Goal: Task Accomplishment & Management: Manage account settings

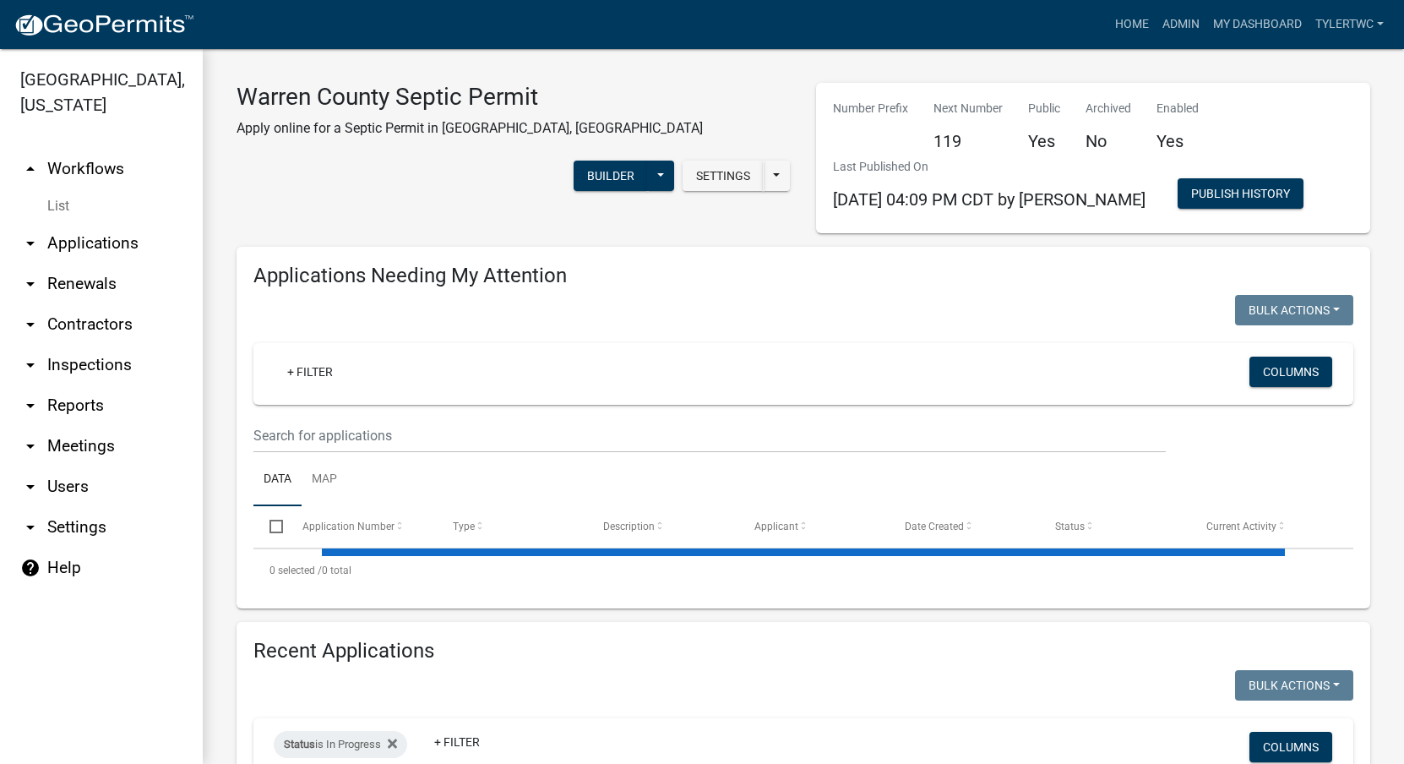
select select "2: 50"
select select "3: 100"
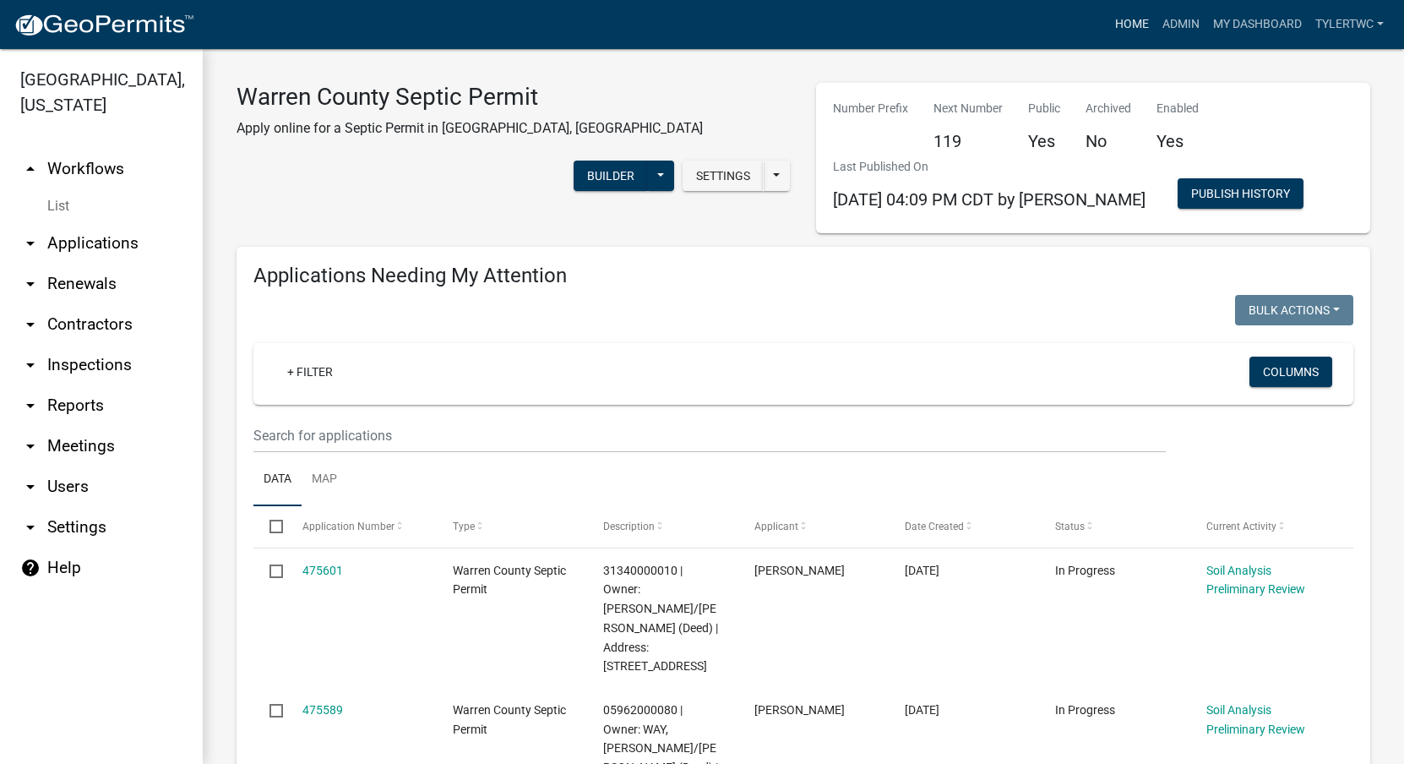
click at [1109, 16] on link "Home" at bounding box center [1132, 24] width 47 height 32
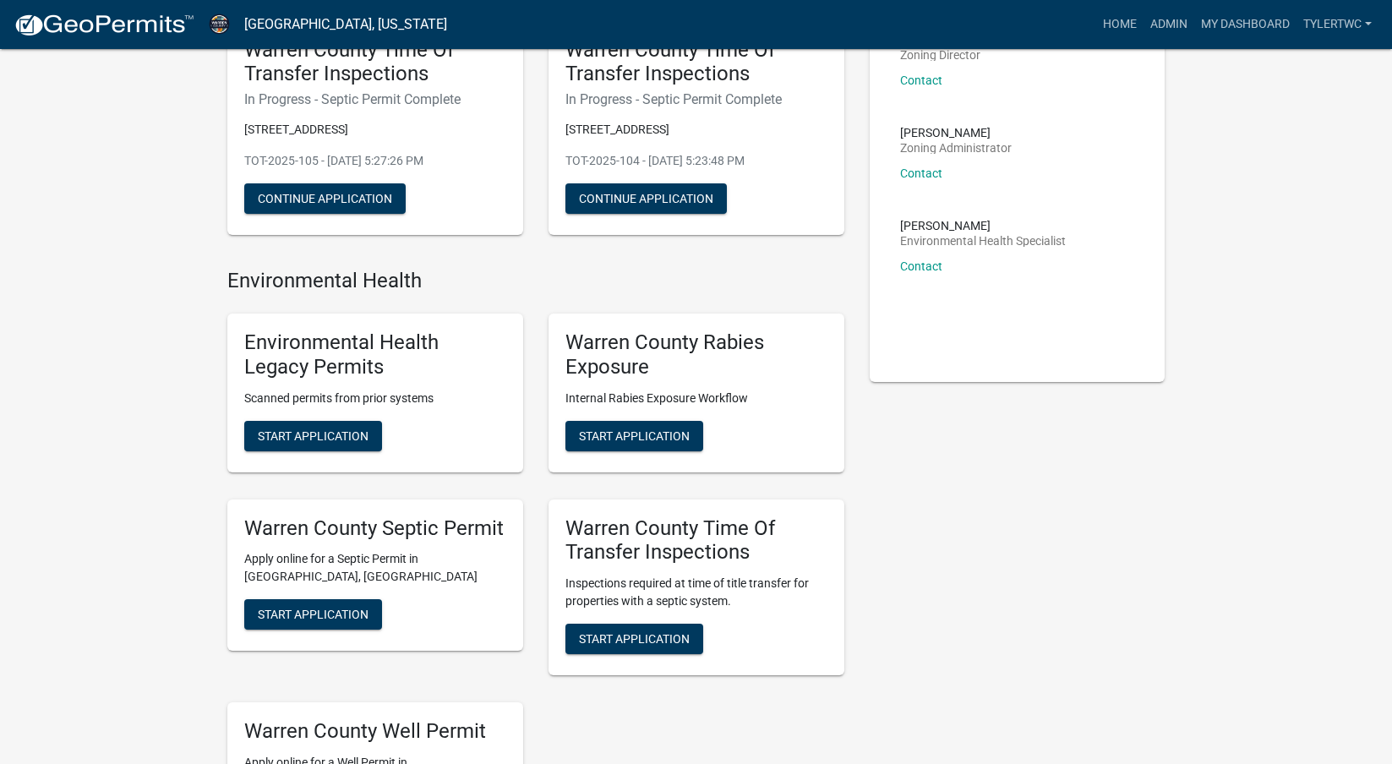
scroll to position [197, 0]
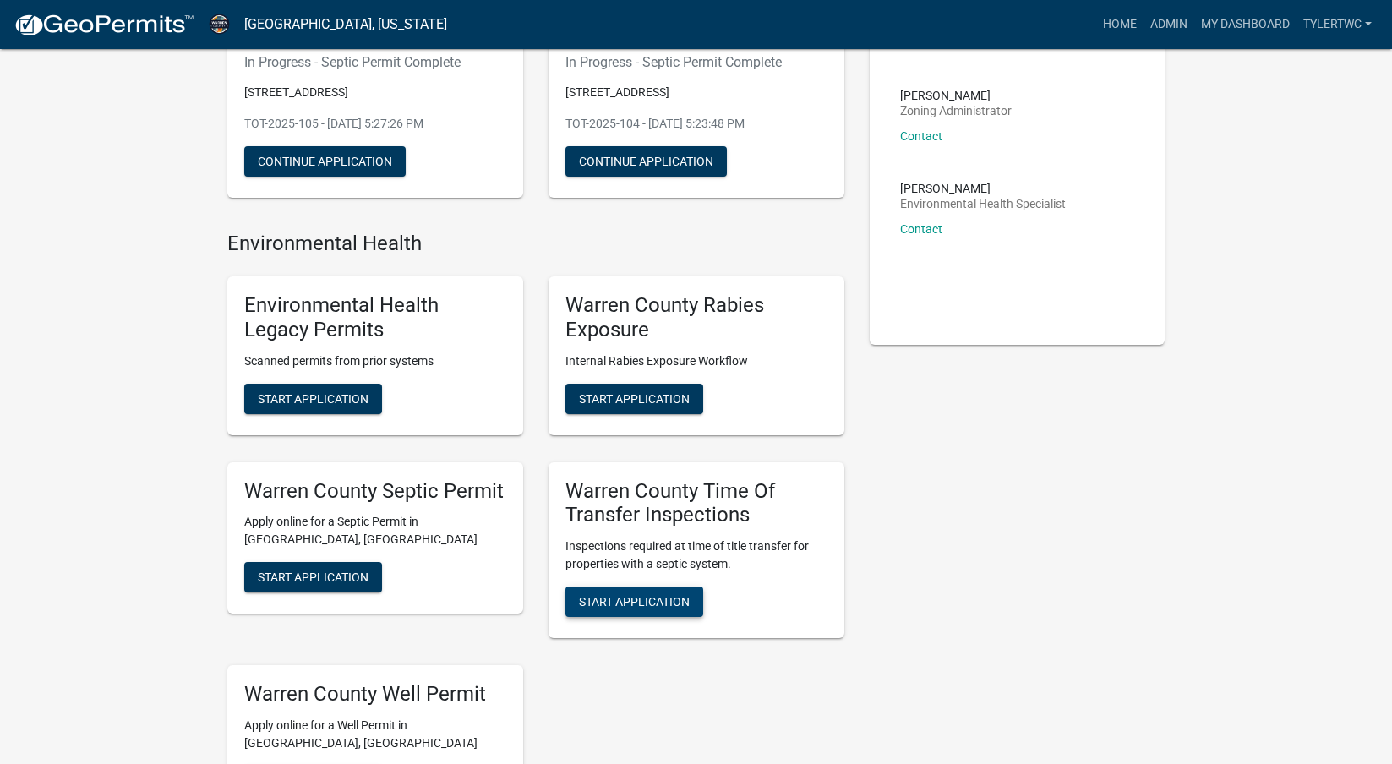
click at [651, 607] on span "Start Application" at bounding box center [634, 602] width 111 height 14
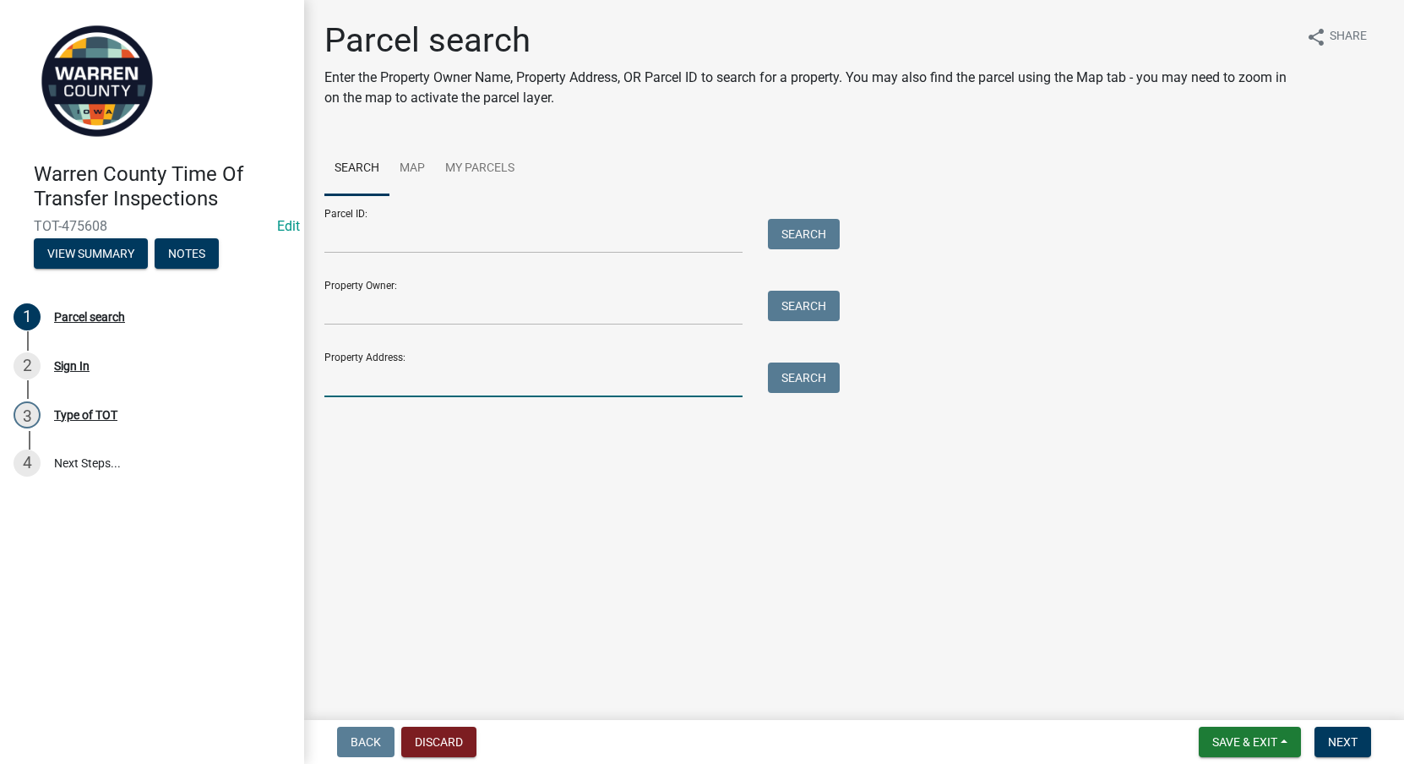
click at [368, 383] on input "Property Address:" at bounding box center [533, 379] width 418 height 35
type input "17118"
click at [814, 378] on button "Search" at bounding box center [804, 377] width 72 height 30
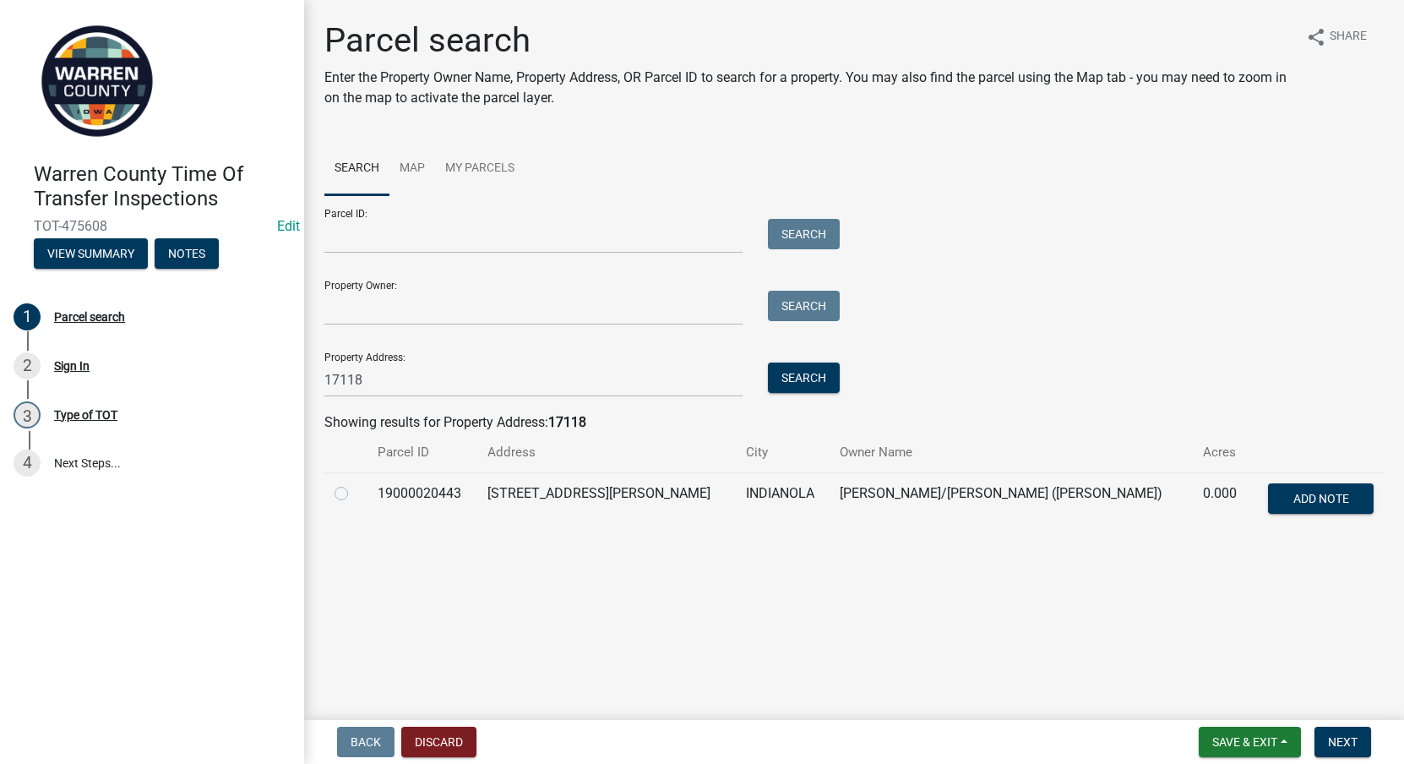
click at [335, 500] on div at bounding box center [346, 493] width 23 height 20
click at [355, 483] on label at bounding box center [355, 483] width 0 height 0
click at [355, 492] on input "radio" at bounding box center [360, 488] width 11 height 11
radio input "true"
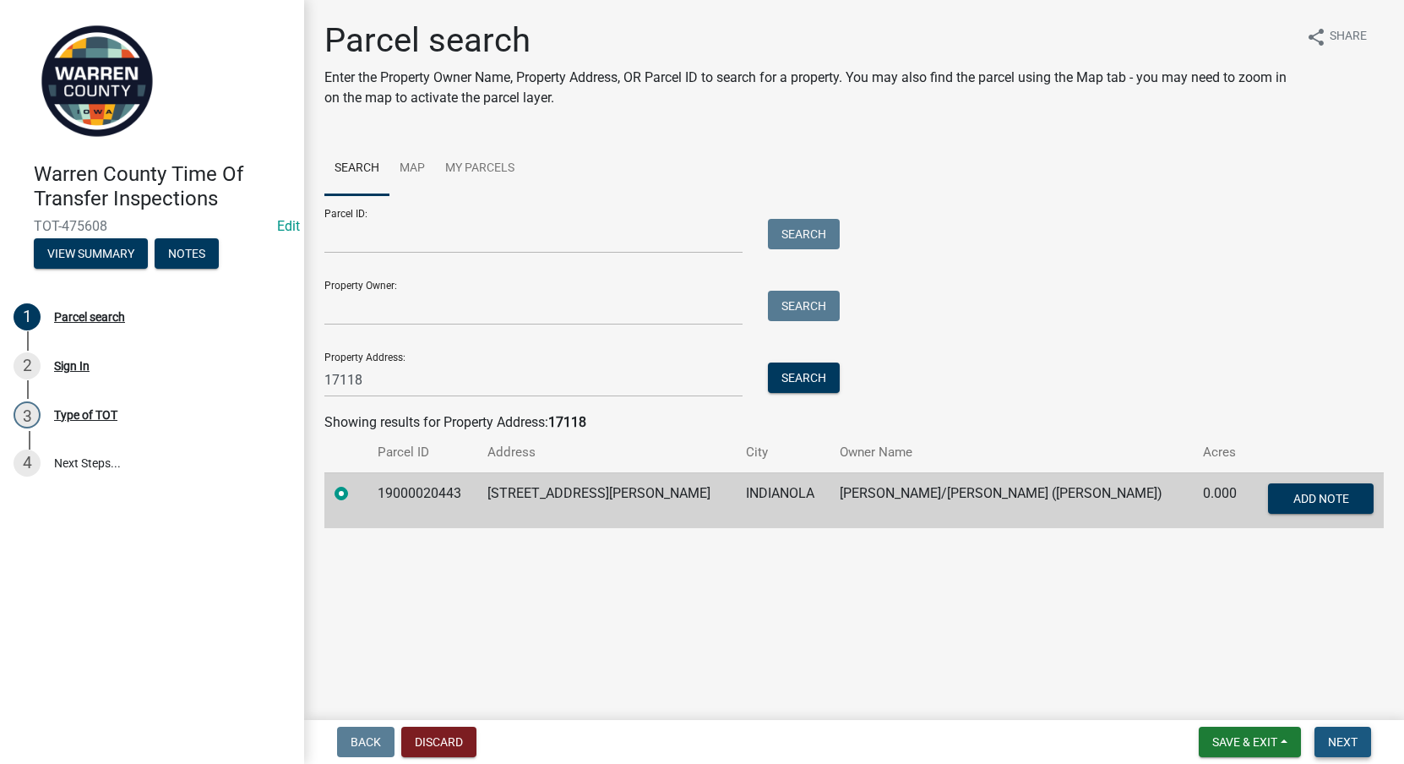
click at [1343, 742] on span "Next" at bounding box center [1343, 742] width 30 height 14
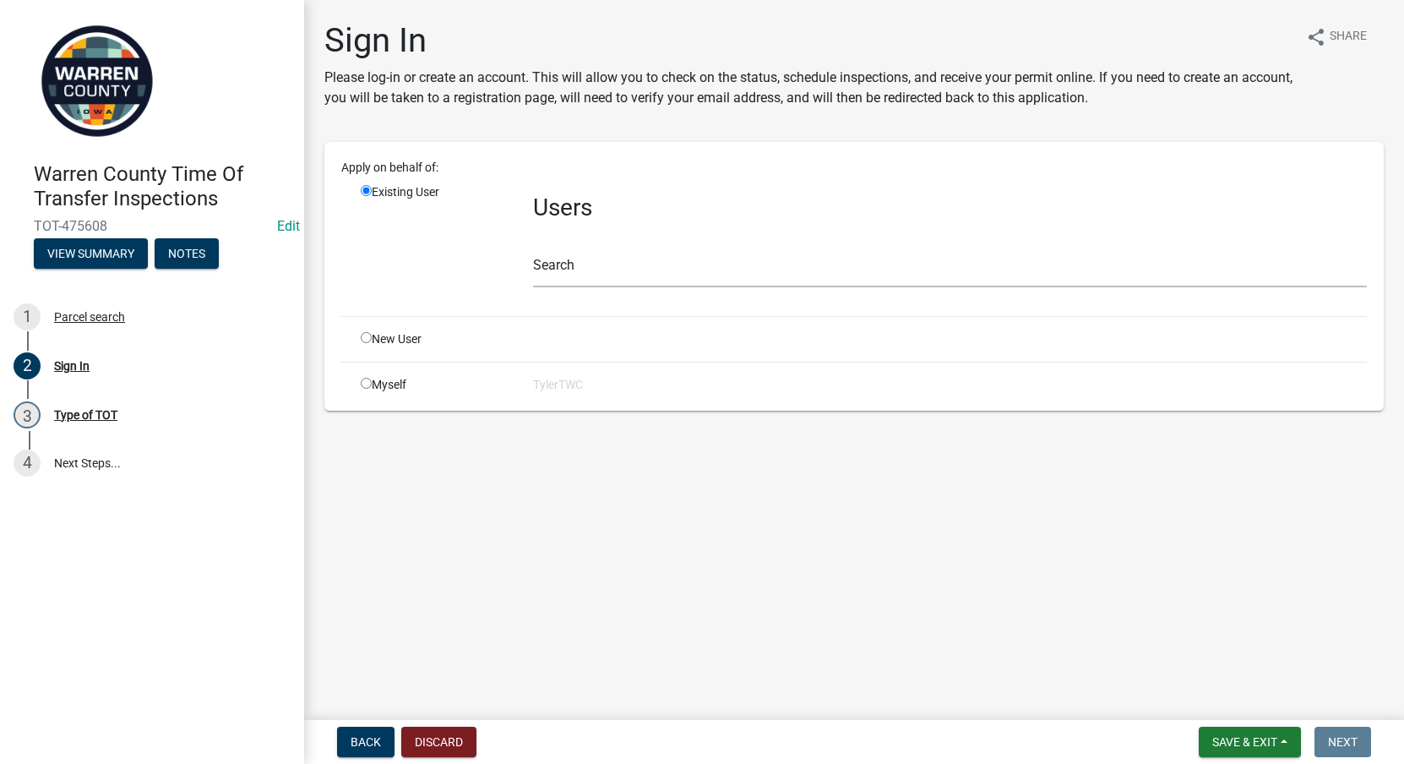
click at [364, 379] on input "radio" at bounding box center [366, 383] width 11 height 11
radio input "true"
radio input "false"
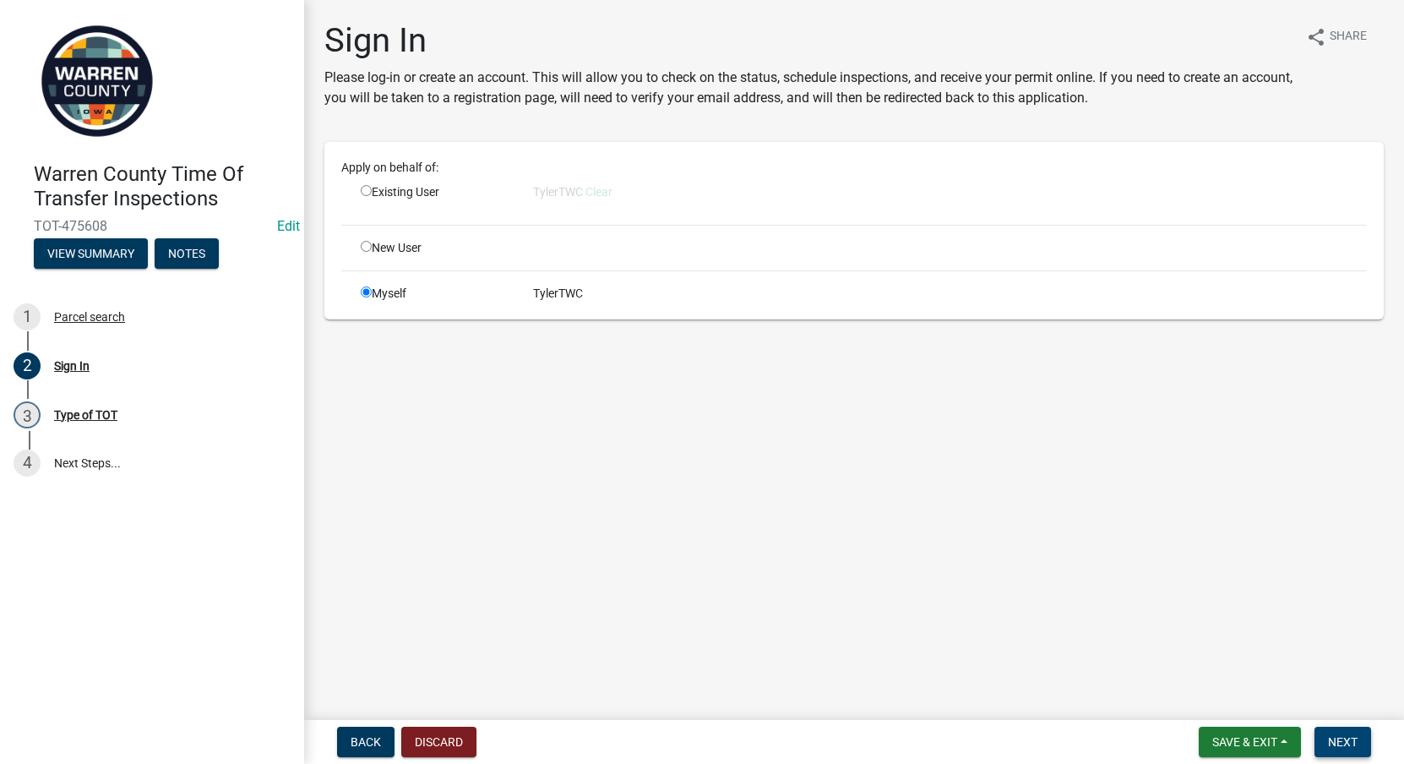
click at [1343, 742] on span "Next" at bounding box center [1343, 742] width 30 height 14
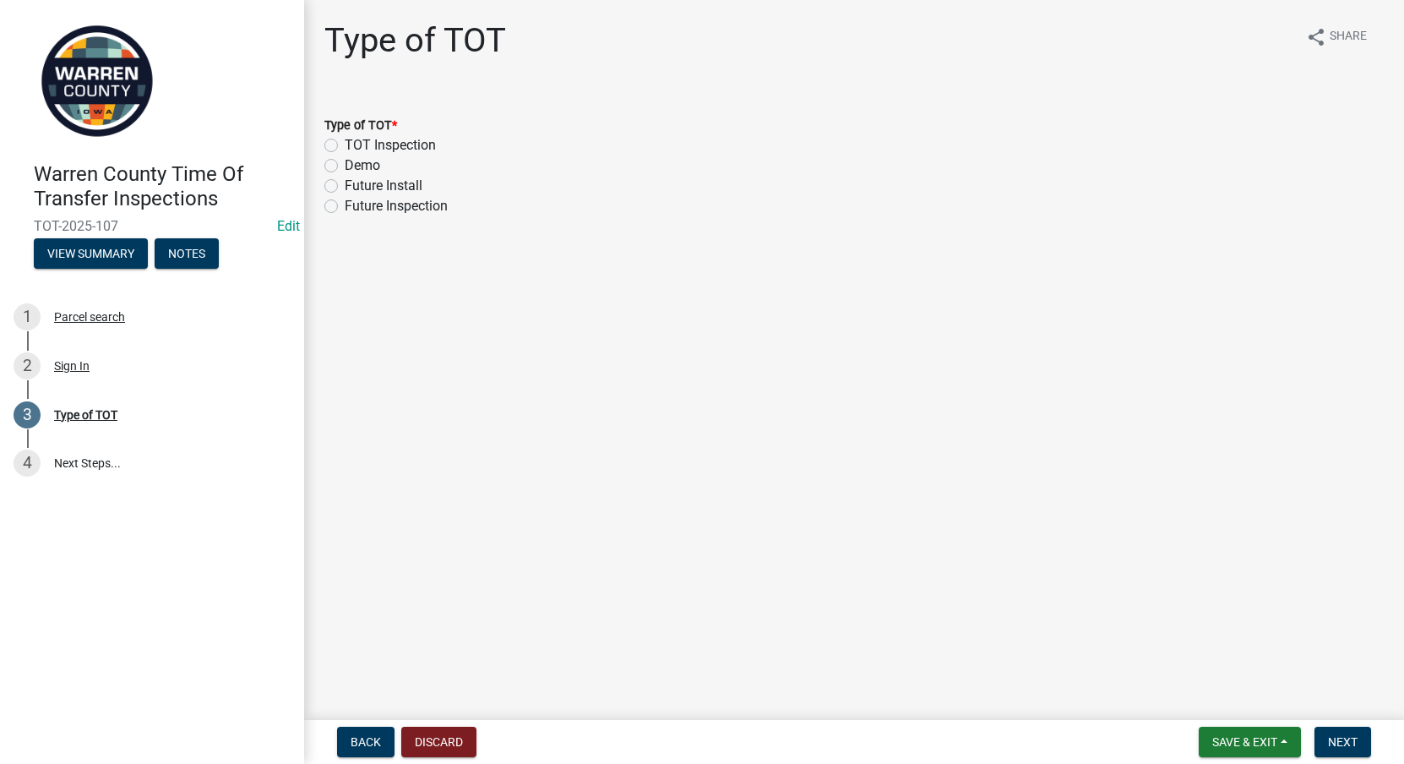
click at [345, 145] on label "TOT Inspection" at bounding box center [390, 145] width 91 height 20
click at [345, 145] on input "TOT Inspection" at bounding box center [350, 140] width 11 height 11
radio input "true"
click at [1342, 747] on span "Next" at bounding box center [1343, 742] width 30 height 14
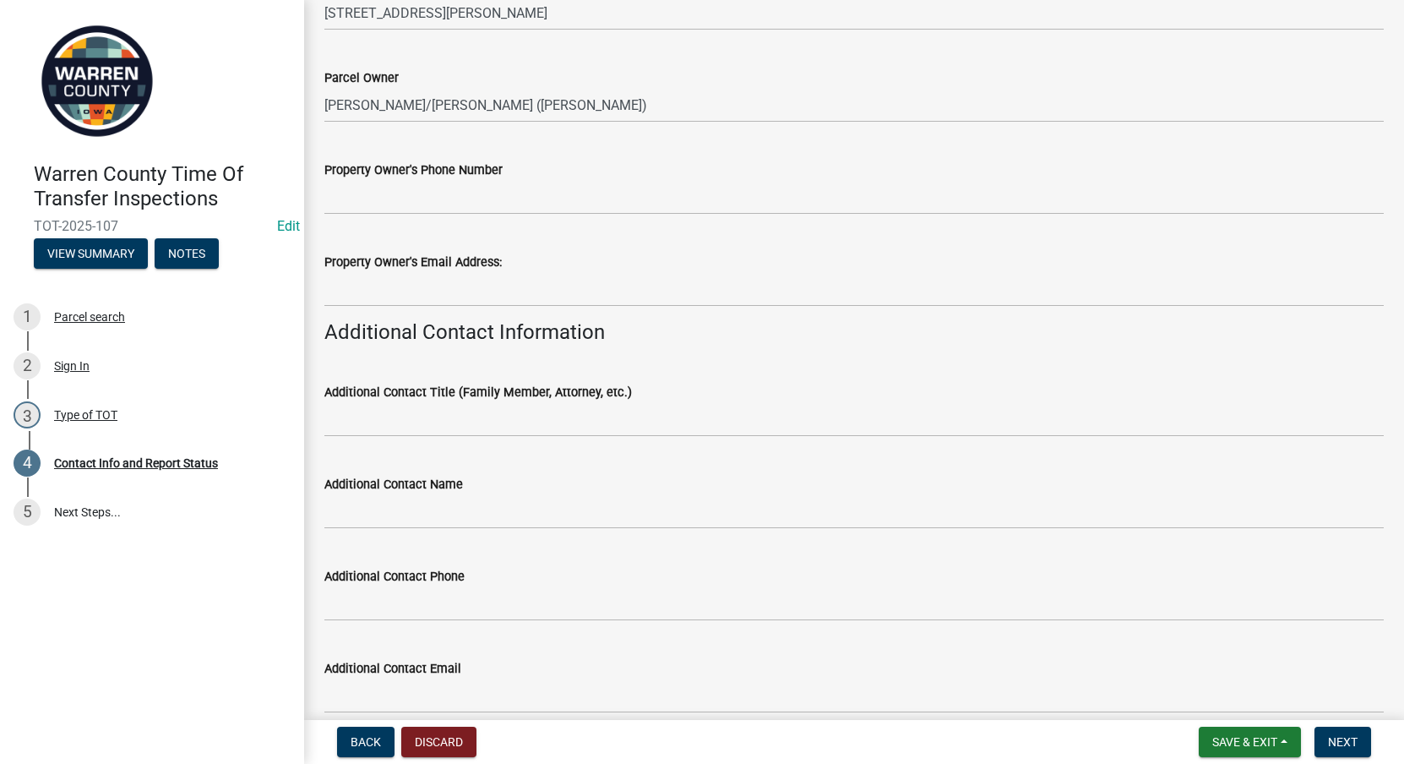
scroll to position [197, 0]
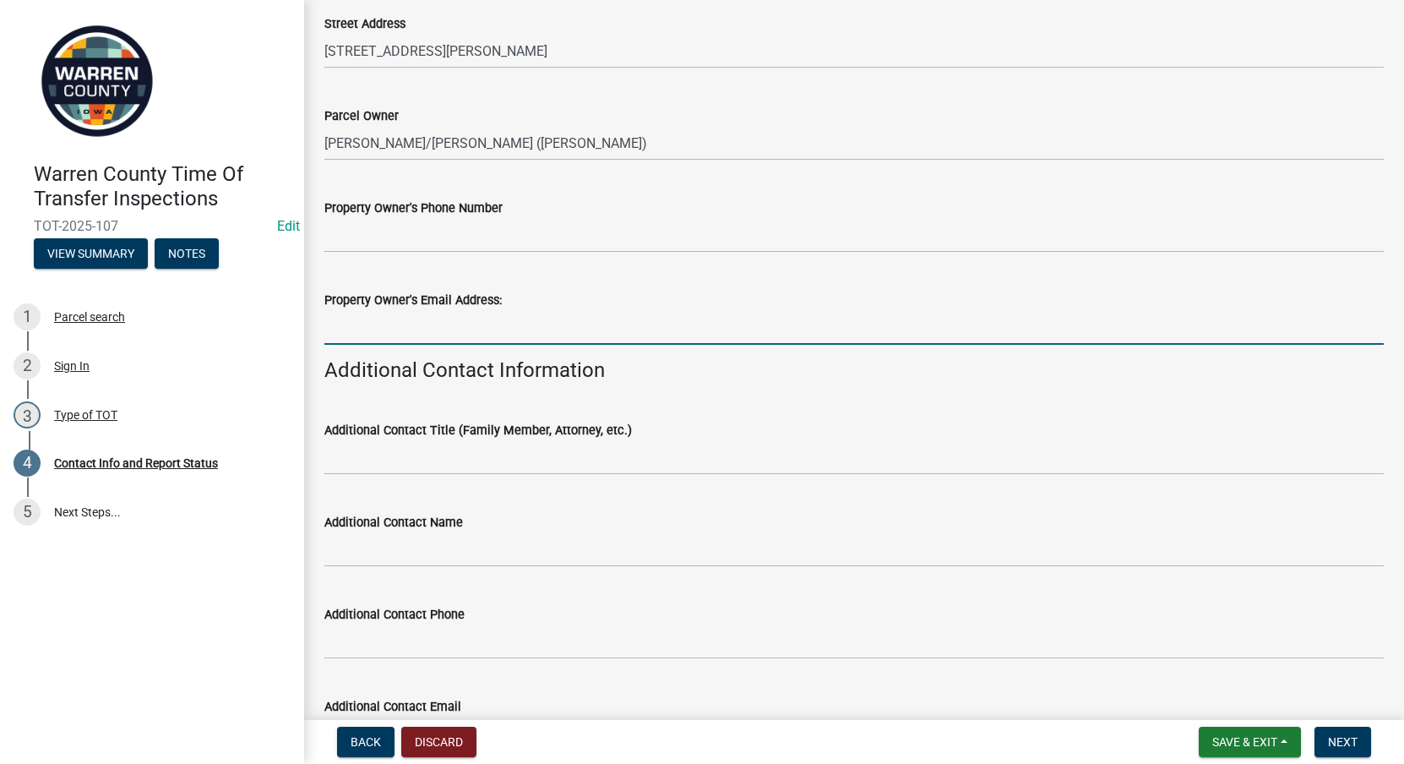
click at [379, 327] on input "Property Owner's Email Address:" at bounding box center [854, 327] width 1060 height 35
paste input "[EMAIL_ADDRESS][DOMAIN_NAME]"
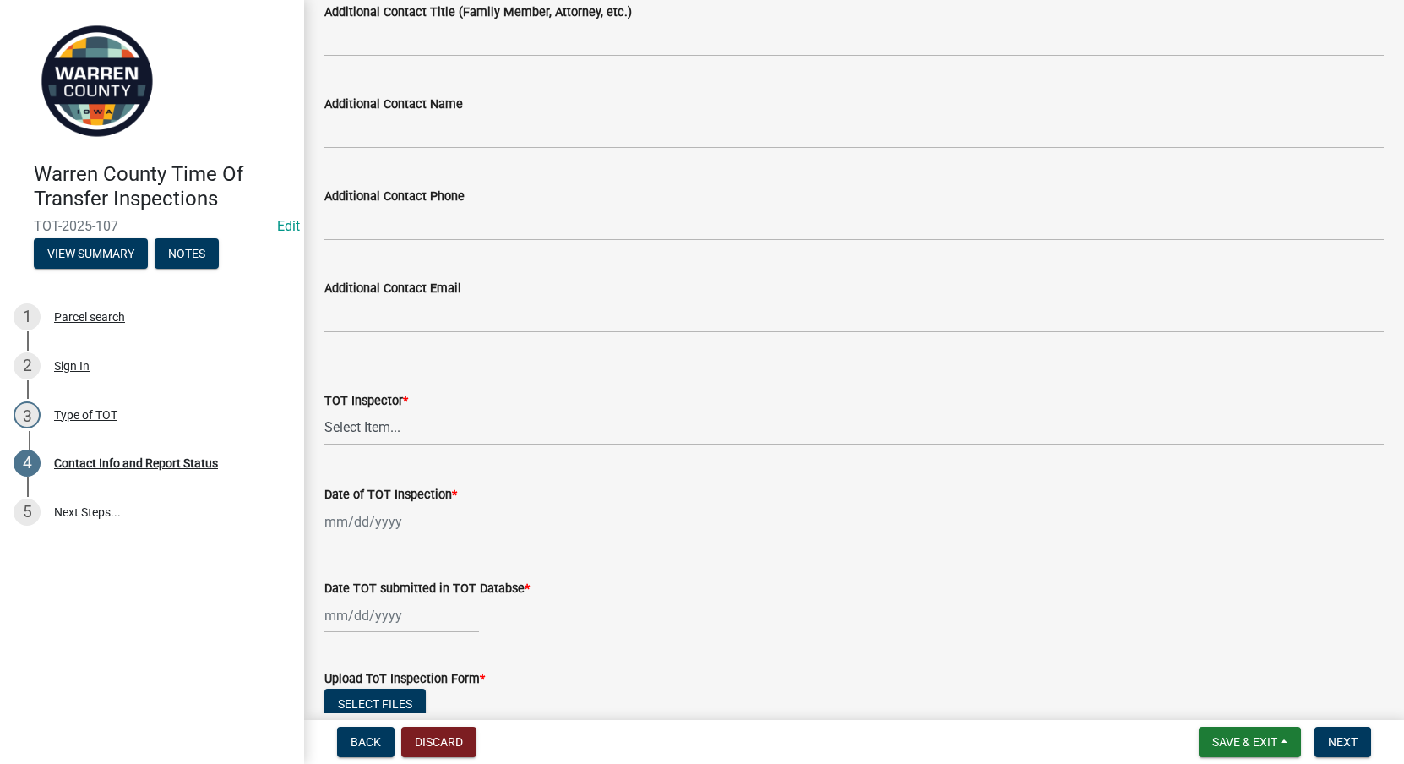
scroll to position [1380, 0]
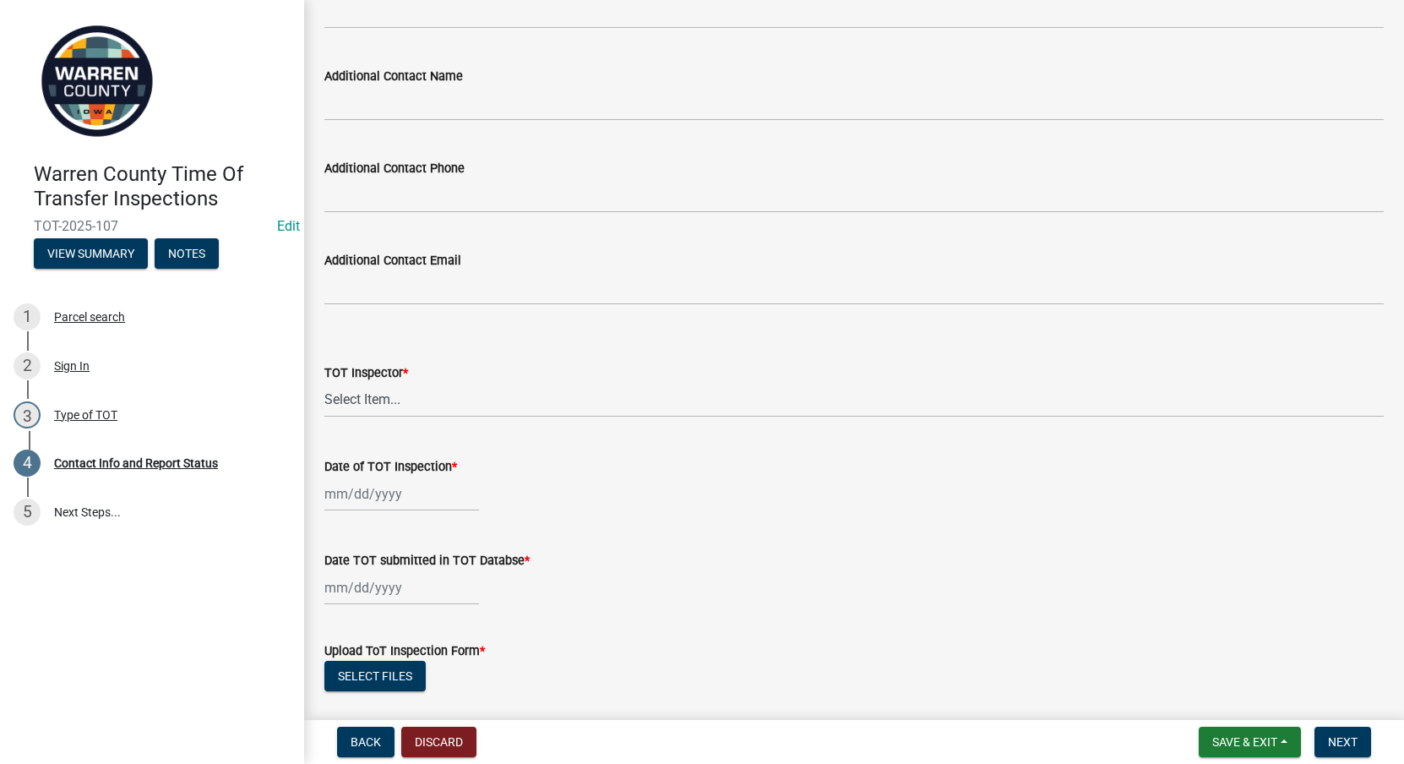
type input "[EMAIL_ADDRESS][DOMAIN_NAME]"
click at [386, 399] on select "Select Item... [PERSON_NAME] #13190 [PERSON_NAME] #8479 [PERSON_NAME] #2007 [PE…" at bounding box center [854, 400] width 1060 height 35
click at [324, 383] on select "Select Item... [PERSON_NAME] #13190 [PERSON_NAME] #8479 [PERSON_NAME] #2007 [PE…" at bounding box center [854, 400] width 1060 height 35
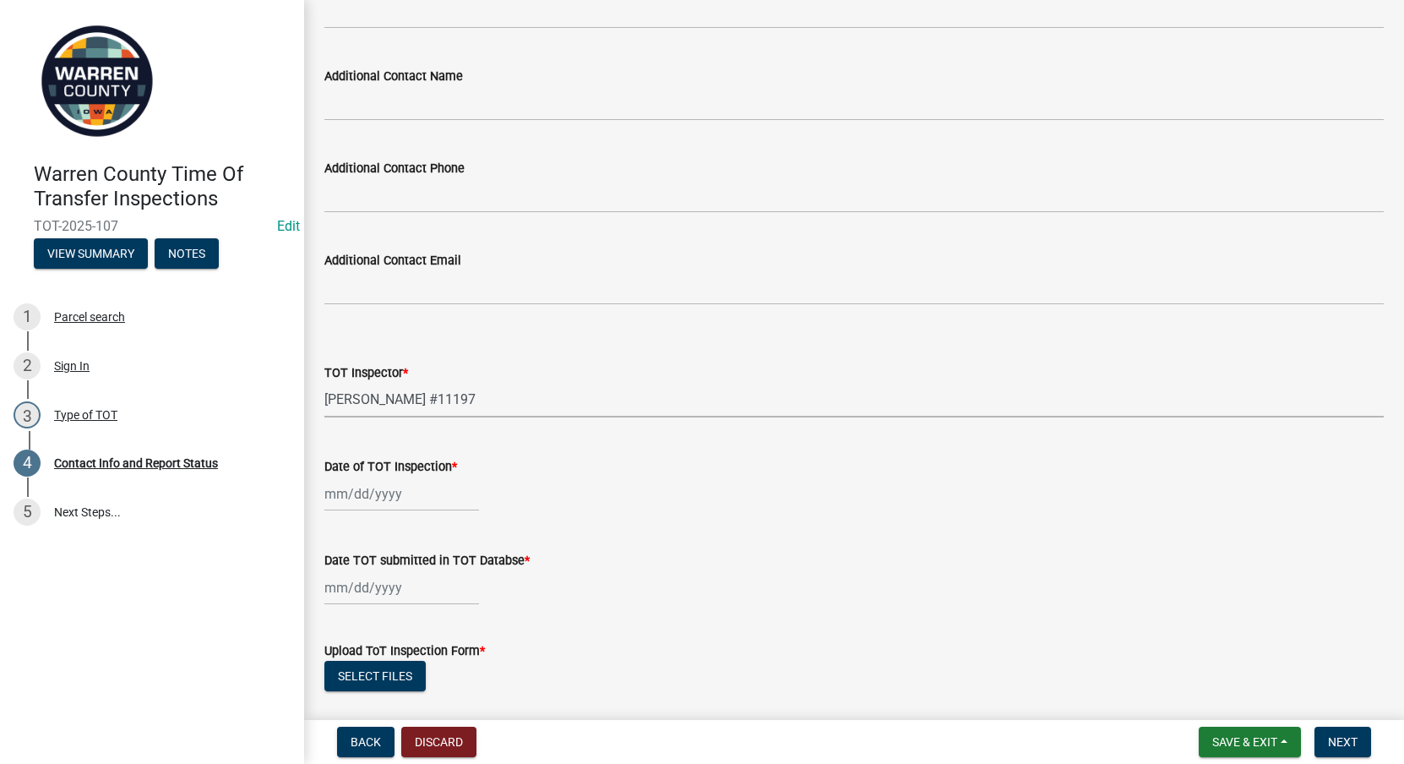
select select "81b373f6-c767-43fd-a586-c39bab61ad11"
click at [349, 502] on div at bounding box center [401, 494] width 155 height 35
select select "9"
select select "2025"
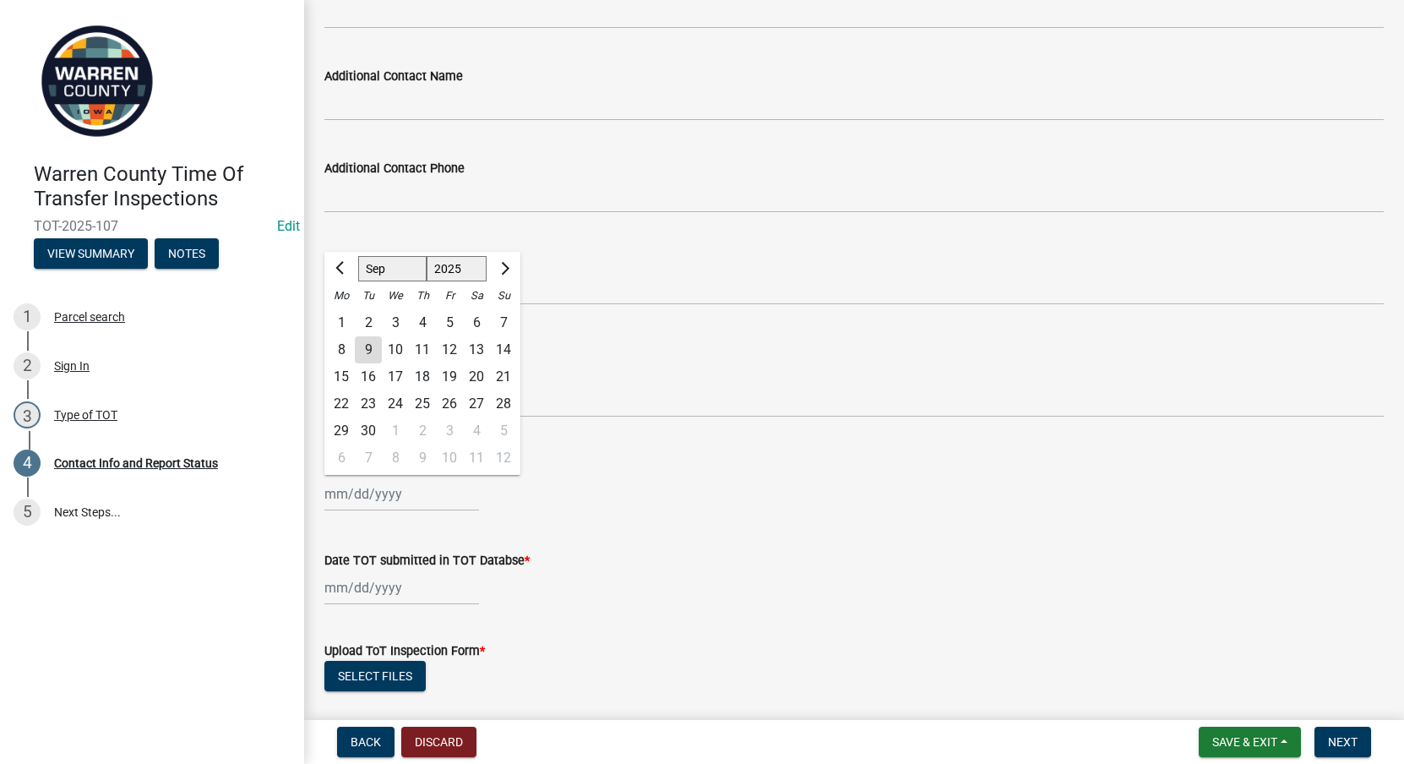
click at [424, 320] on div "4" at bounding box center [422, 322] width 27 height 27
type input "[DATE]"
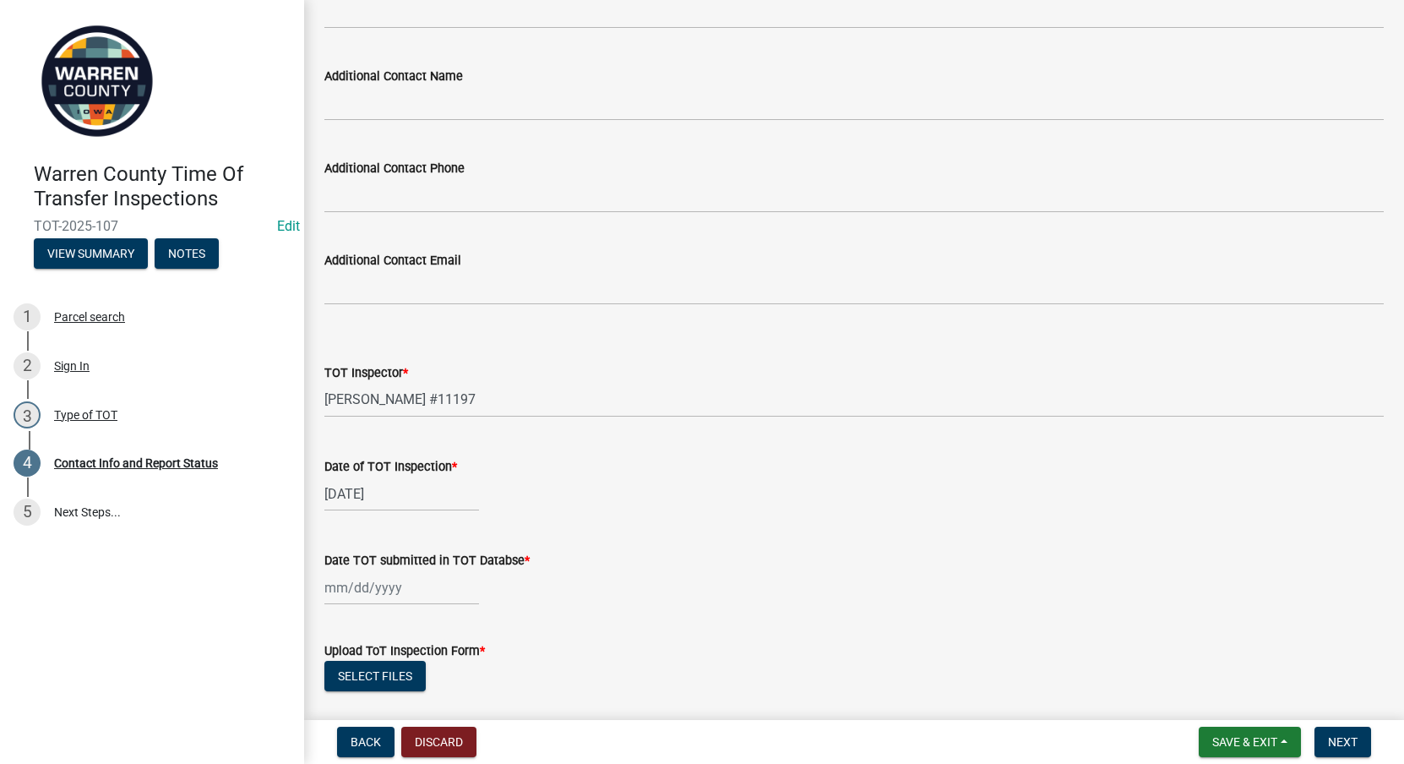
select select "9"
select select "2025"
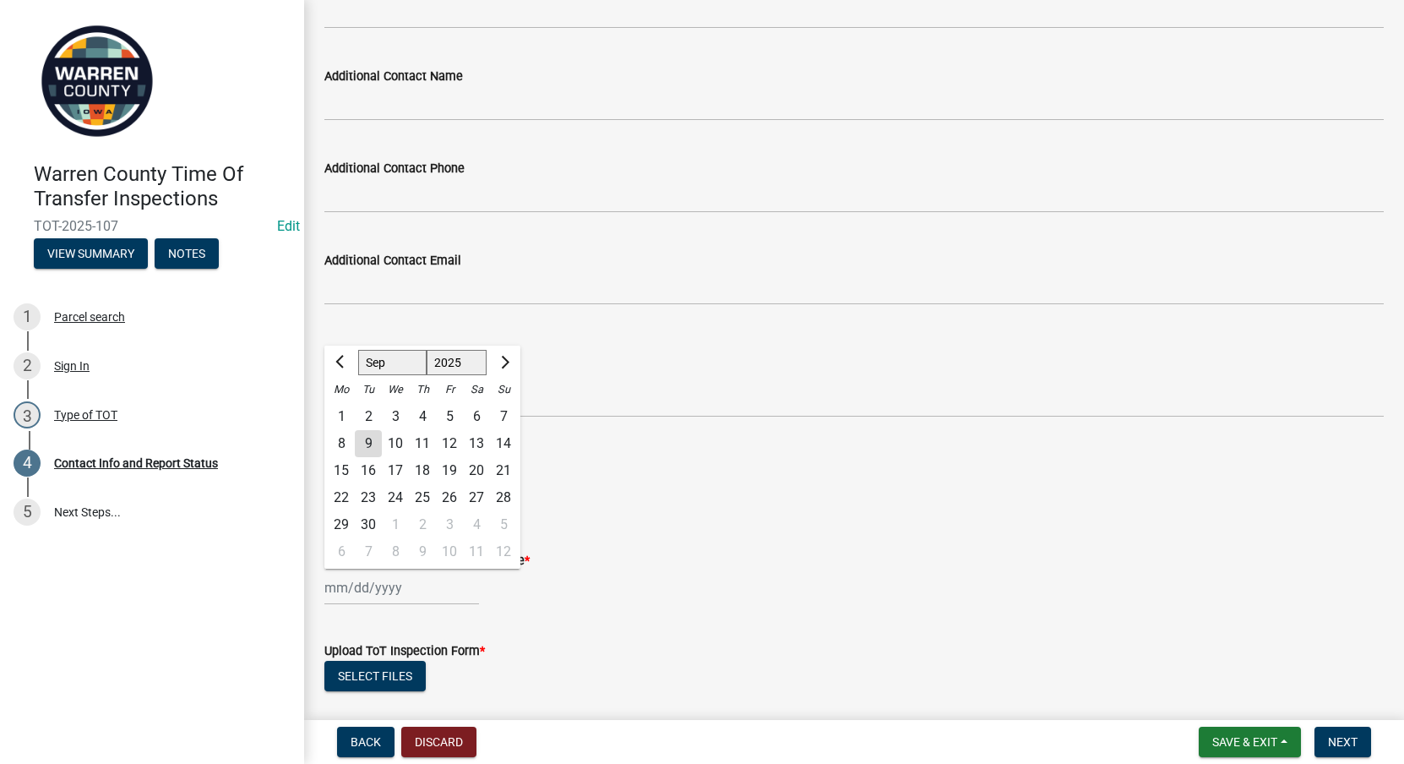
click at [331, 591] on div "[PERSON_NAME] Feb Mar Apr [PERSON_NAME][DATE] Oct Nov [DATE] 1526 1527 1528 152…" at bounding box center [401, 587] width 155 height 35
click at [336, 437] on div "8" at bounding box center [341, 443] width 27 height 27
type input "[DATE]"
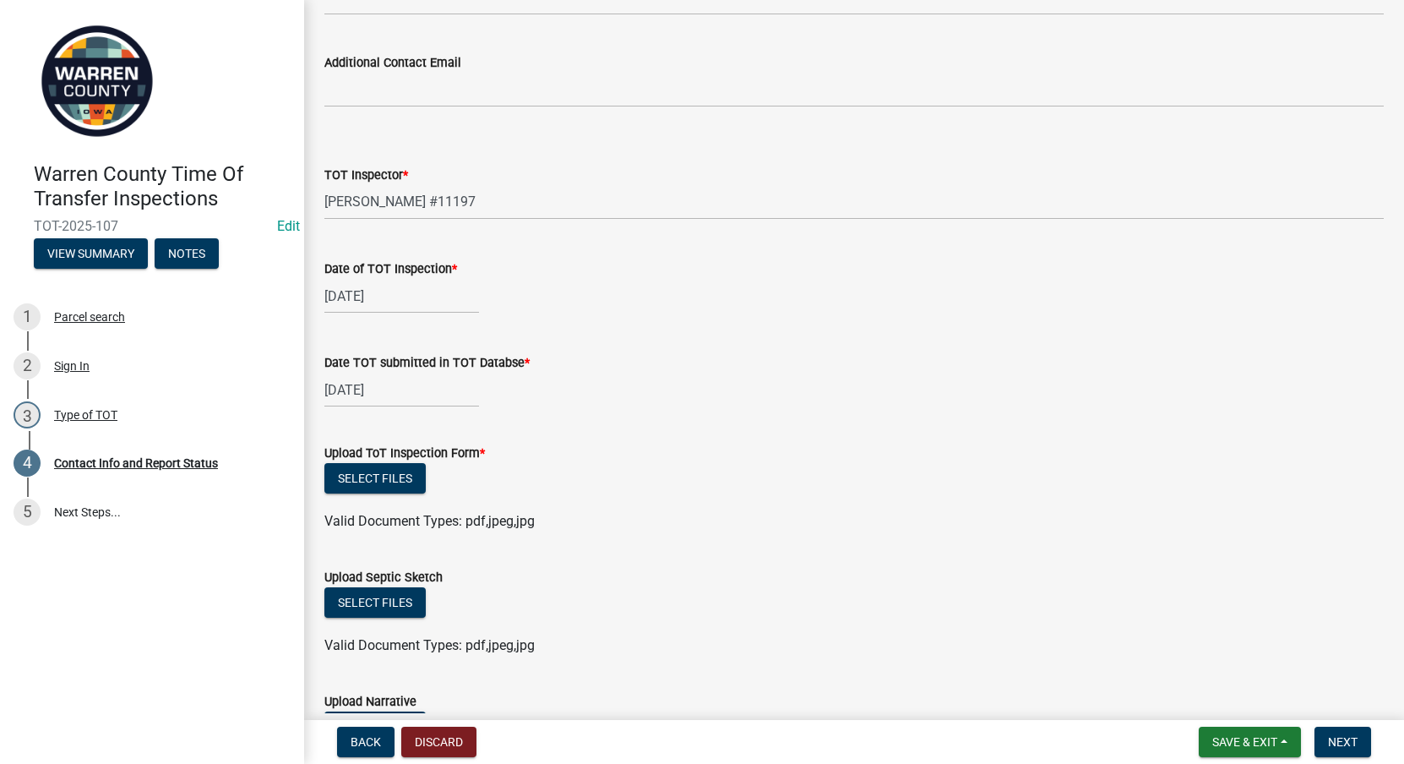
scroll to position [1774, 0]
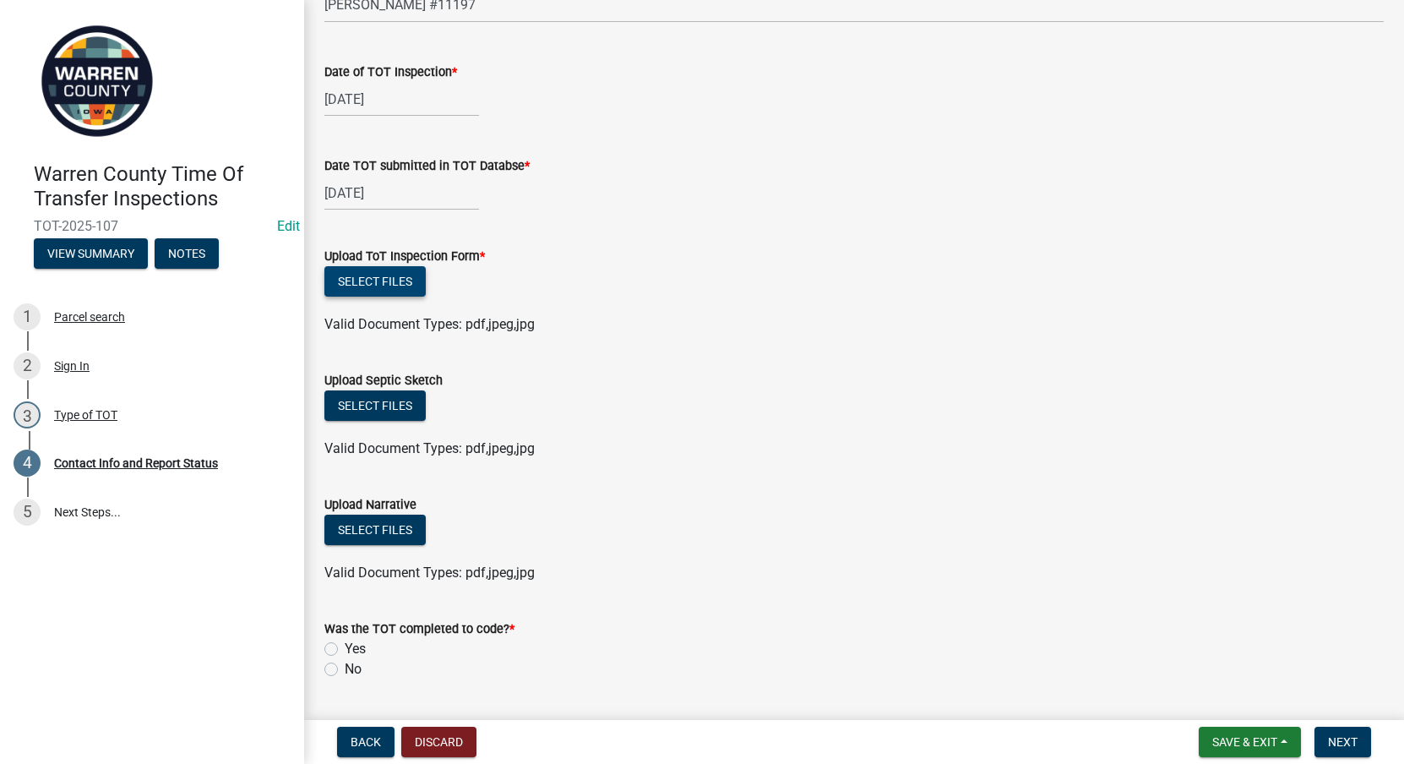
click at [380, 284] on button "Select files" at bounding box center [374, 281] width 101 height 30
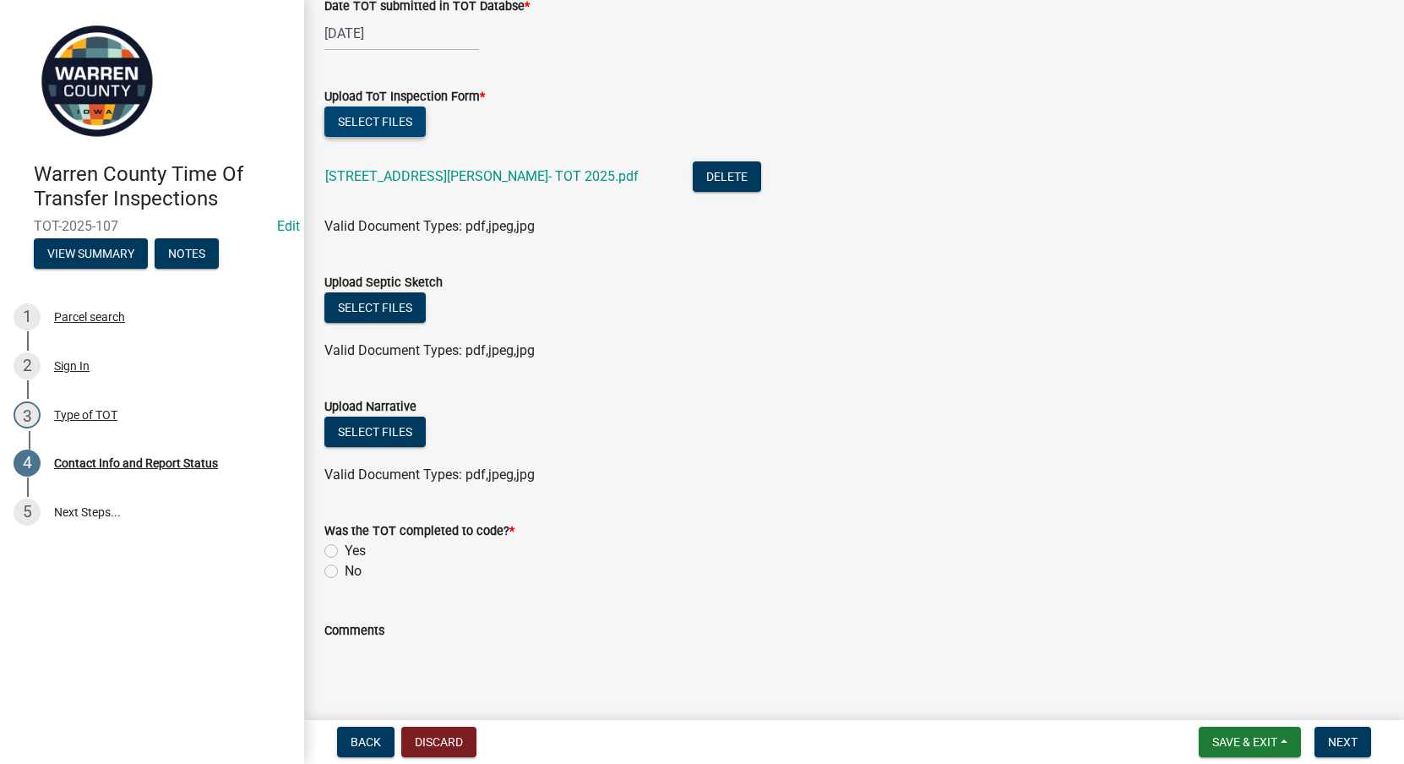
scroll to position [1971, 0]
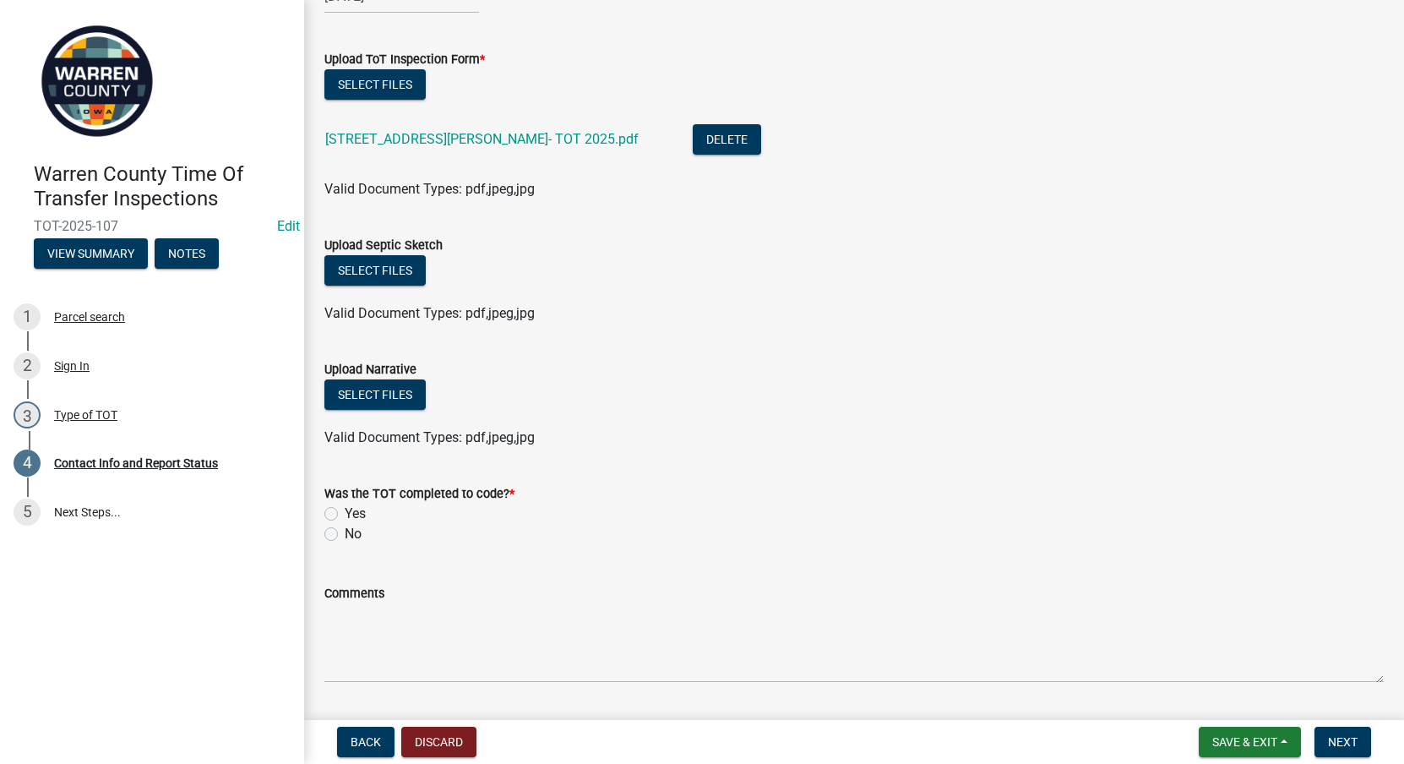
click at [345, 515] on label "Yes" at bounding box center [355, 514] width 21 height 20
click at [345, 515] on input "Yes" at bounding box center [350, 509] width 11 height 11
radio input "true"
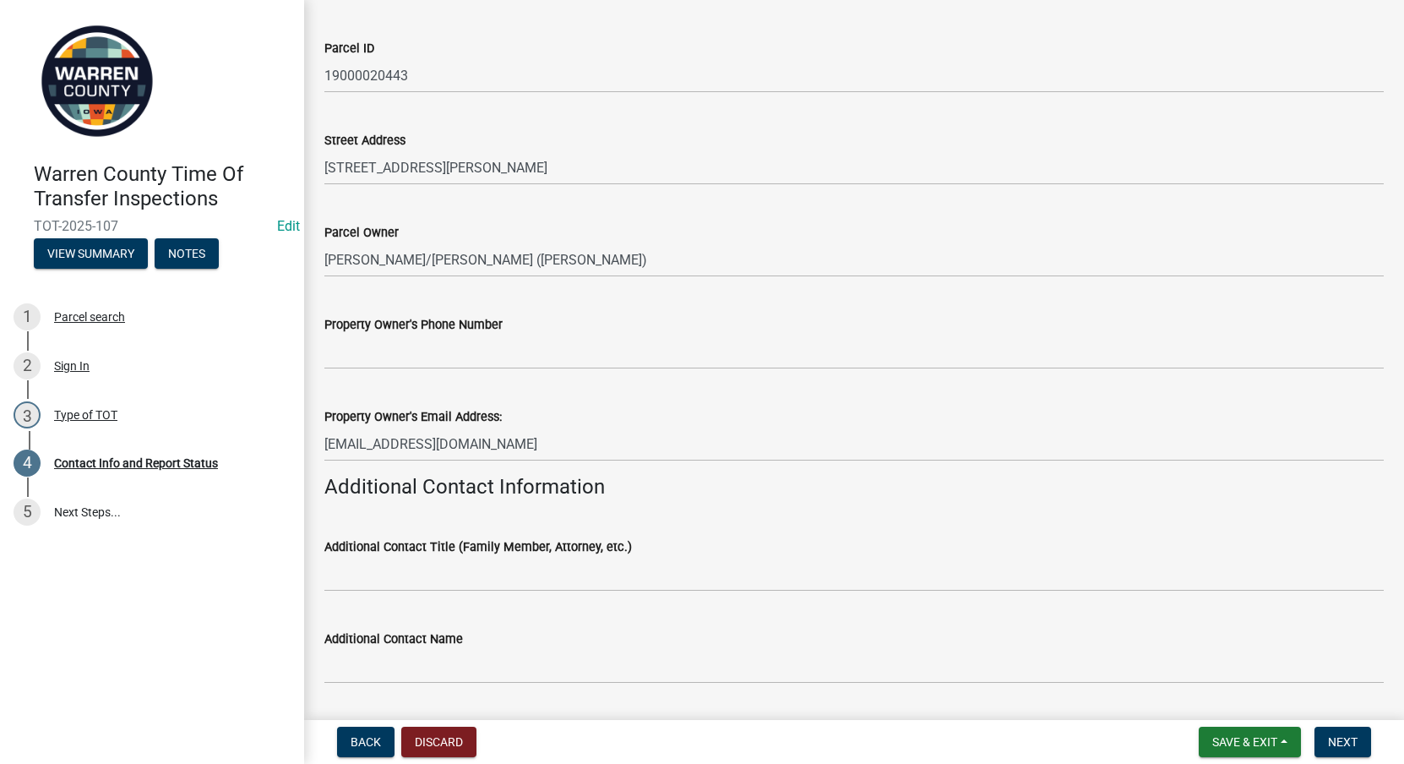
scroll to position [0, 0]
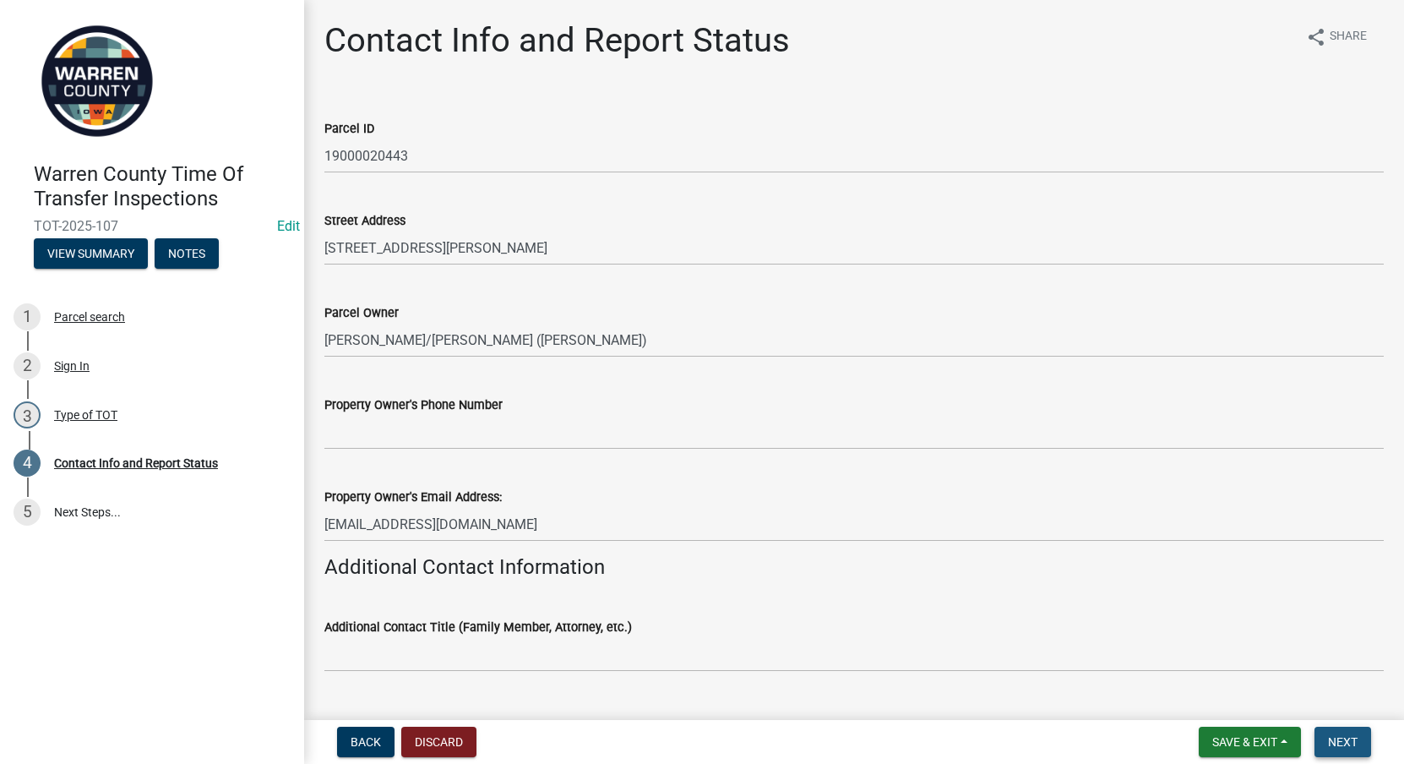
click at [1348, 749] on span "Next" at bounding box center [1343, 742] width 30 height 14
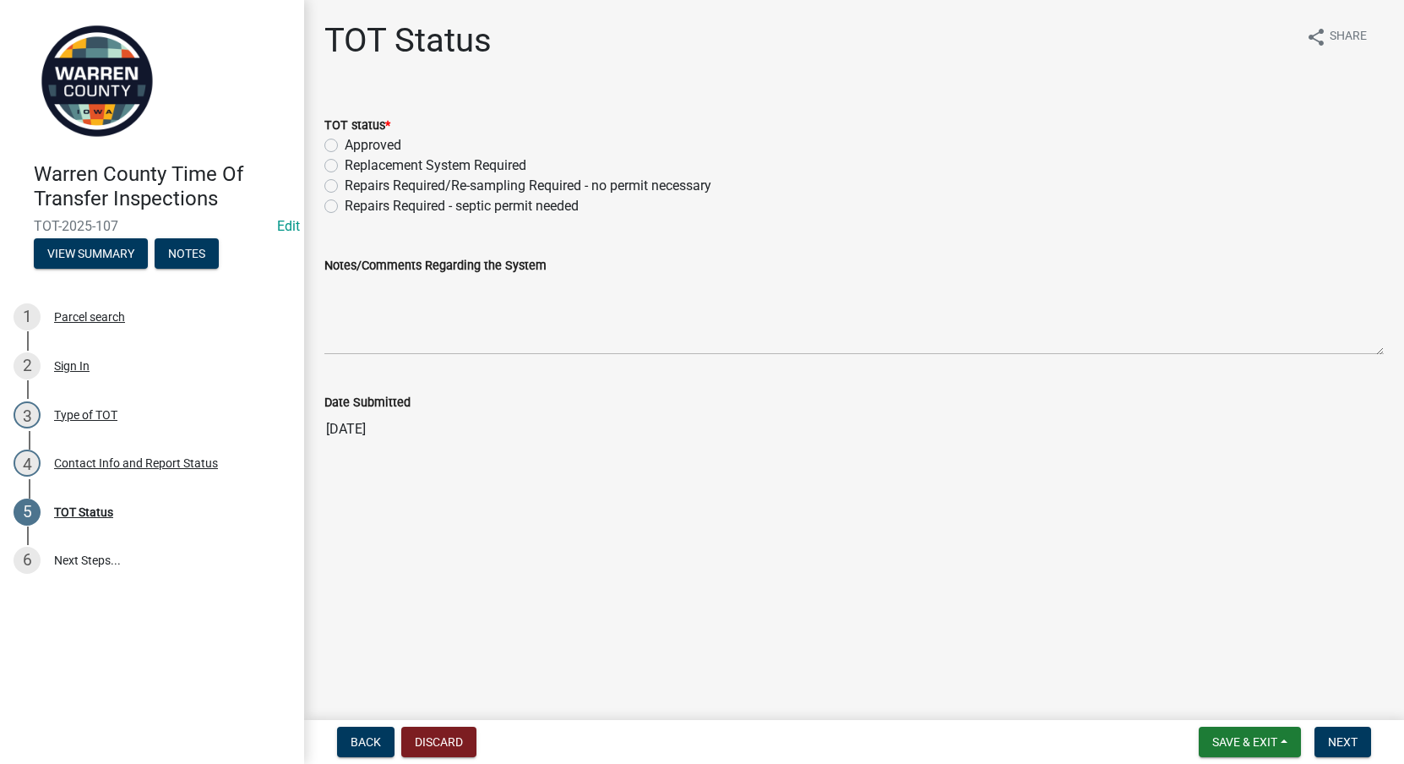
click at [345, 139] on label "Approved" at bounding box center [373, 145] width 57 height 20
click at [345, 139] on input "Approved" at bounding box center [350, 140] width 11 height 11
radio input "true"
click at [1357, 740] on span "Next" at bounding box center [1343, 742] width 30 height 14
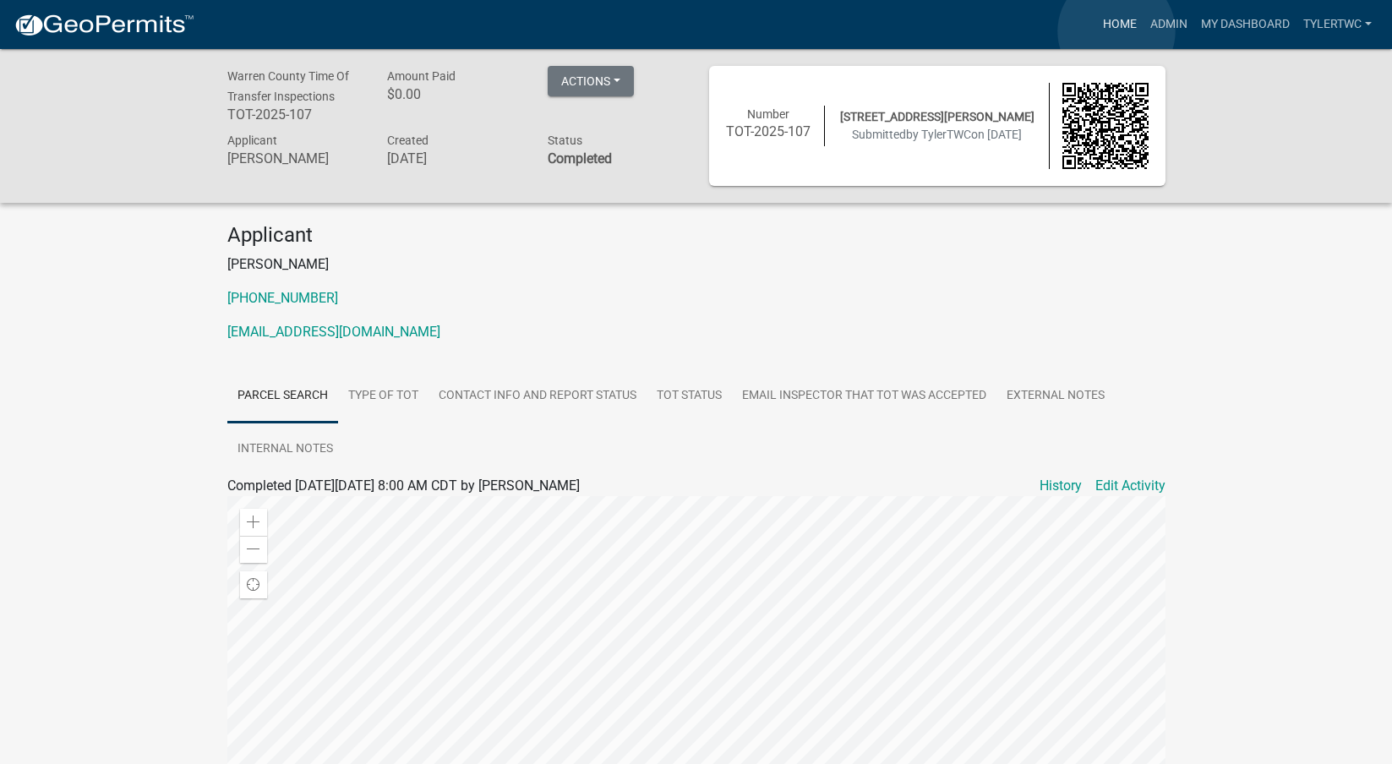
click at [1116, 31] on link "Home" at bounding box center [1119, 24] width 47 height 32
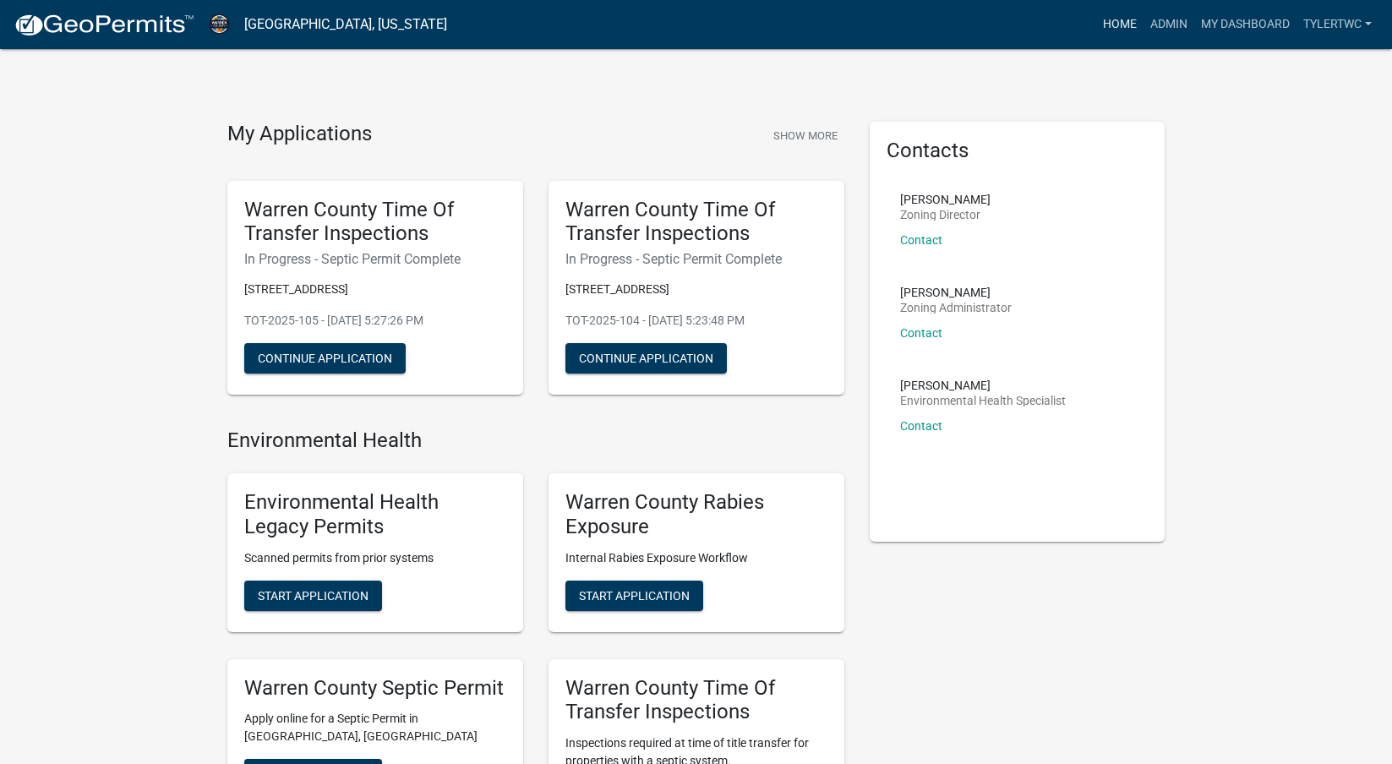
click at [1108, 19] on link "Home" at bounding box center [1119, 24] width 47 height 32
click at [1163, 26] on link "Admin" at bounding box center [1168, 24] width 51 height 32
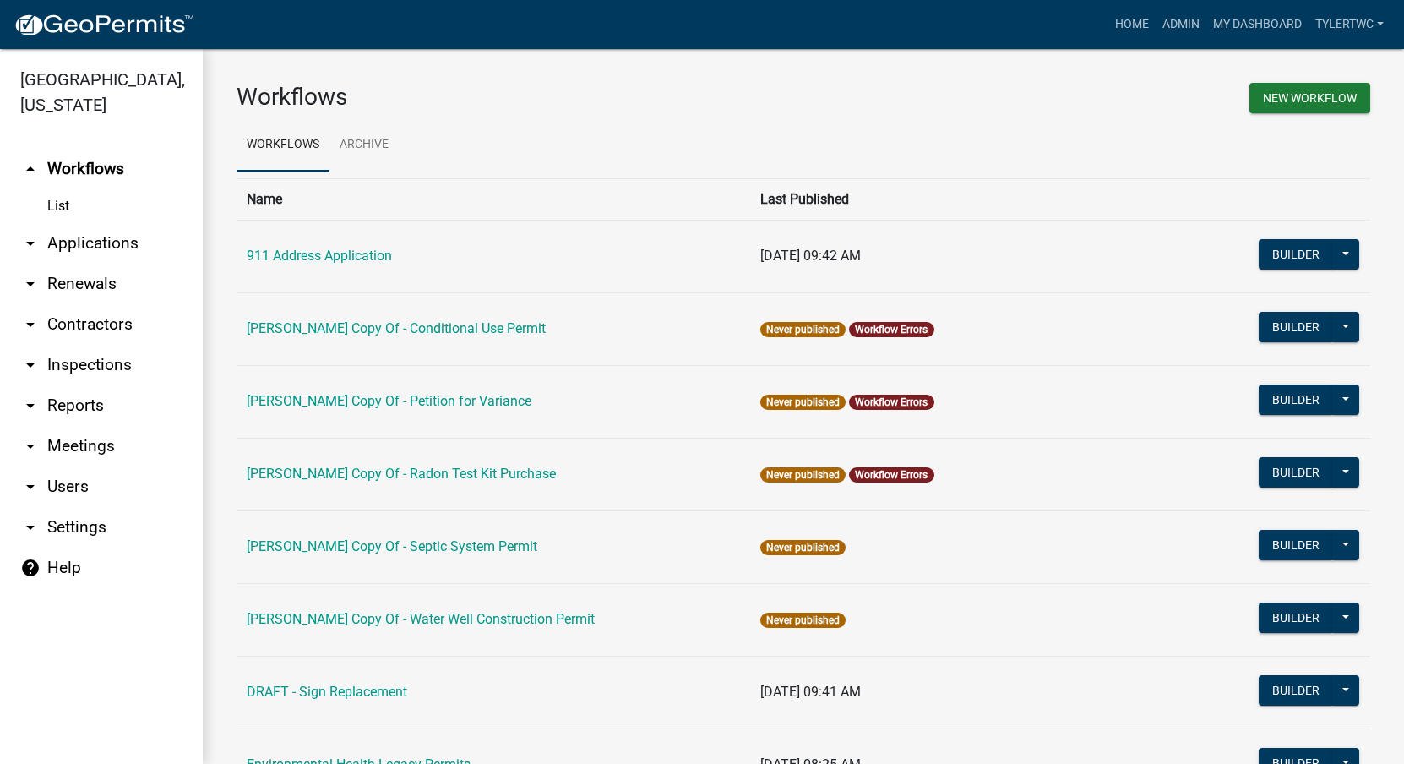
click at [69, 223] on link "arrow_drop_down Applications" at bounding box center [101, 243] width 203 height 41
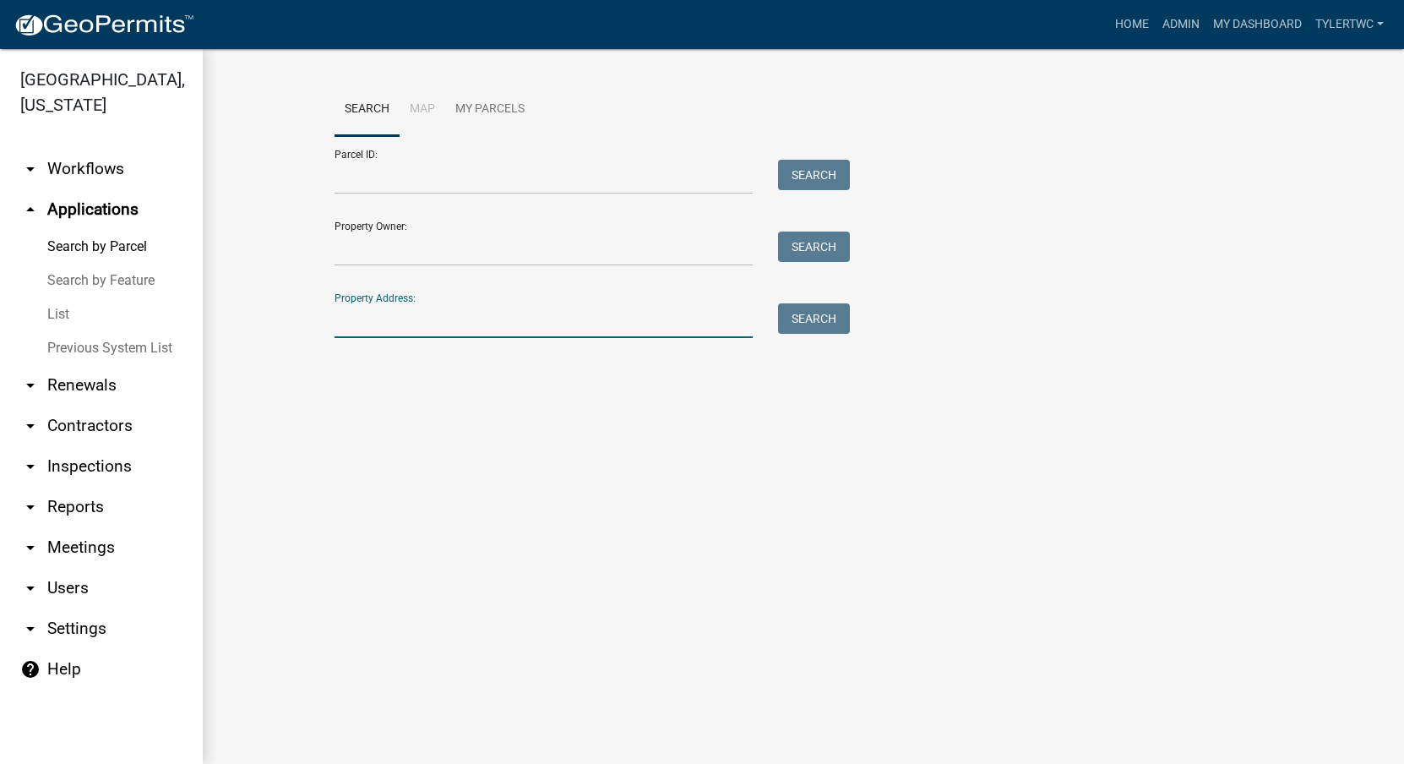
click at [398, 318] on input "Property Address:" at bounding box center [544, 320] width 418 height 35
type input "5960"
click at [789, 317] on button "Search" at bounding box center [814, 318] width 72 height 30
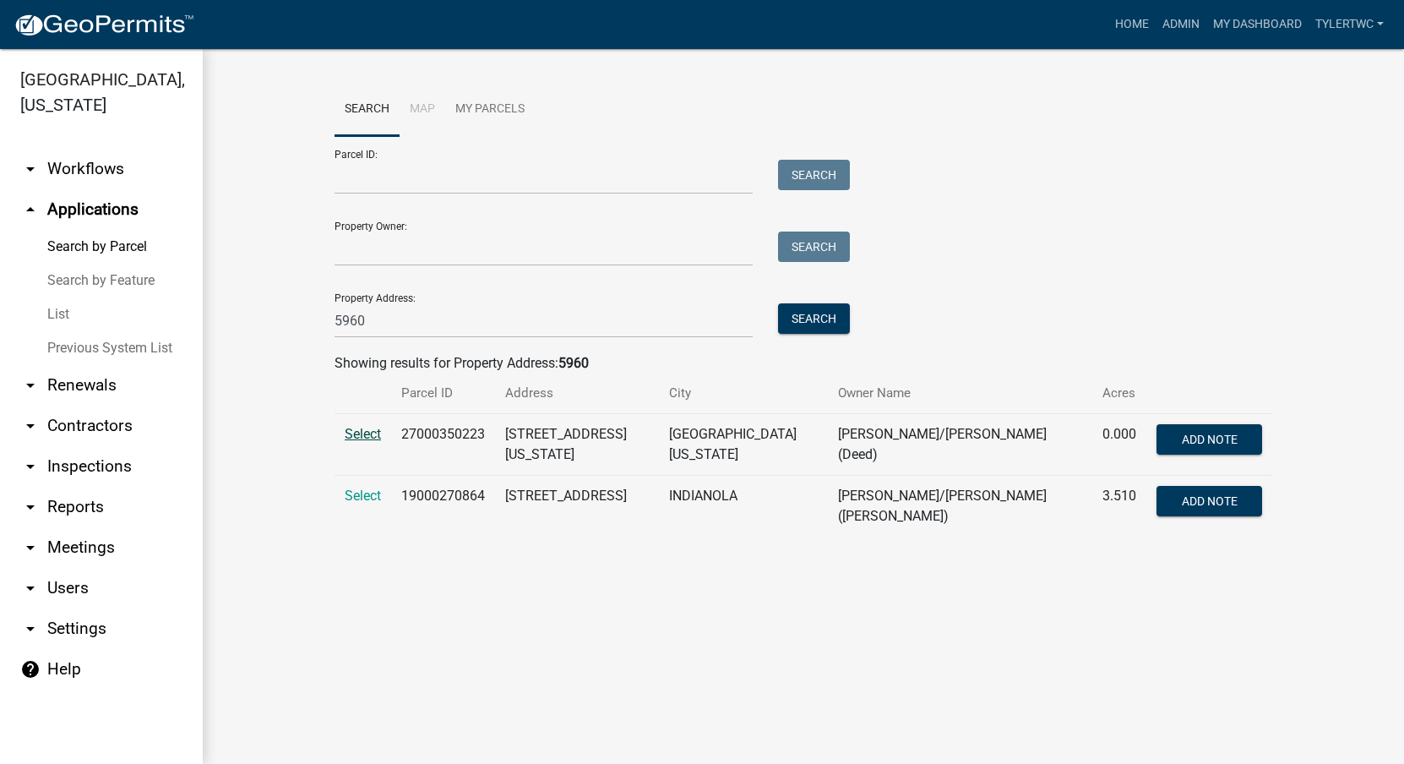
click at [370, 430] on span "Select" at bounding box center [363, 434] width 36 height 16
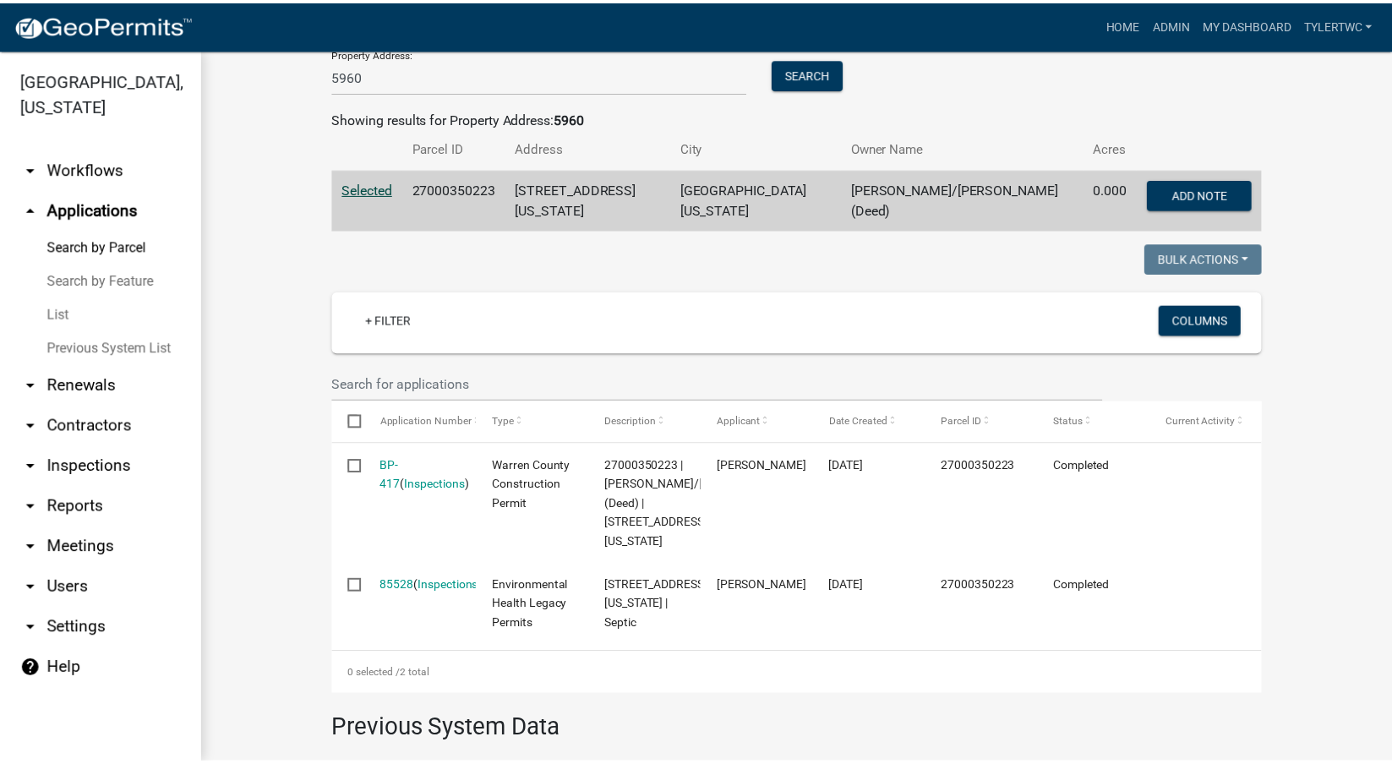
scroll to position [139, 0]
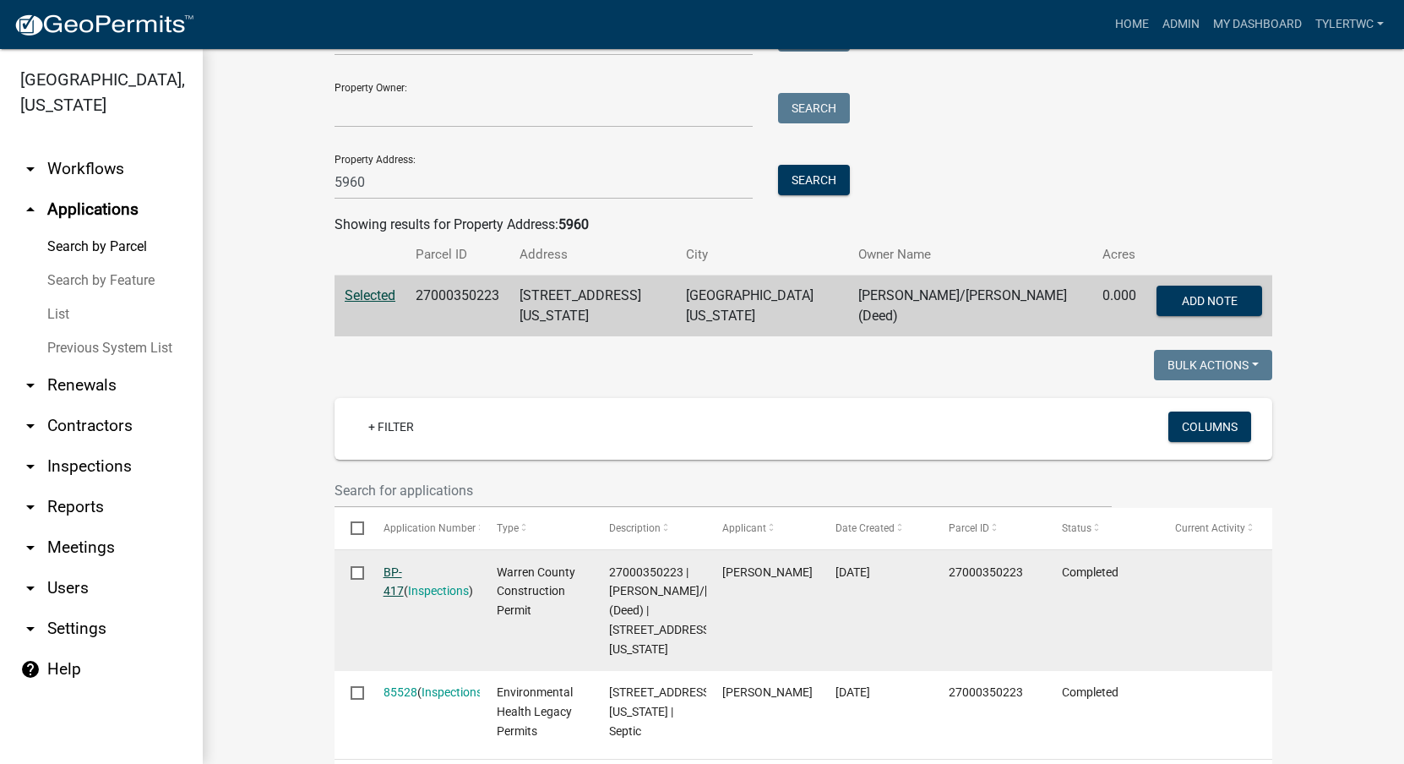
click at [389, 565] on link "BP-417" at bounding box center [394, 581] width 20 height 33
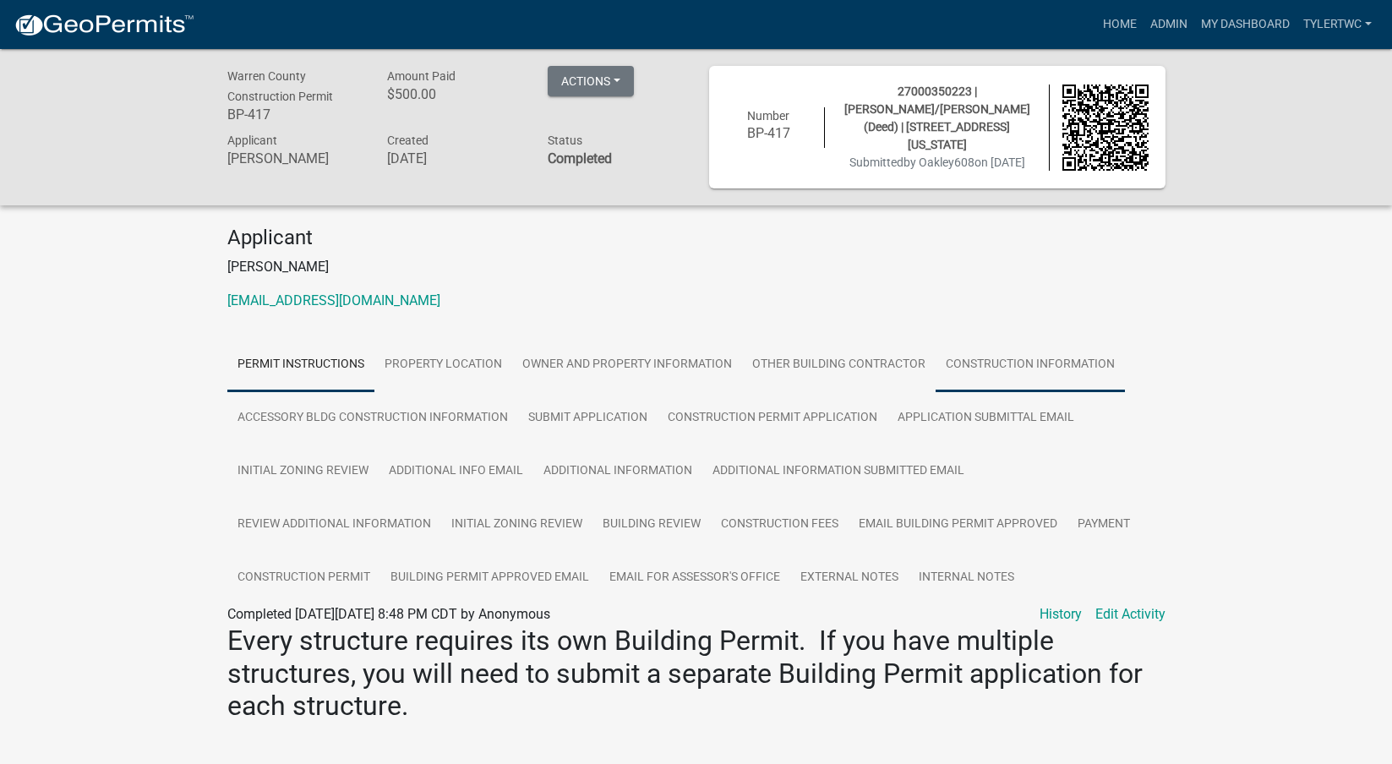
click at [967, 346] on link "Construction Information" at bounding box center [1029, 365] width 189 height 54
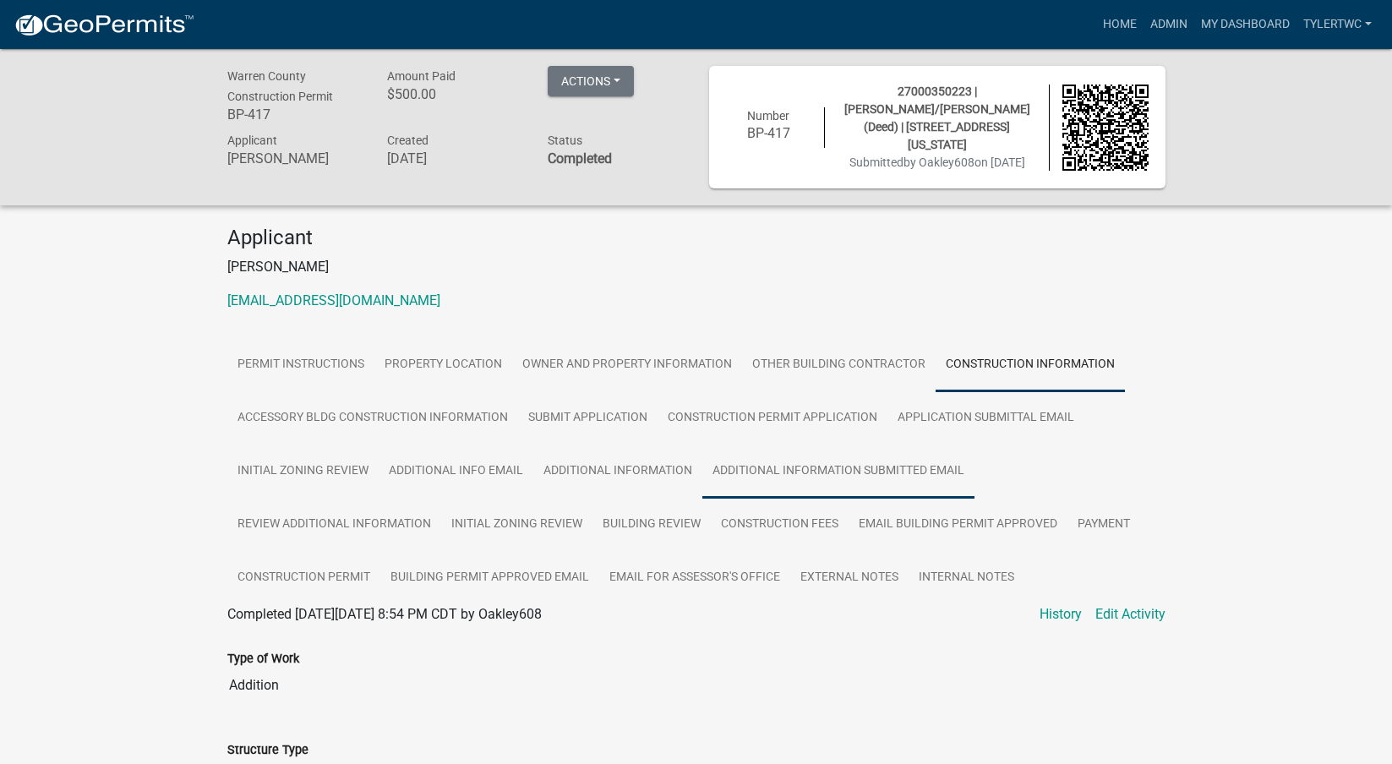
scroll to position [197, 0]
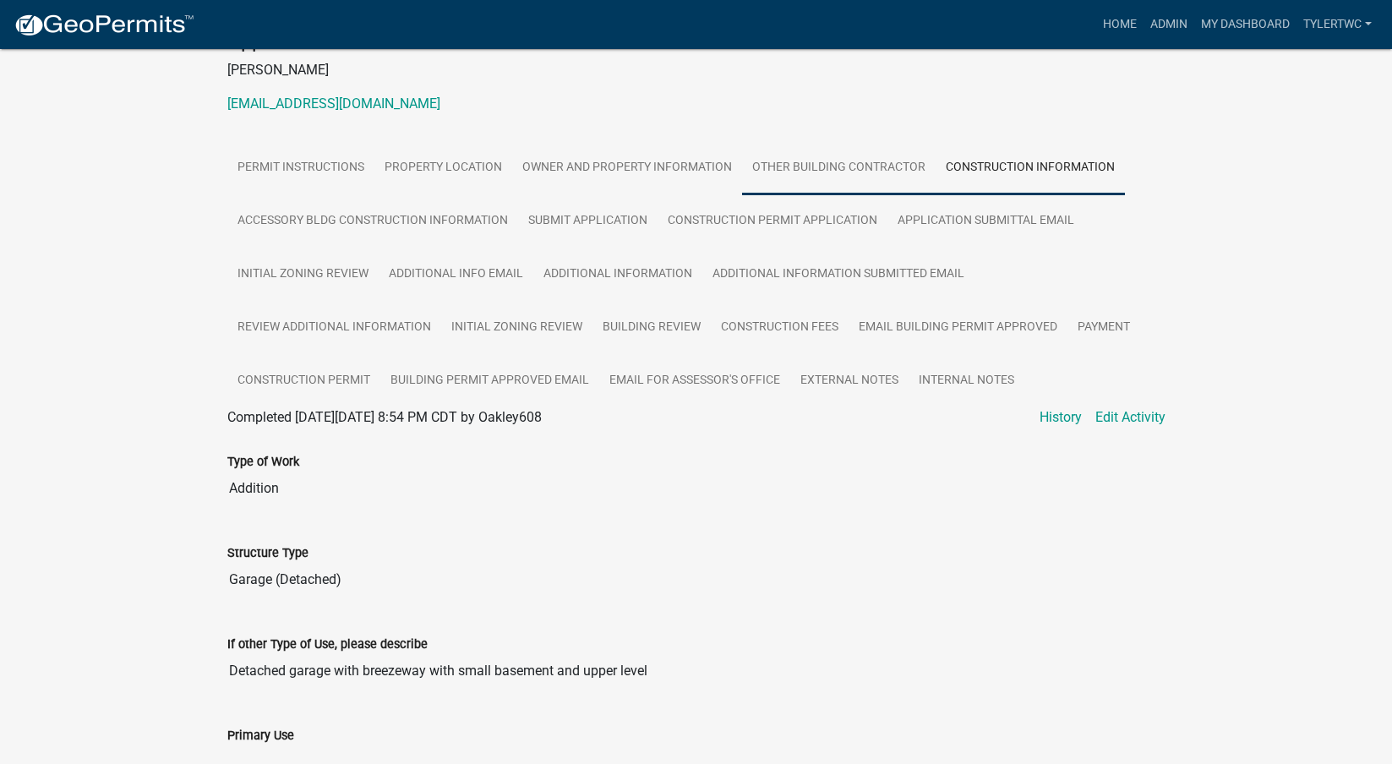
click at [814, 167] on link "Other Building Contractor" at bounding box center [838, 168] width 193 height 54
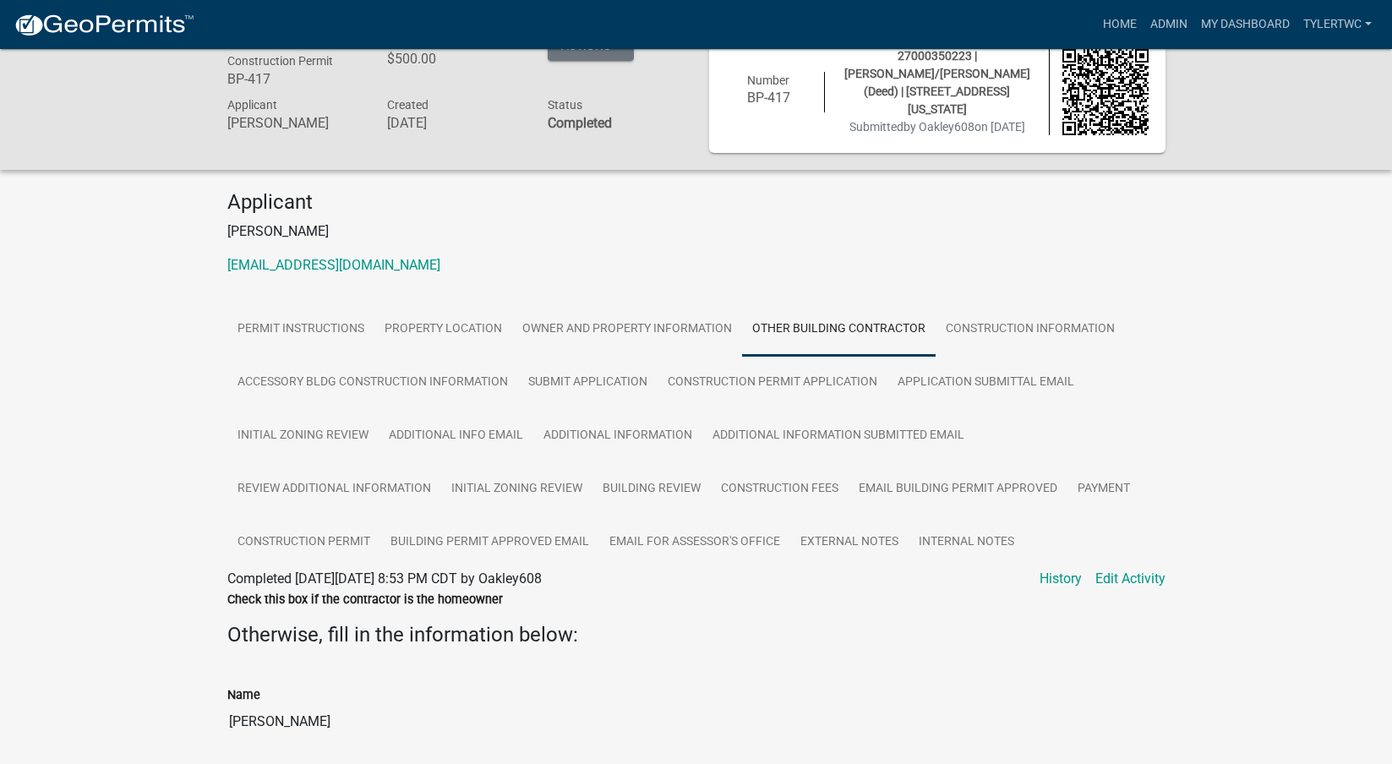
scroll to position [0, 0]
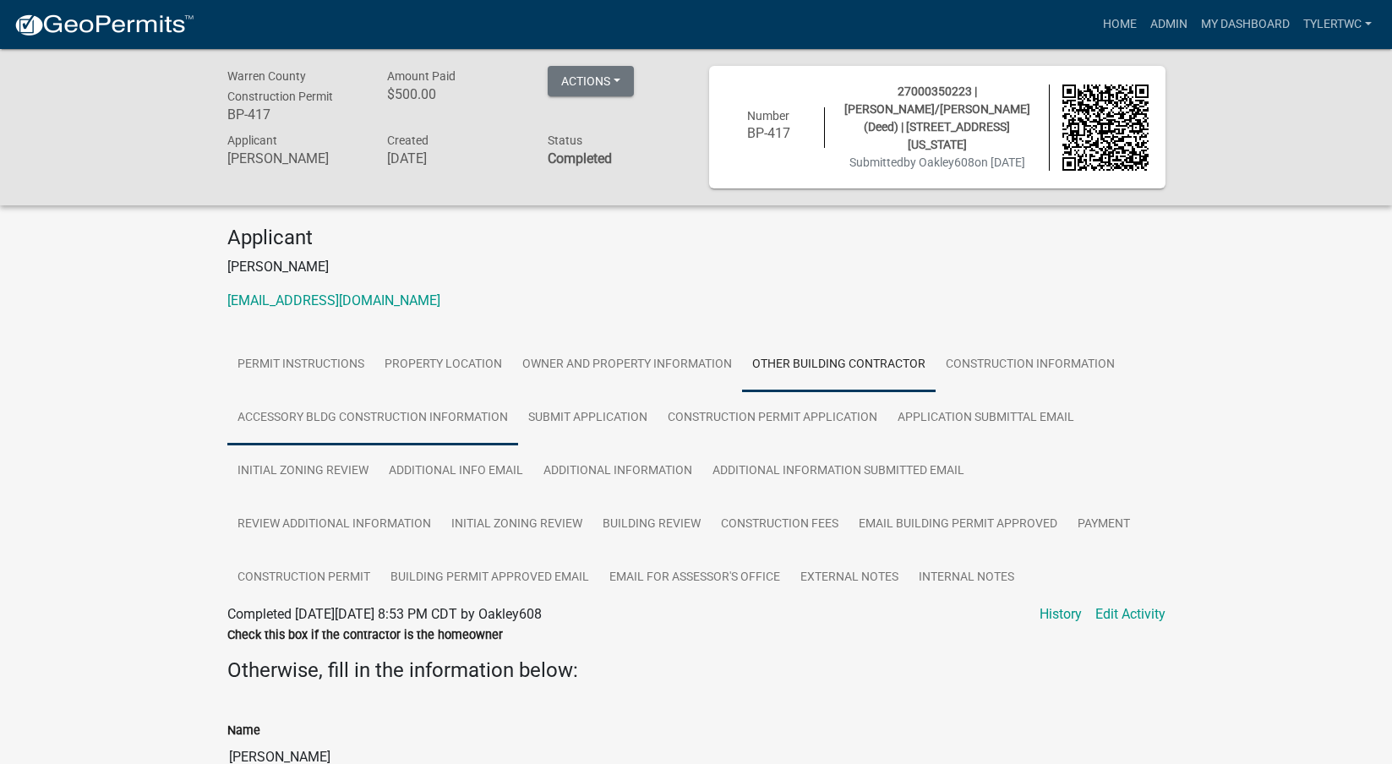
click at [379, 414] on link "Accessory Bldg Construction Information" at bounding box center [372, 418] width 291 height 54
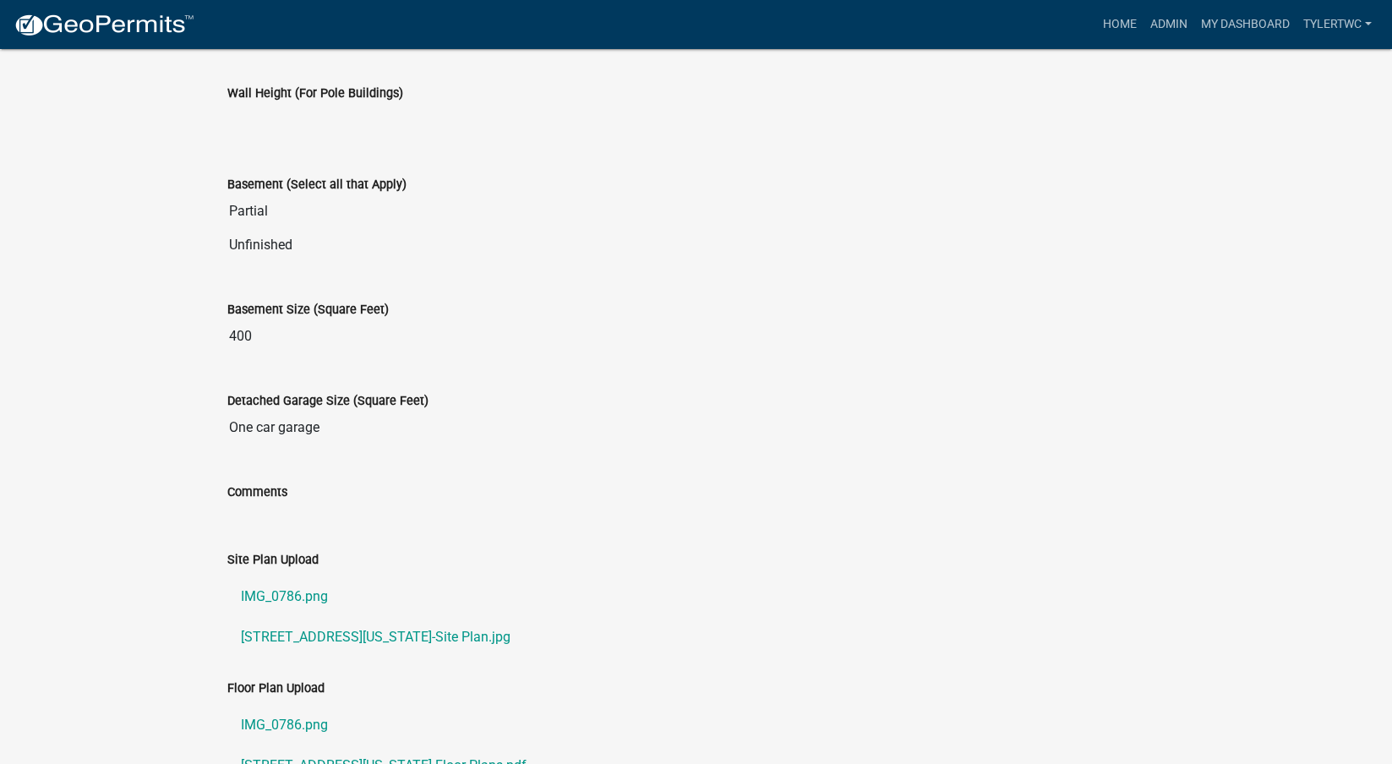
scroll to position [1109, 0]
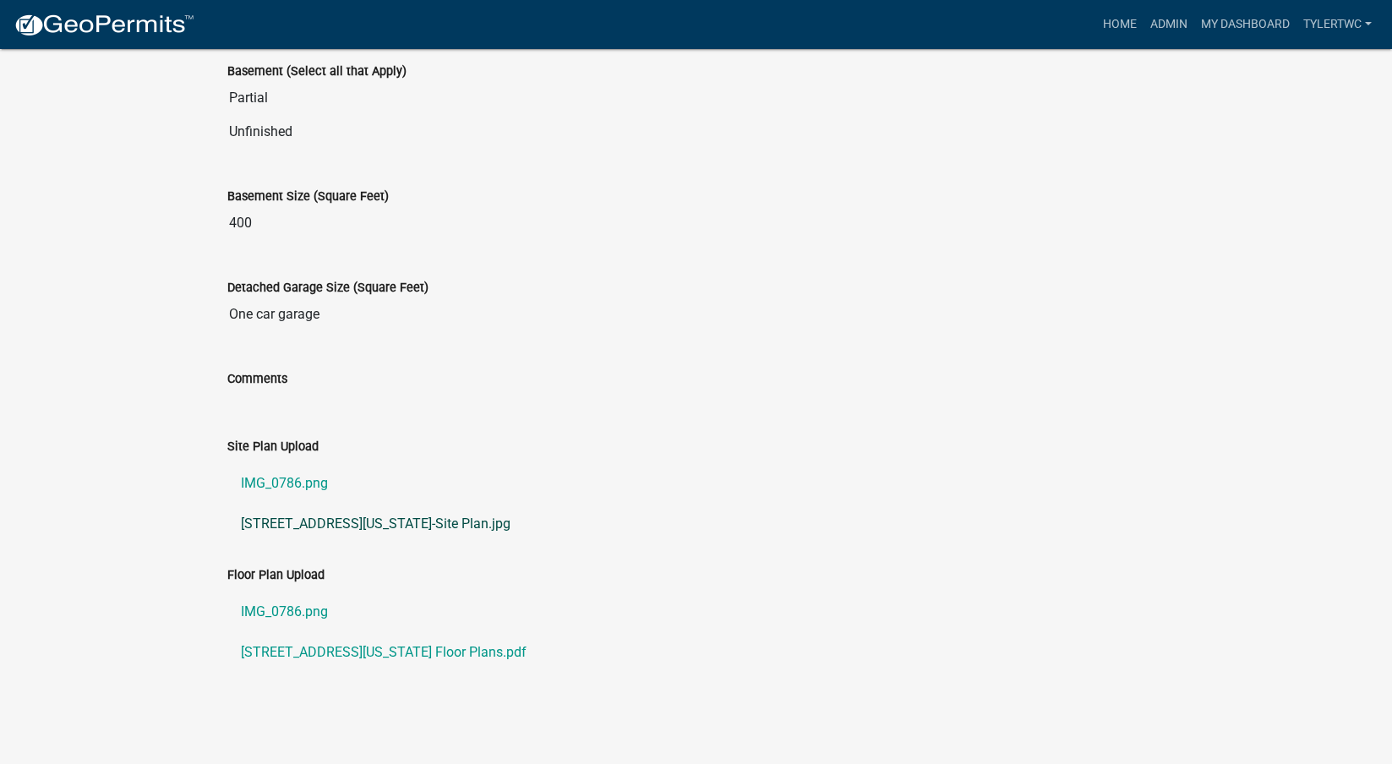
click at [287, 525] on link "[STREET_ADDRESS][US_STATE]-Site Plan.jpg" at bounding box center [696, 524] width 938 height 41
click at [275, 473] on link "IMG_0786.png" at bounding box center [696, 483] width 938 height 41
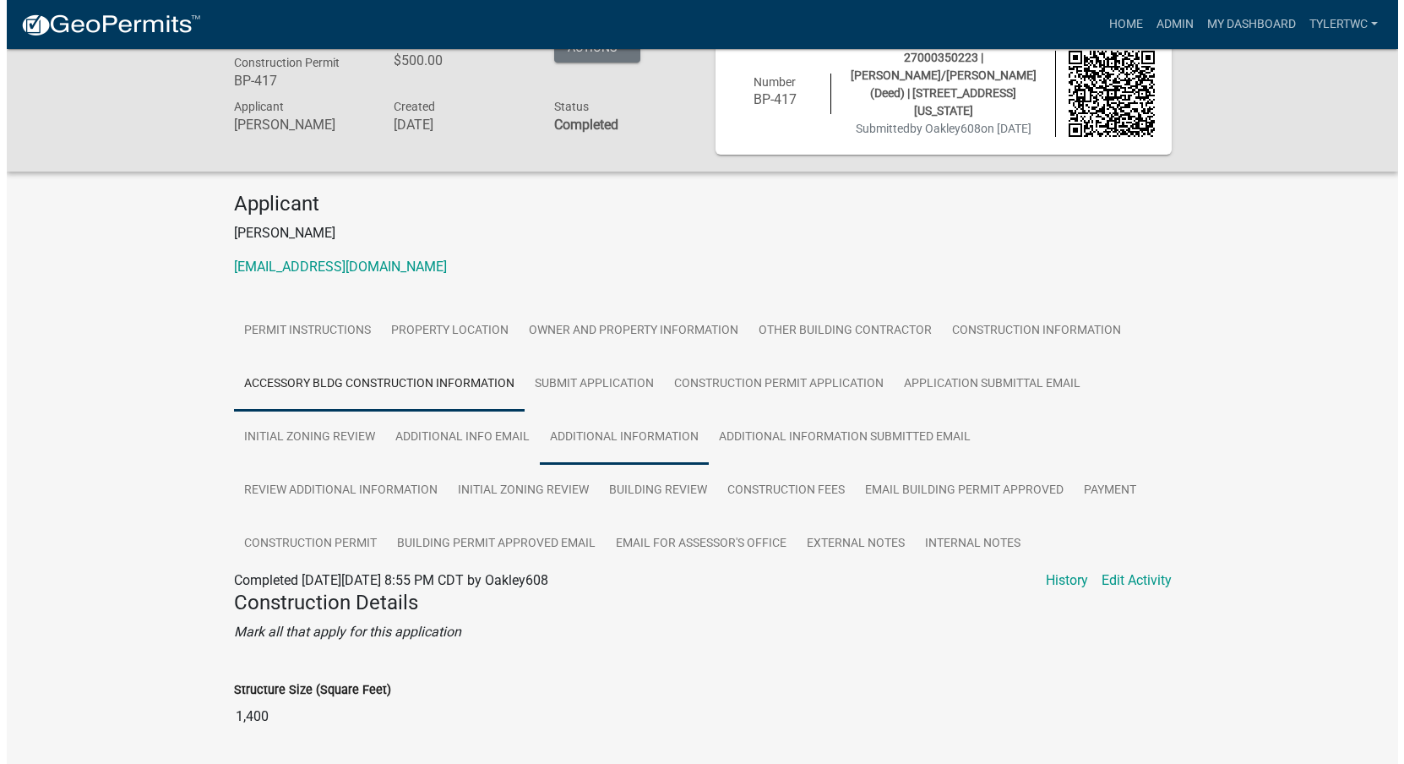
scroll to position [0, 0]
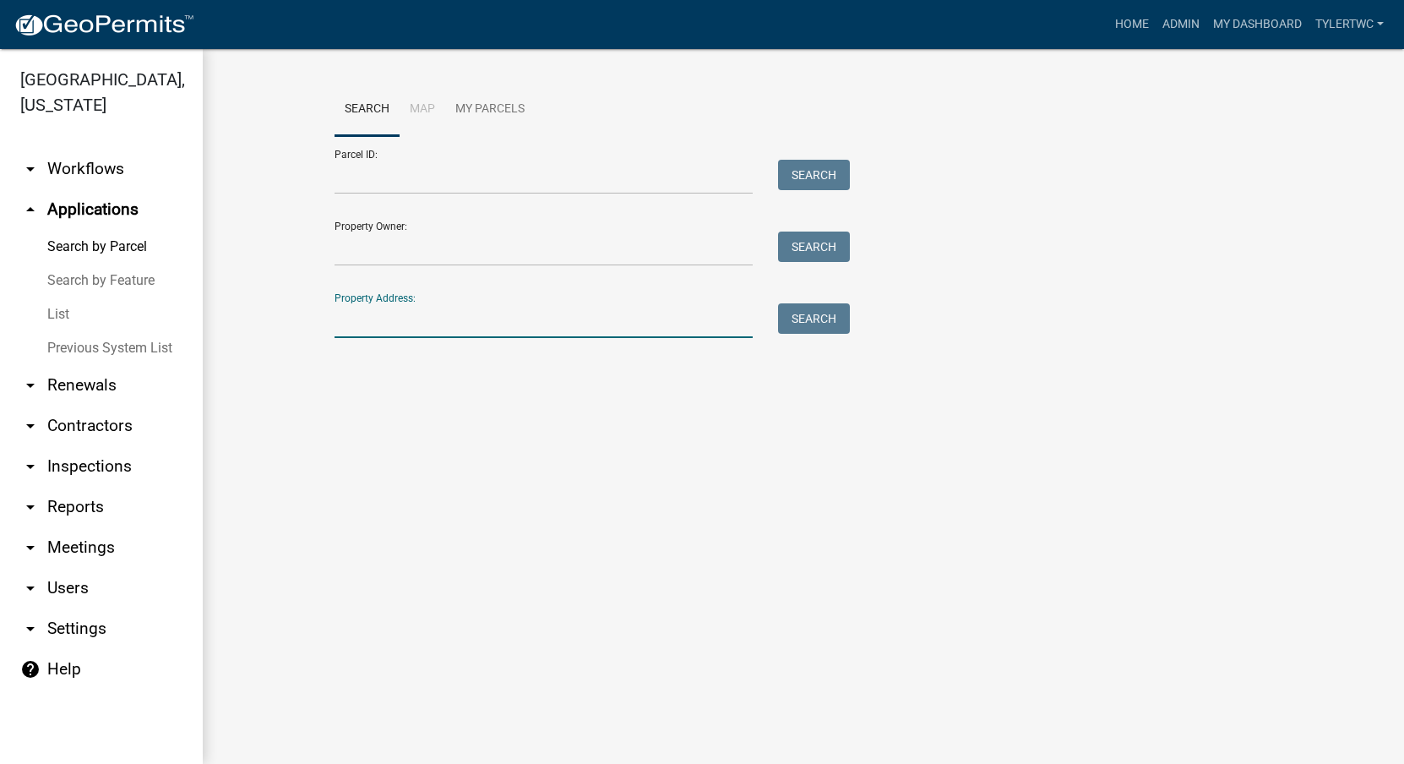
drag, startPoint x: 454, startPoint y: 317, endPoint x: 382, endPoint y: 318, distance: 71.8
click at [455, 317] on input "Property Address:" at bounding box center [544, 320] width 418 height 35
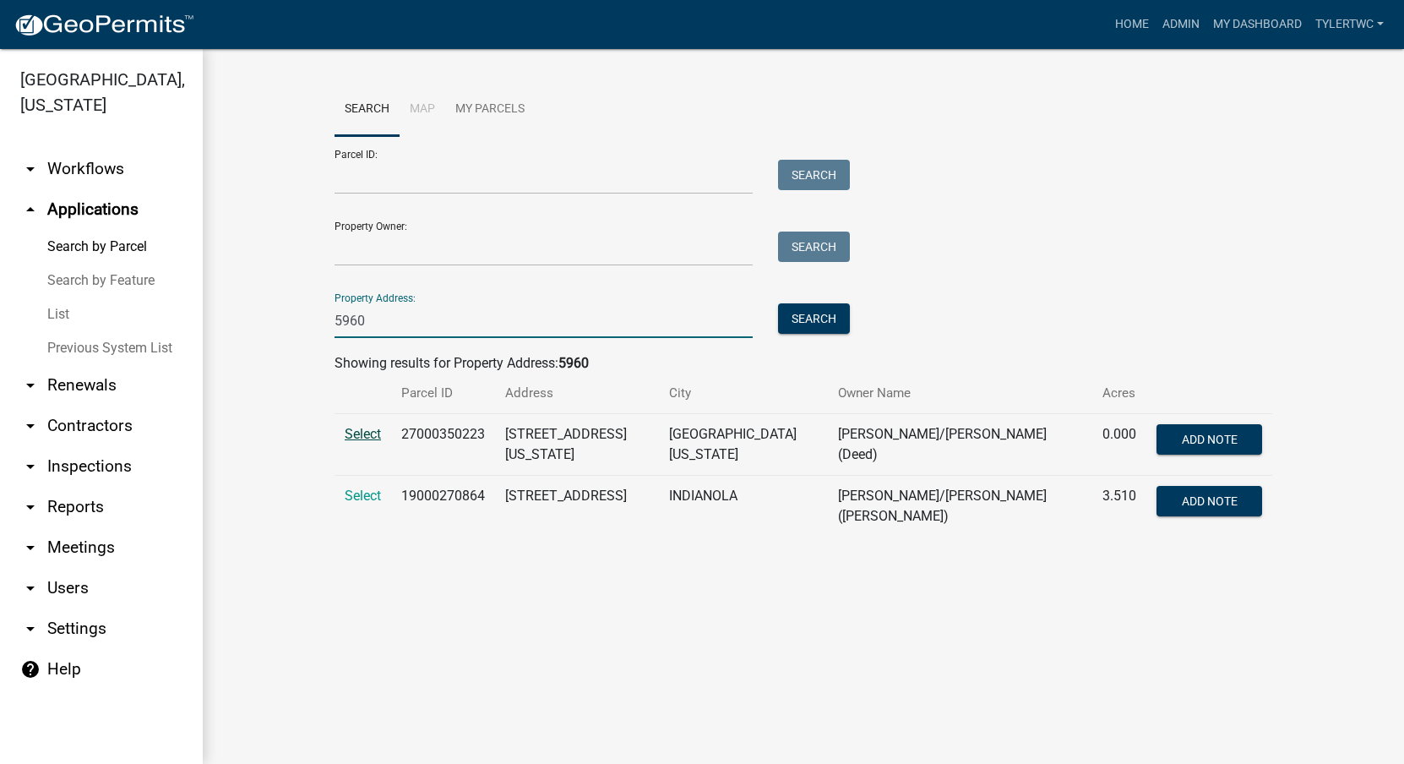
type input "5960"
click at [370, 436] on span "Select" at bounding box center [363, 434] width 36 height 16
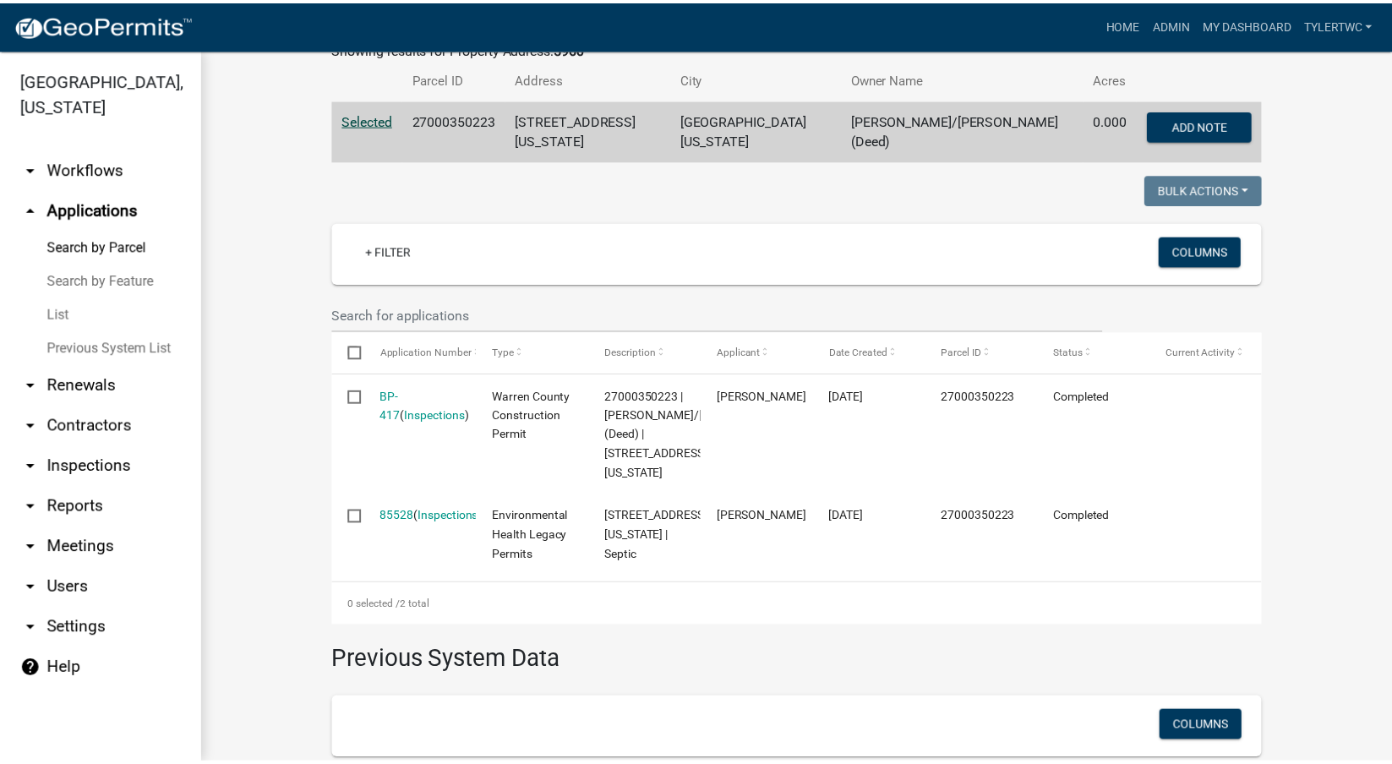
scroll to position [395, 0]
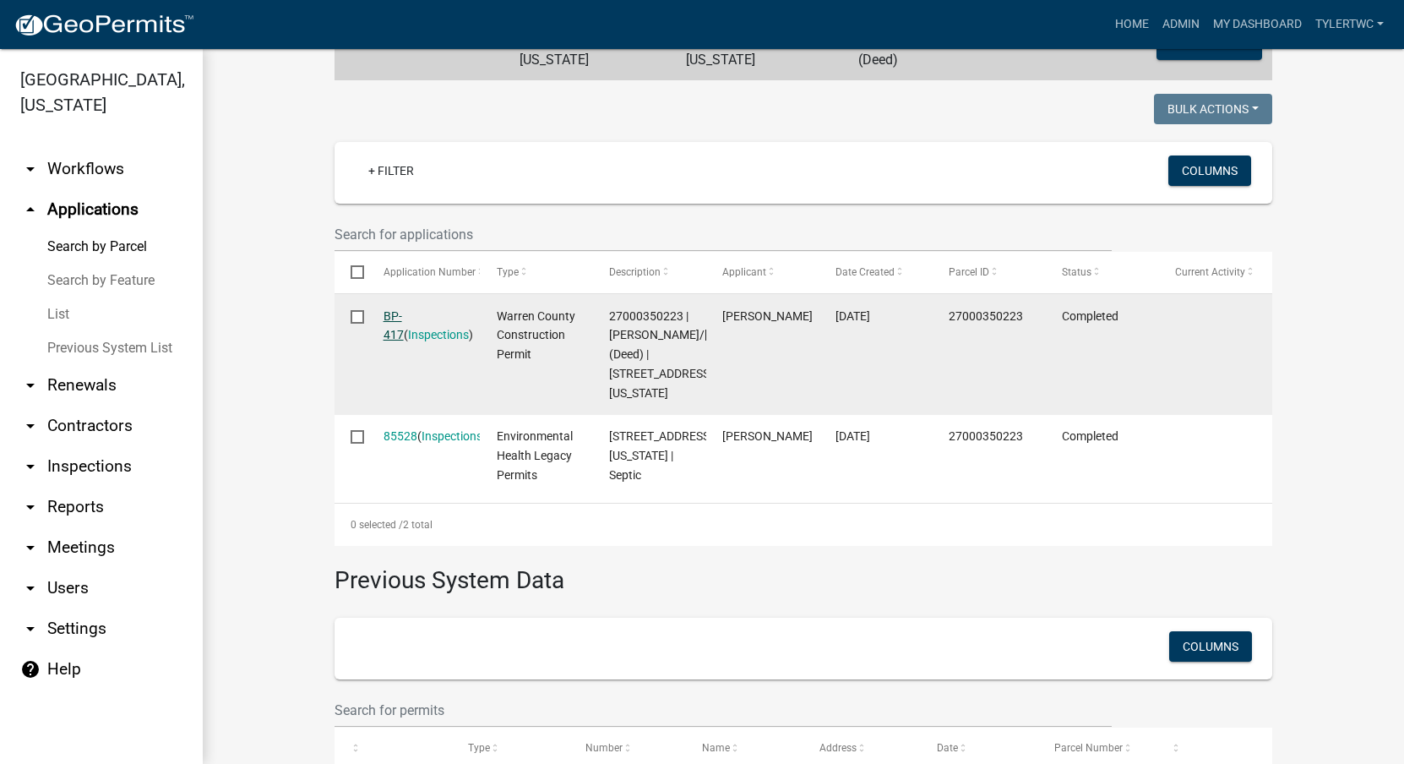
click at [399, 309] on link "BP-417" at bounding box center [394, 325] width 20 height 33
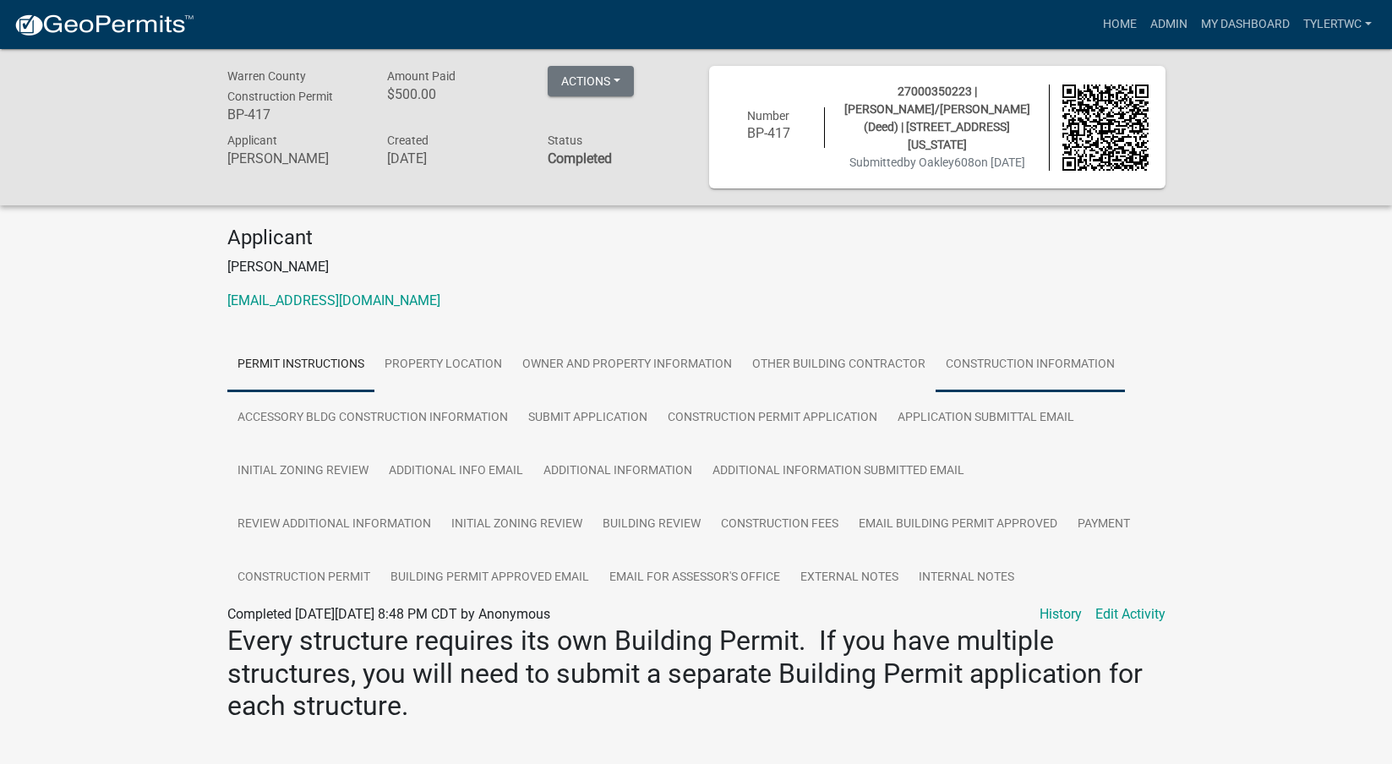
click at [1013, 364] on link "Construction Information" at bounding box center [1029, 365] width 189 height 54
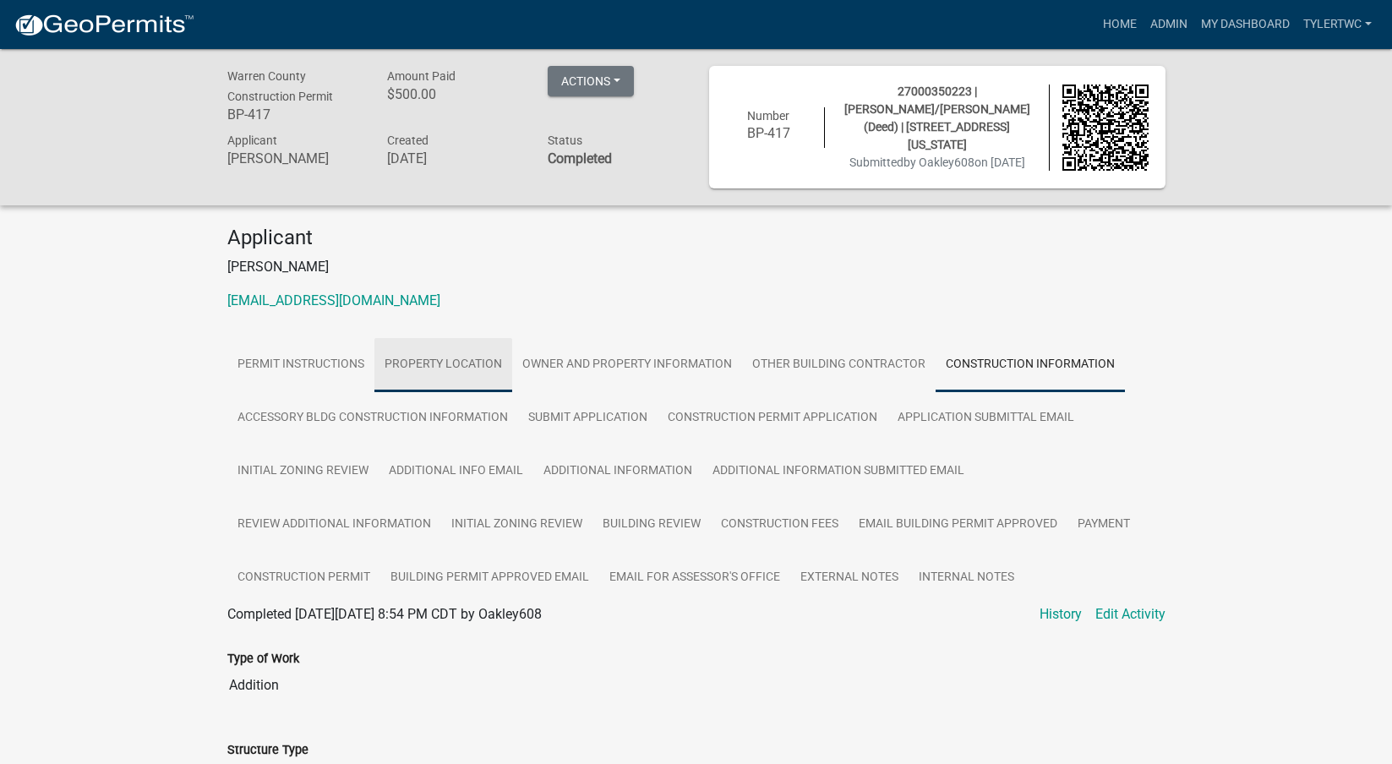
click at [479, 361] on link "Property Location" at bounding box center [443, 365] width 138 height 54
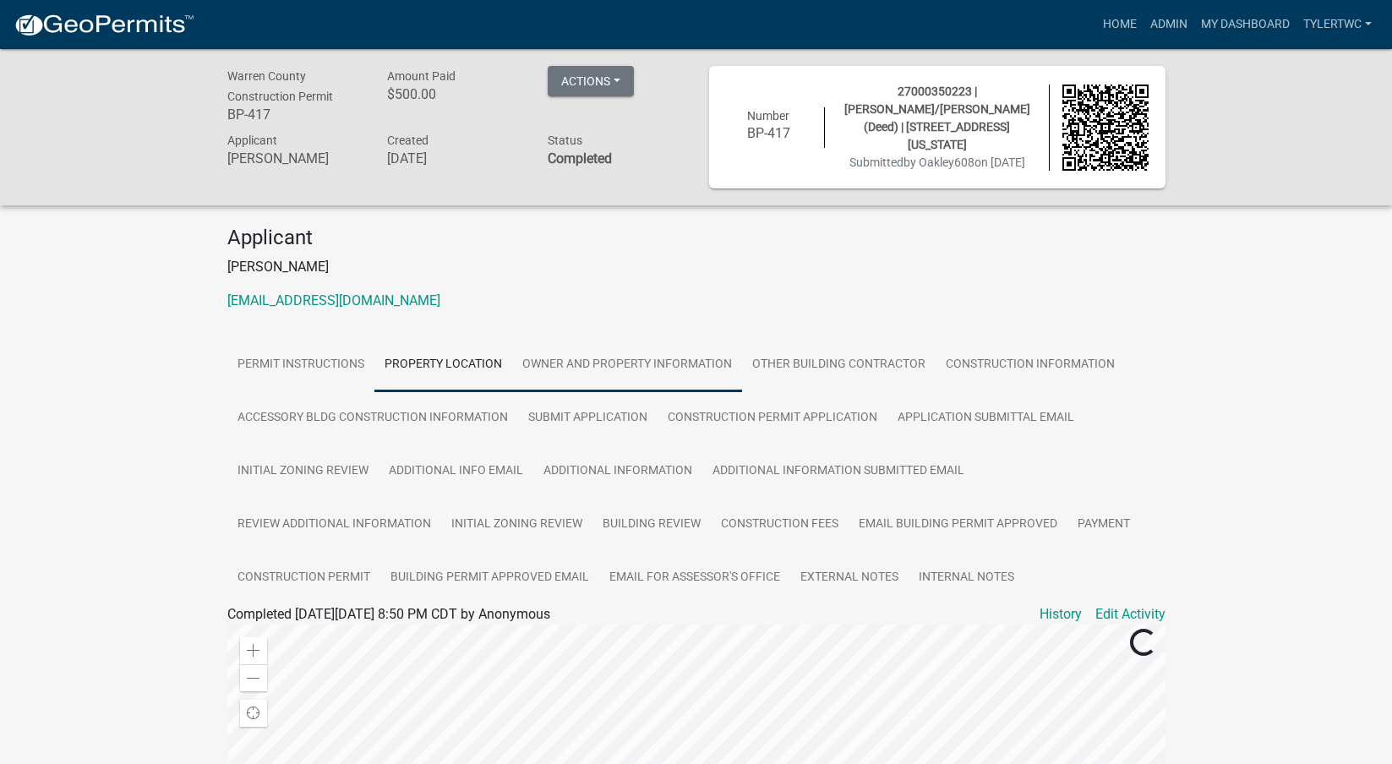
click at [626, 363] on link "Owner and Property Information" at bounding box center [627, 365] width 230 height 54
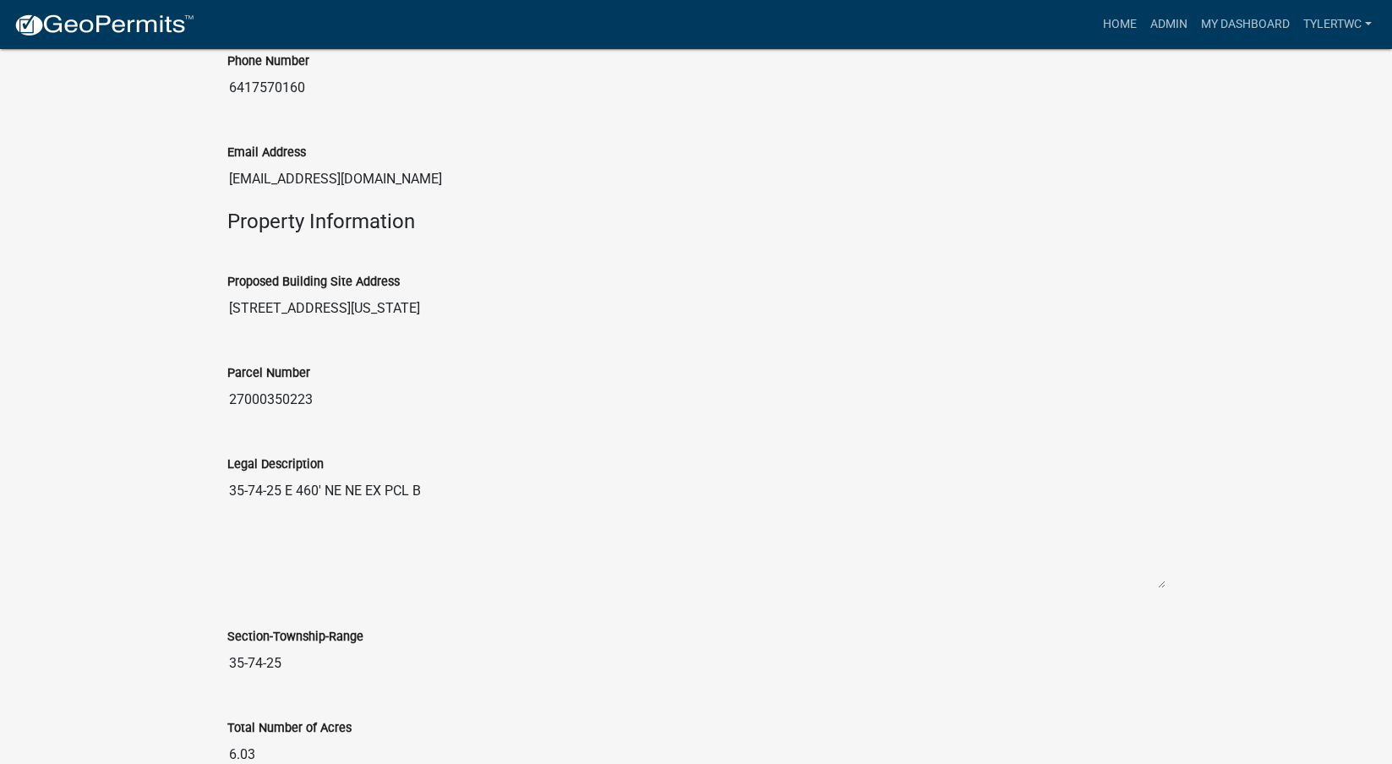
scroll to position [197, 0]
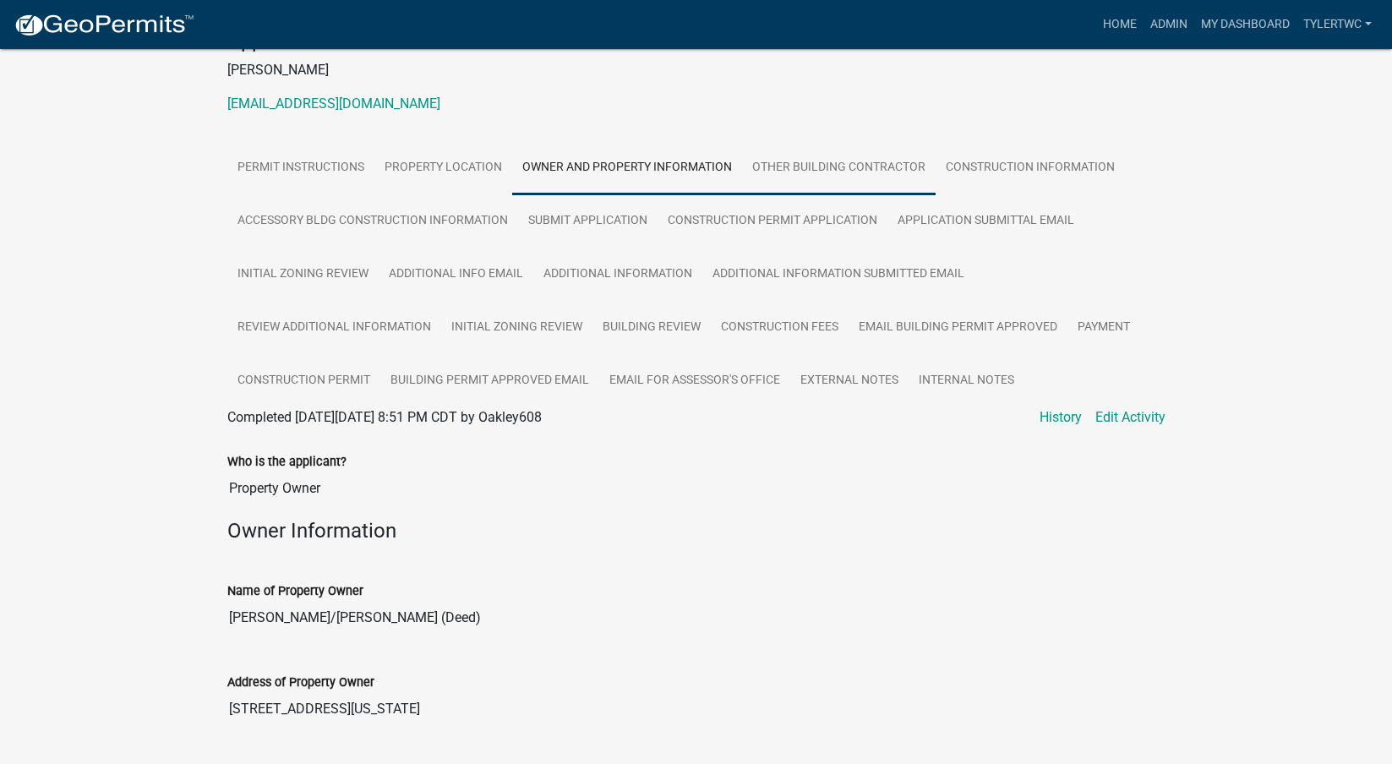
click at [789, 170] on link "Other Building Contractor" at bounding box center [838, 168] width 193 height 54
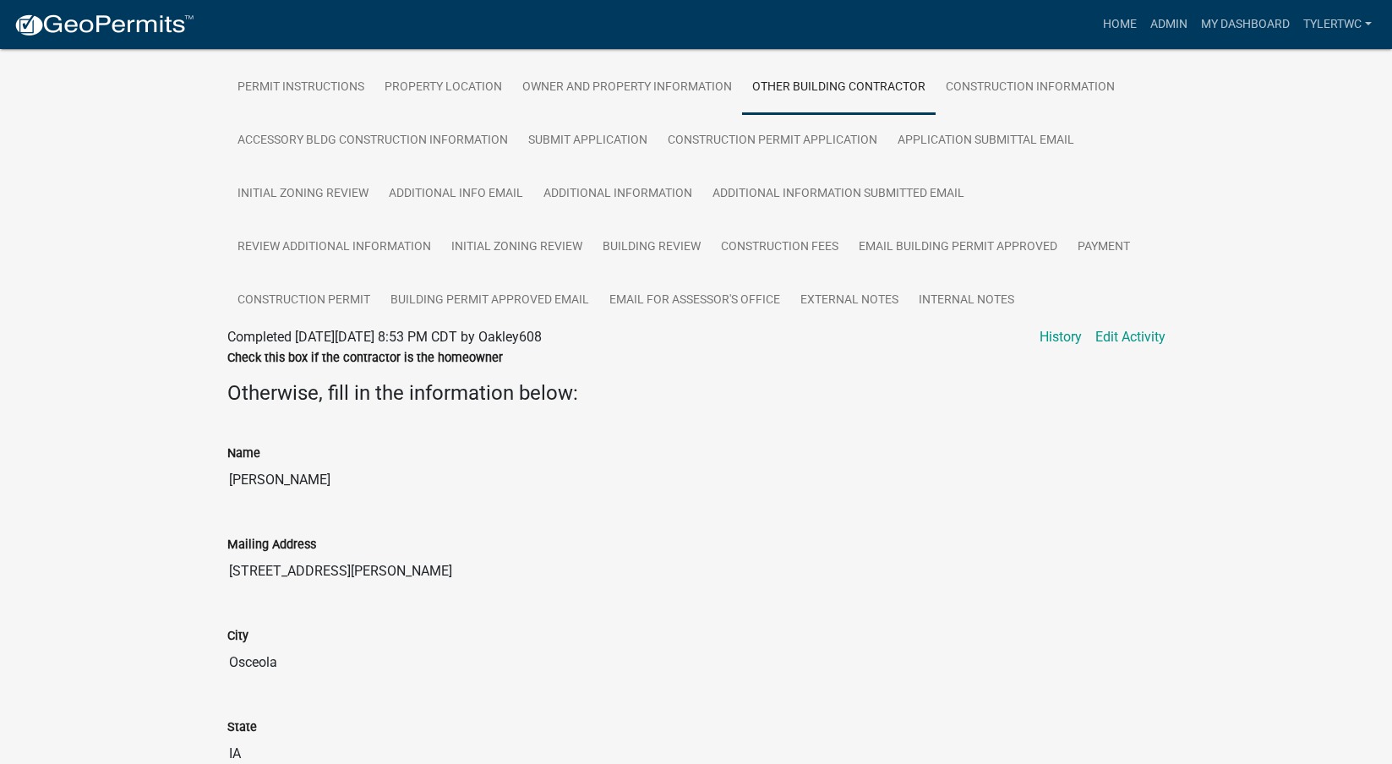
scroll to position [0, 0]
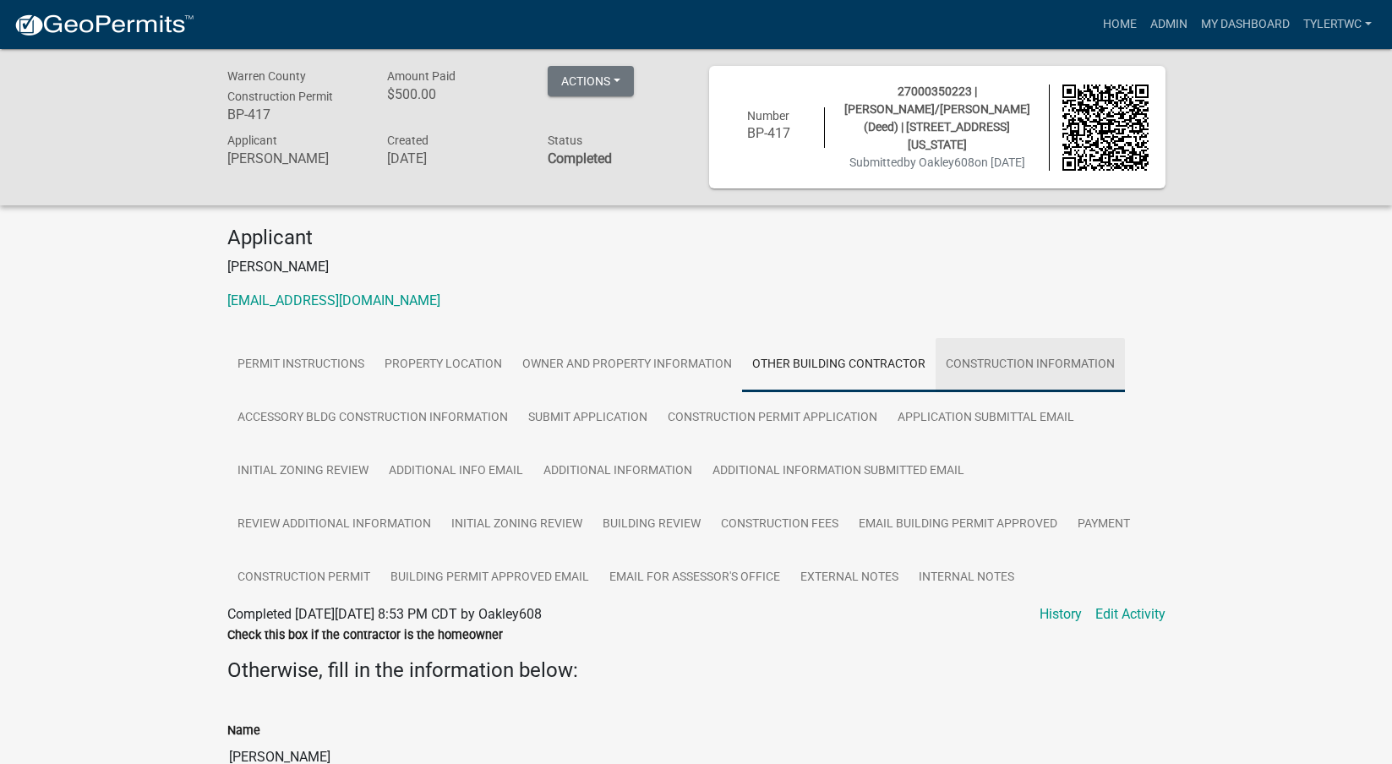
click at [1000, 367] on link "Construction Information" at bounding box center [1029, 365] width 189 height 54
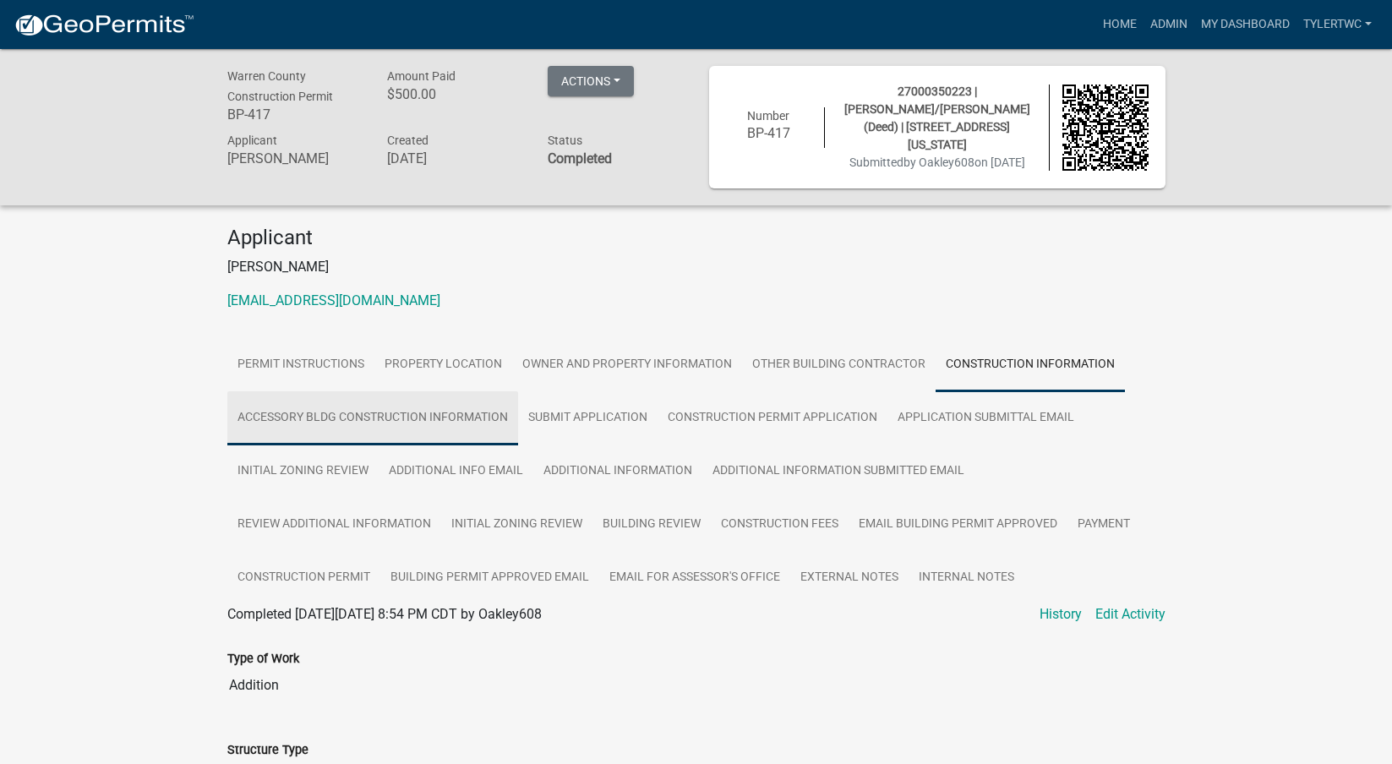
click at [455, 416] on link "Accessory Bldg Construction Information" at bounding box center [372, 418] width 291 height 54
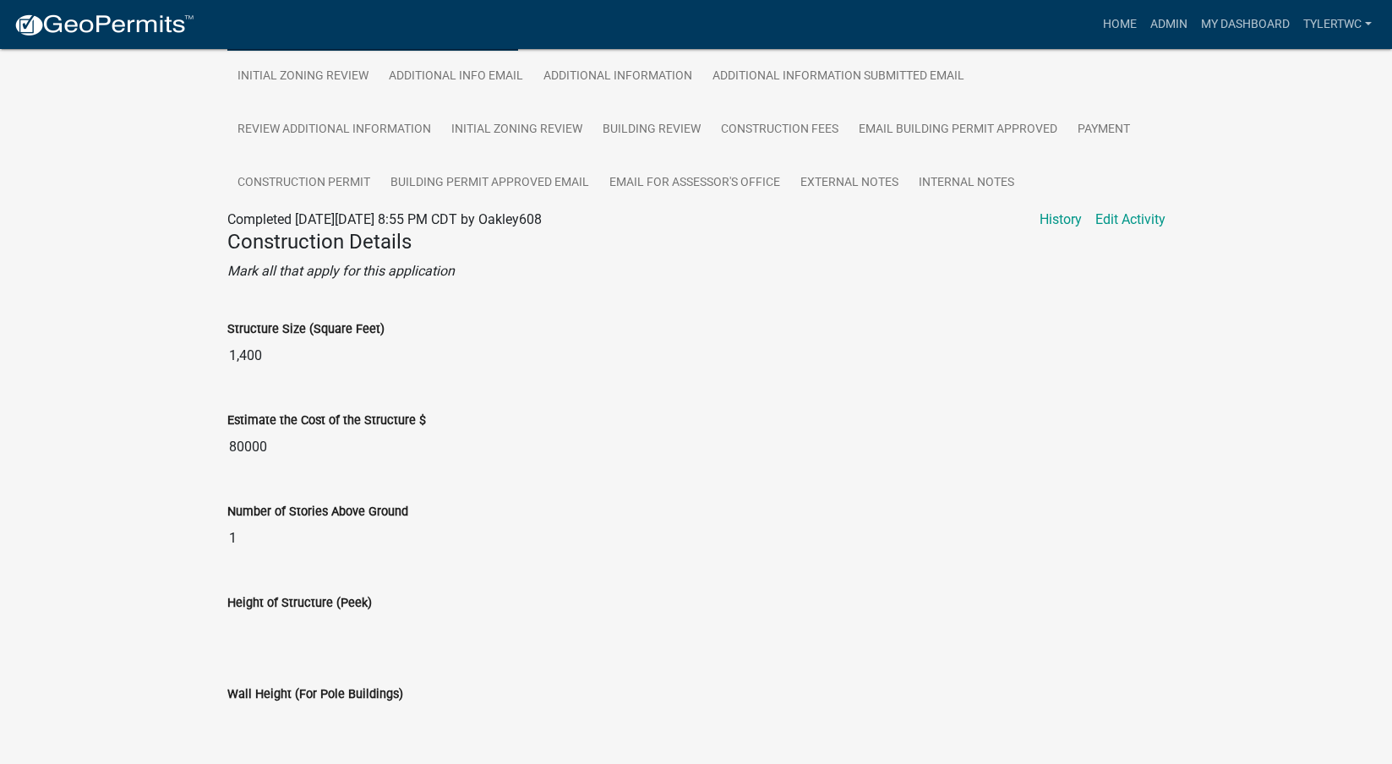
scroll to position [197, 0]
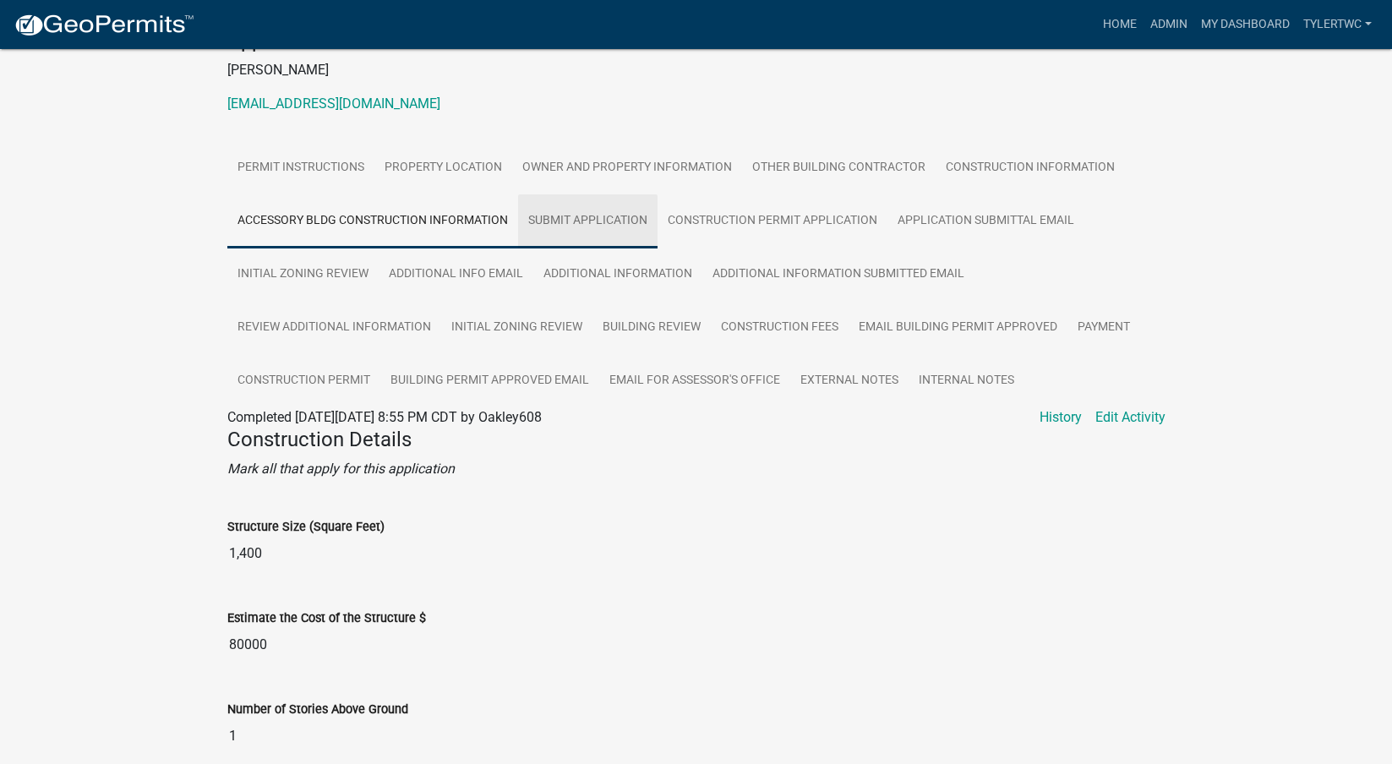
click at [569, 225] on link "Submit Application" at bounding box center [587, 221] width 139 height 54
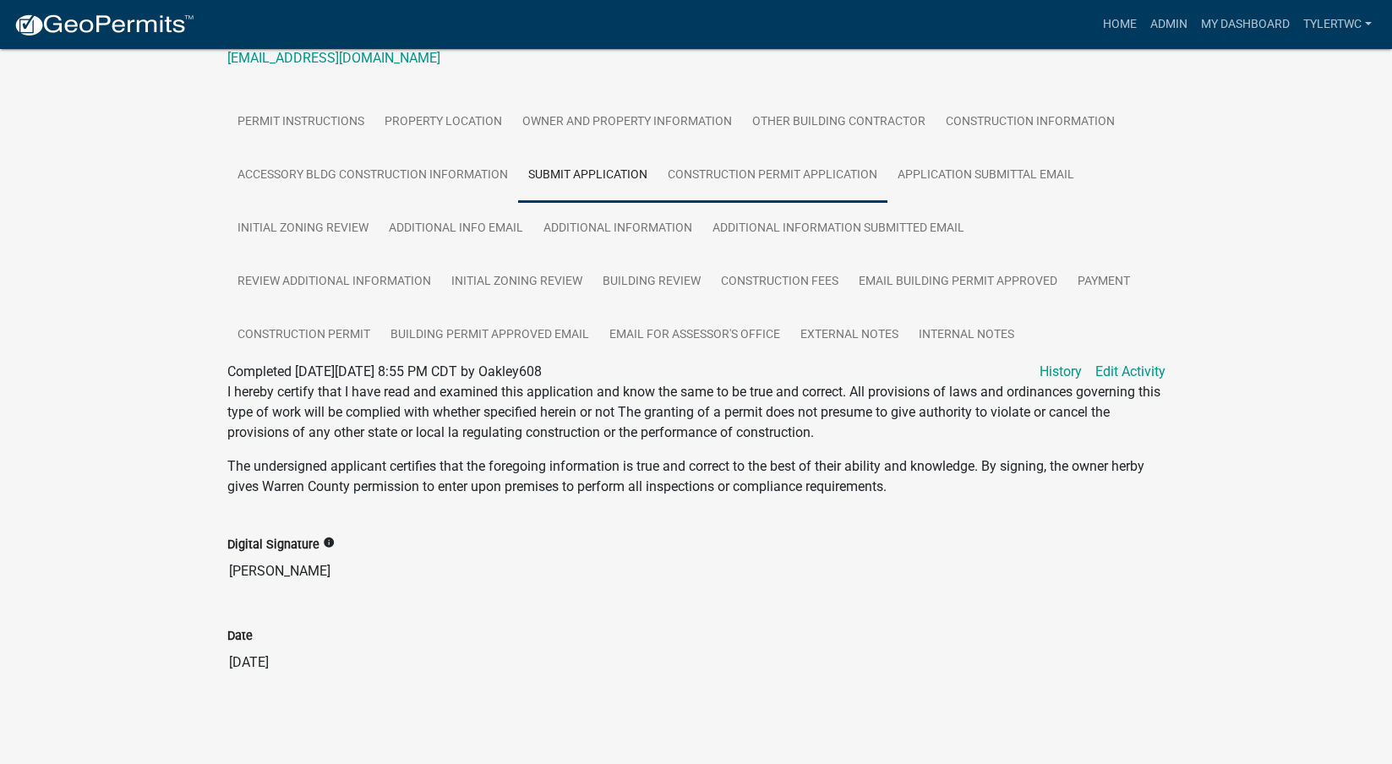
click at [771, 168] on link "Construction Permit Application" at bounding box center [772, 176] width 230 height 54
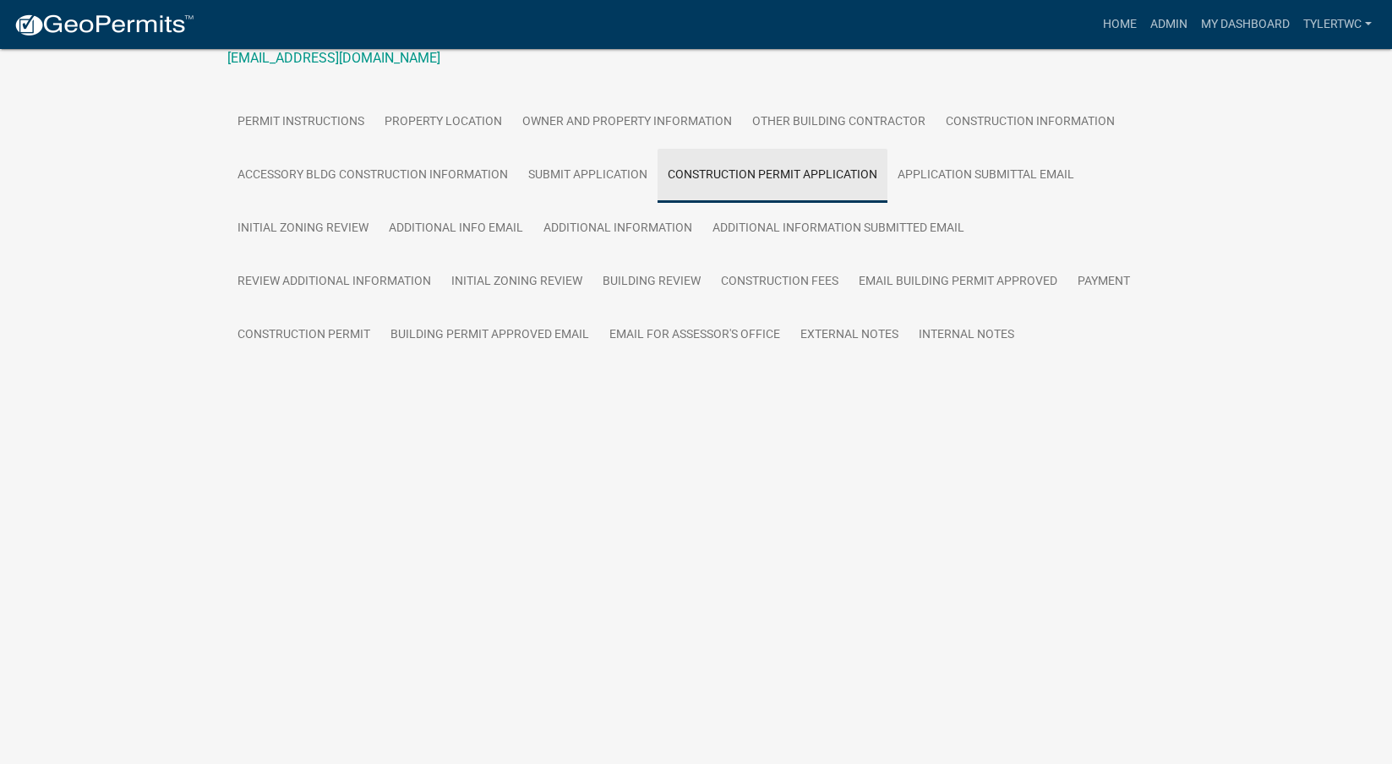
scroll to position [49, 0]
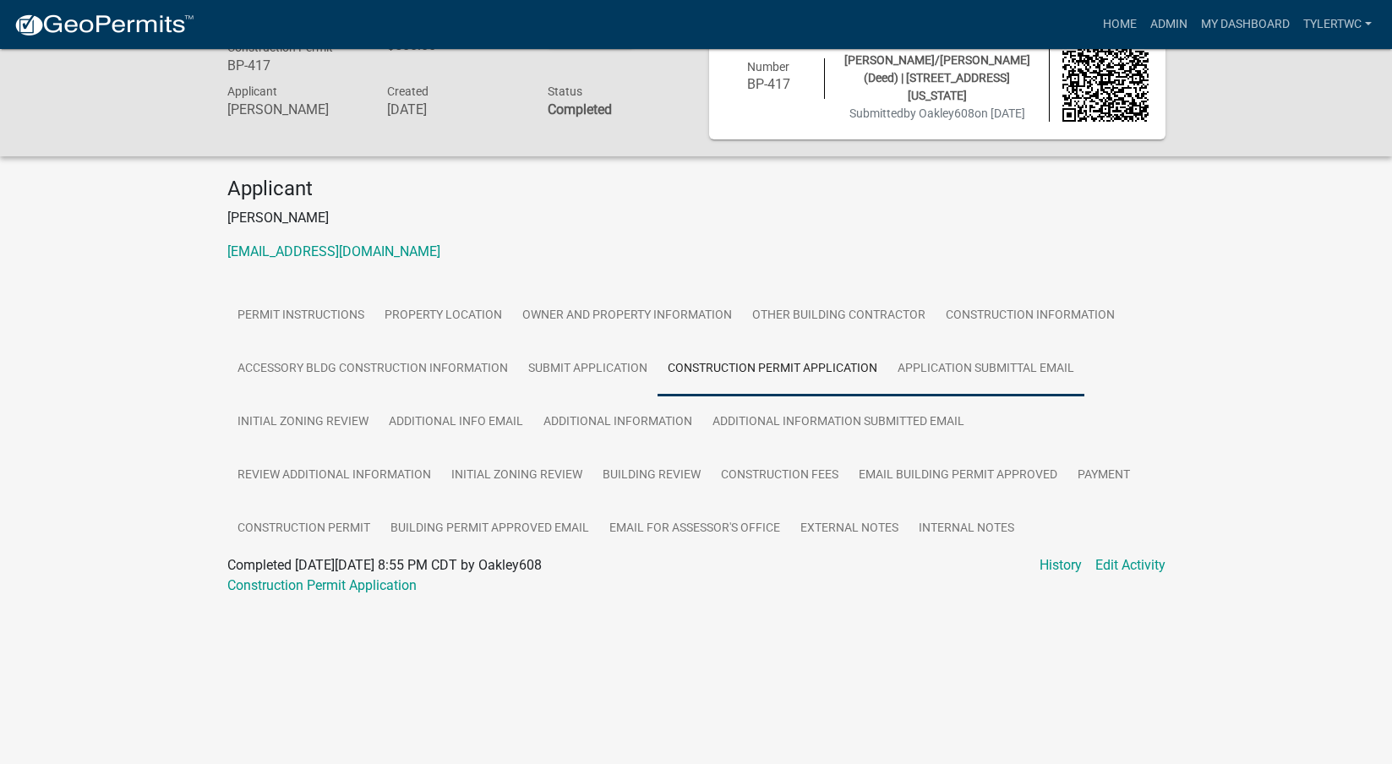
click at [1000, 357] on link "Application Submittal Email" at bounding box center [985, 369] width 197 height 54
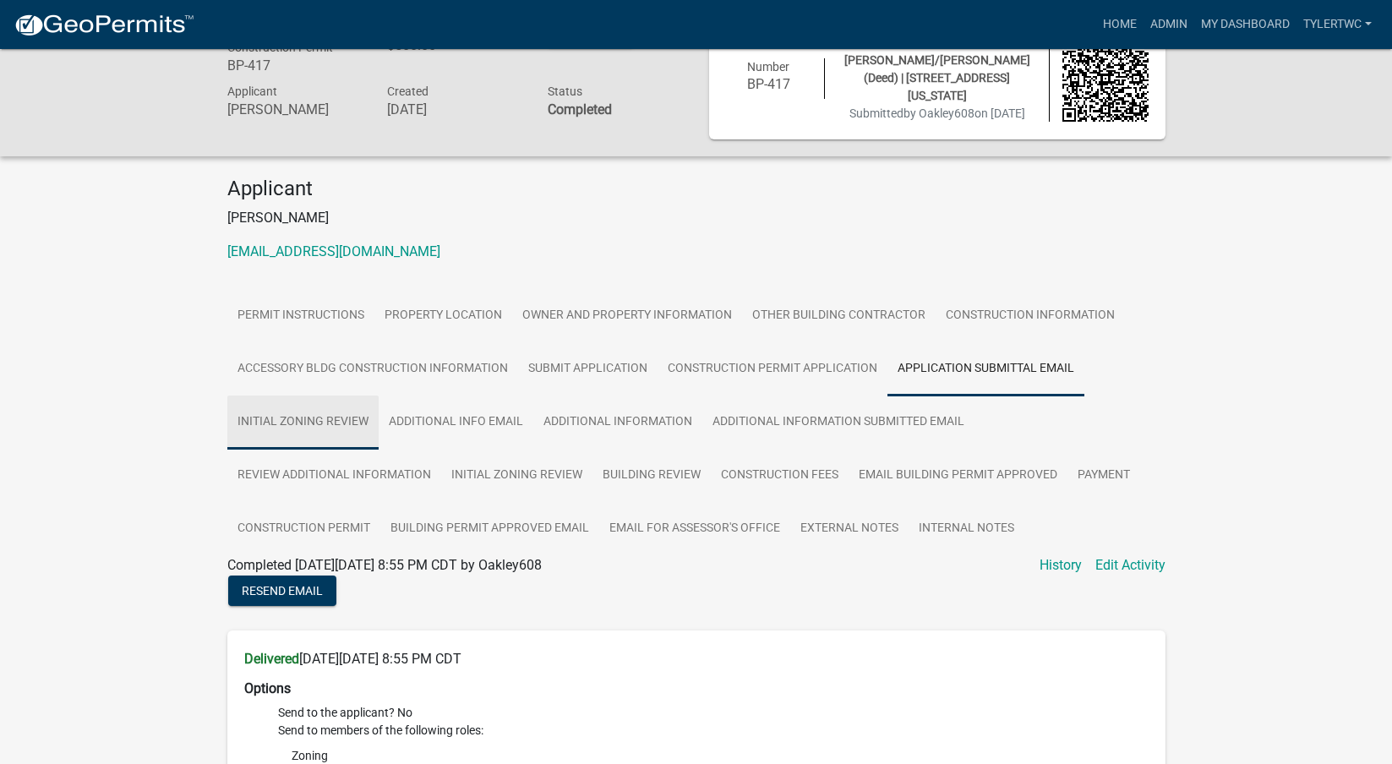
click at [302, 419] on link "Initial Zoning Review" at bounding box center [302, 422] width 151 height 54
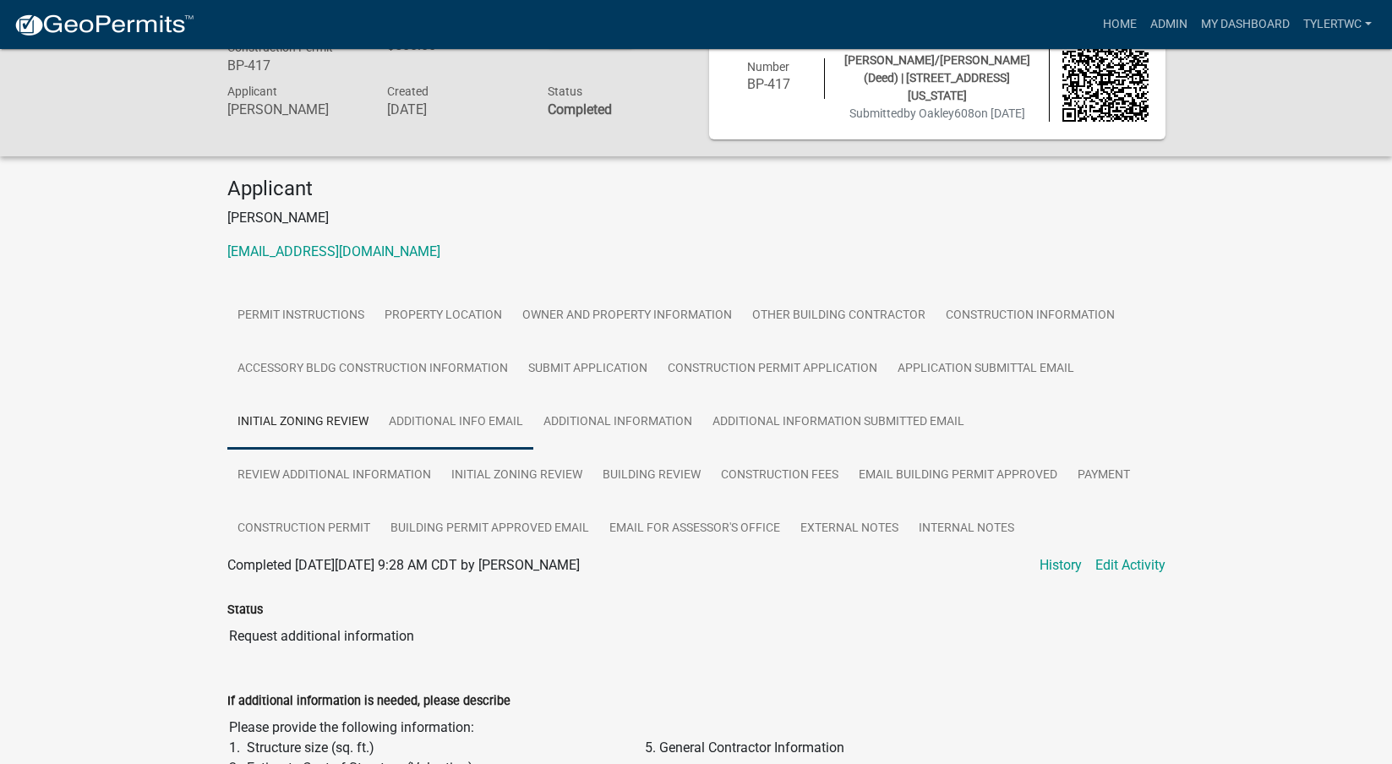
click at [455, 421] on link "Additional Info Email" at bounding box center [456, 422] width 155 height 54
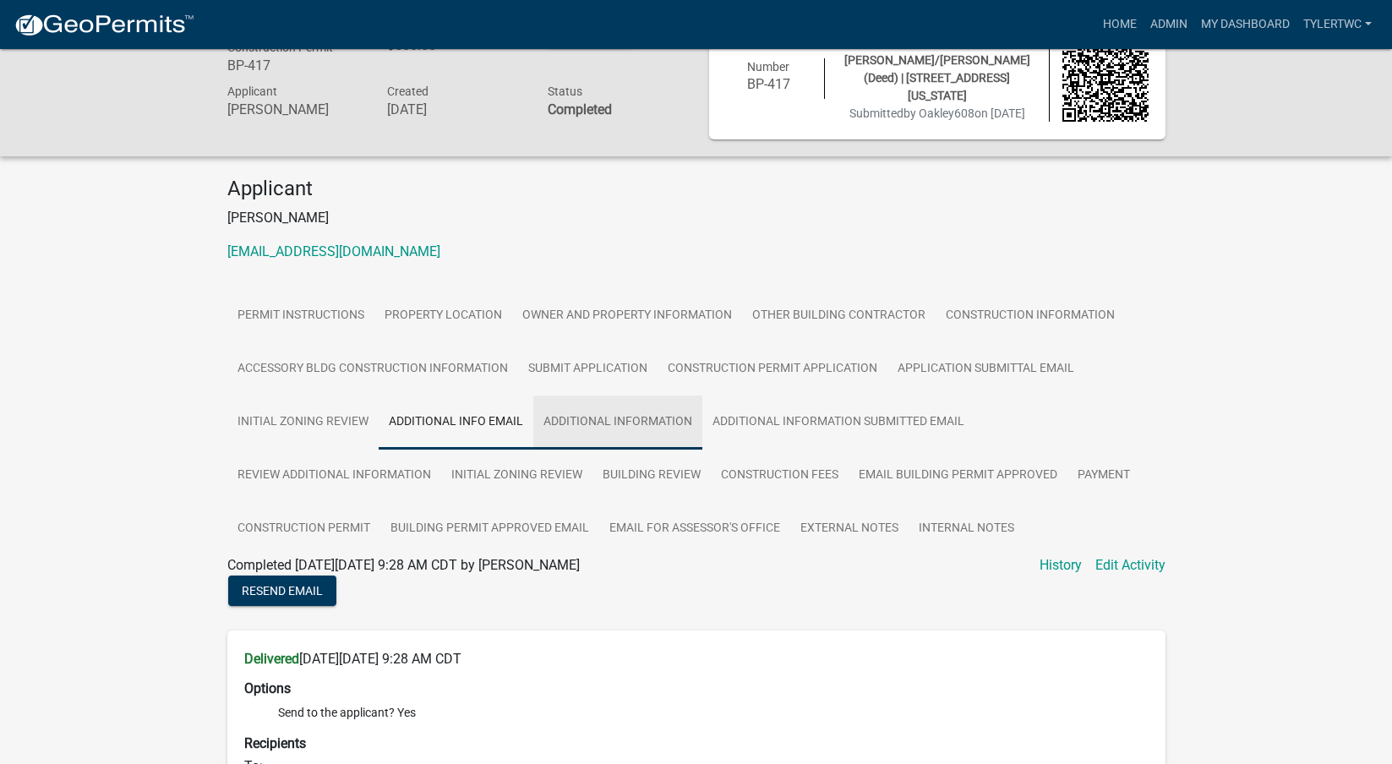
click at [620, 414] on link "Additional Information" at bounding box center [617, 422] width 169 height 54
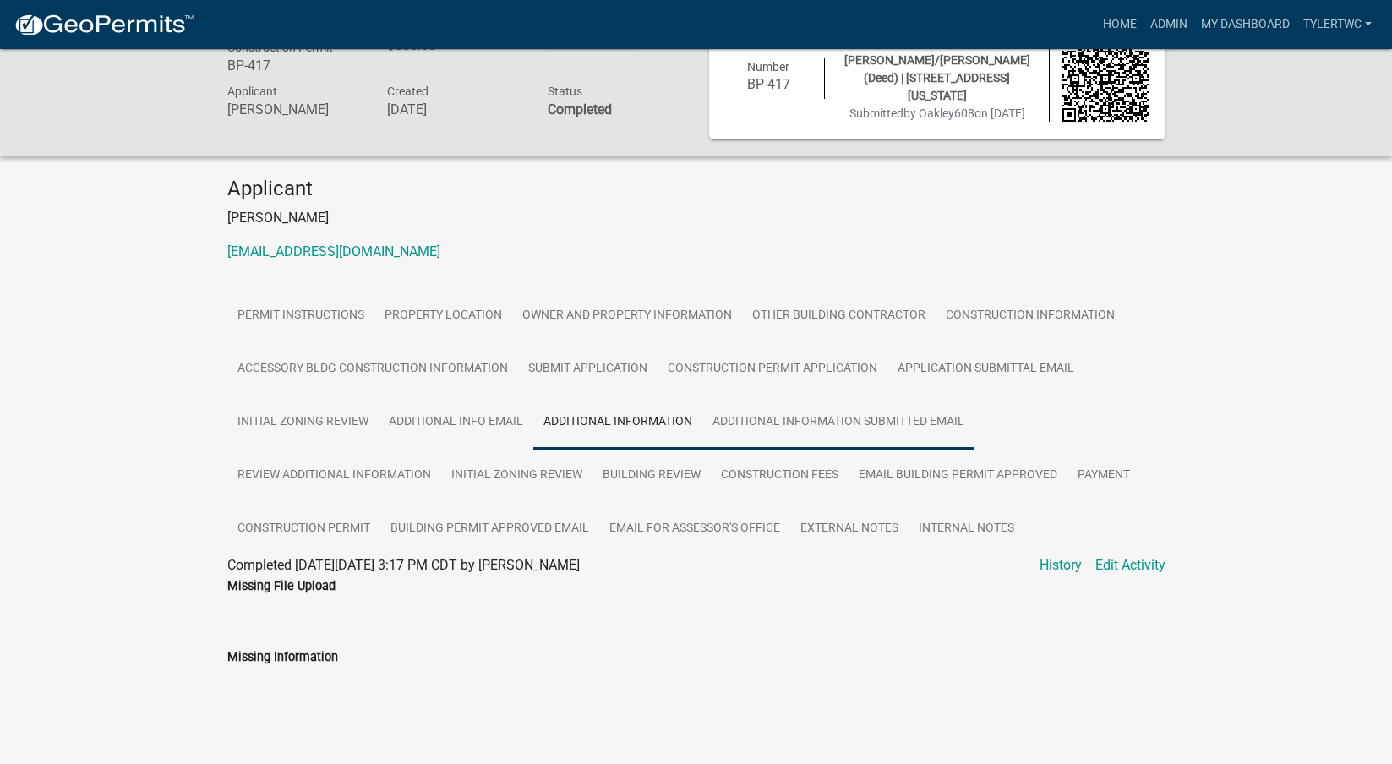
click at [738, 416] on link "Additional Information Submitted Email" at bounding box center [838, 422] width 272 height 54
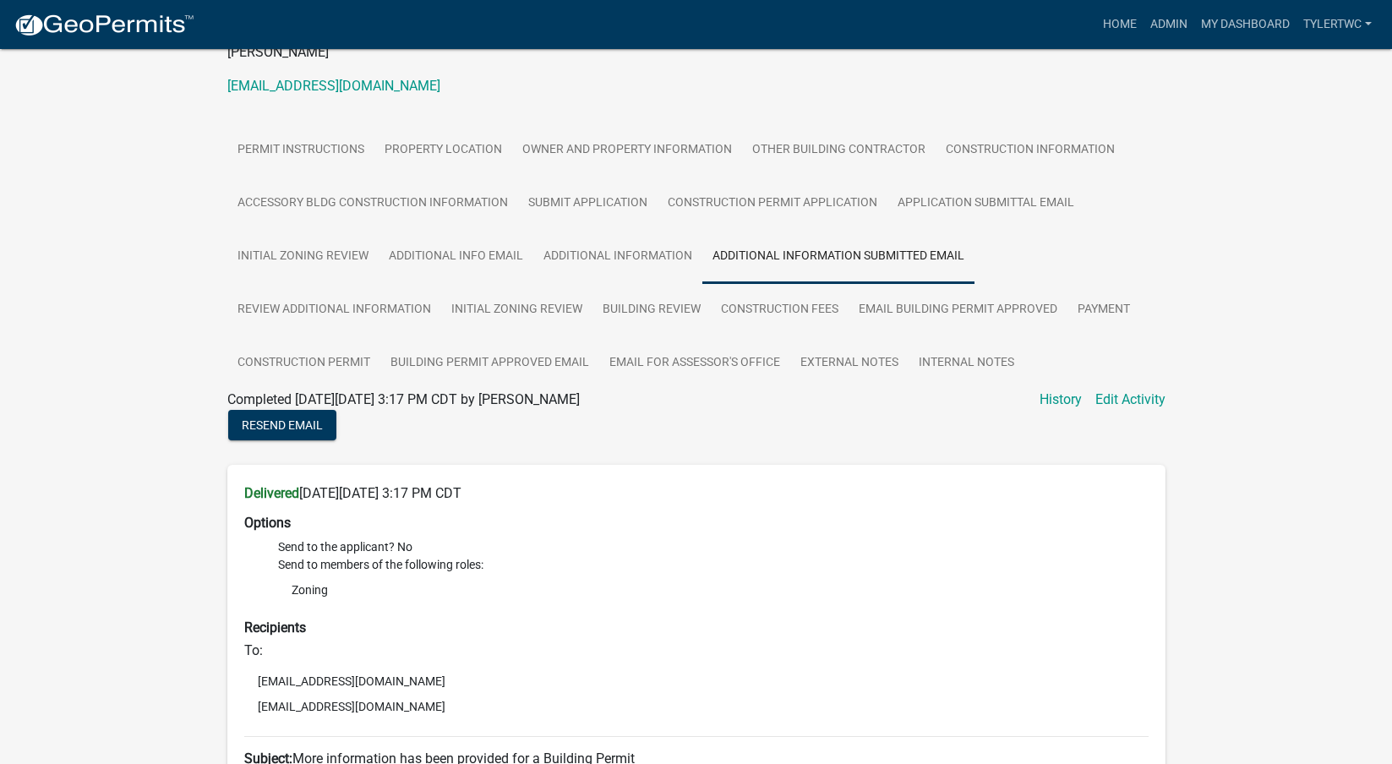
scroll to position [246, 0]
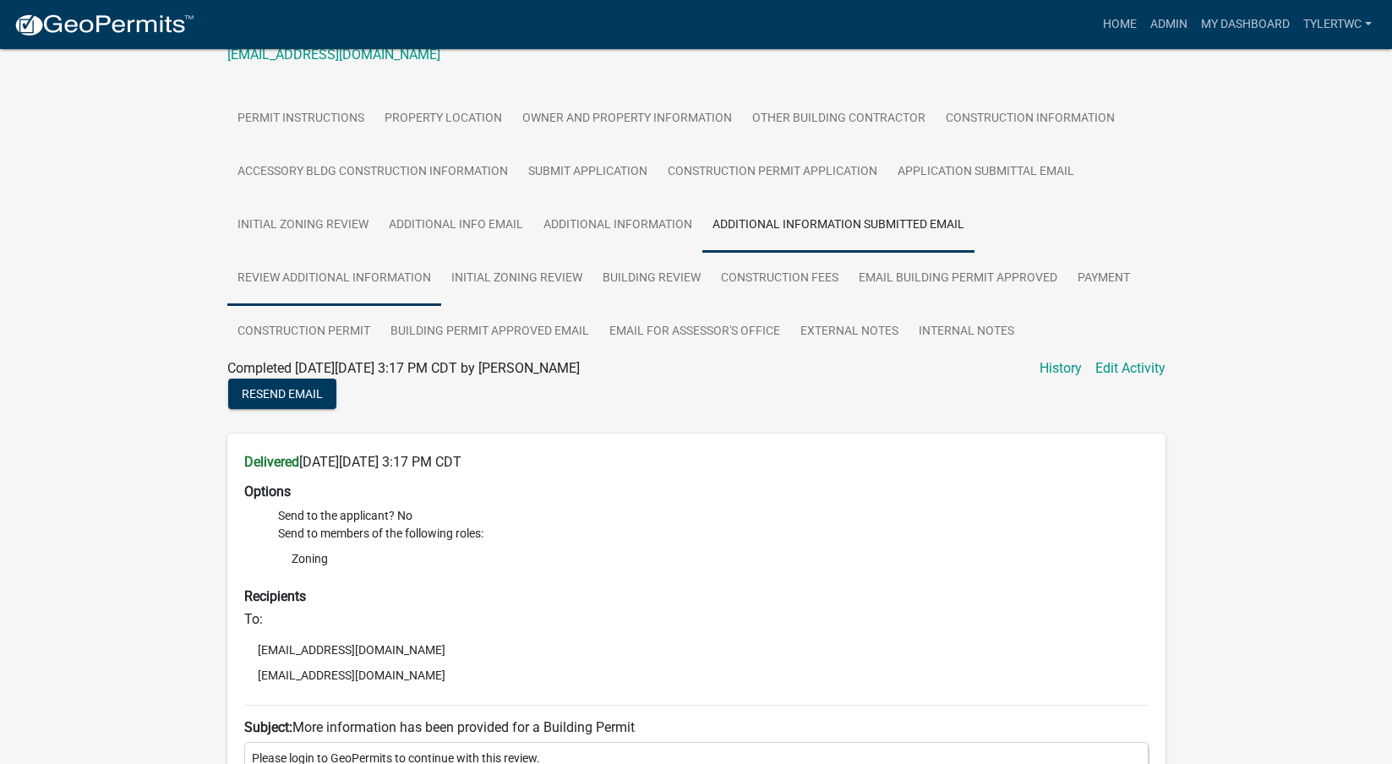
click at [363, 284] on link "Review Additional Information" at bounding box center [334, 279] width 214 height 54
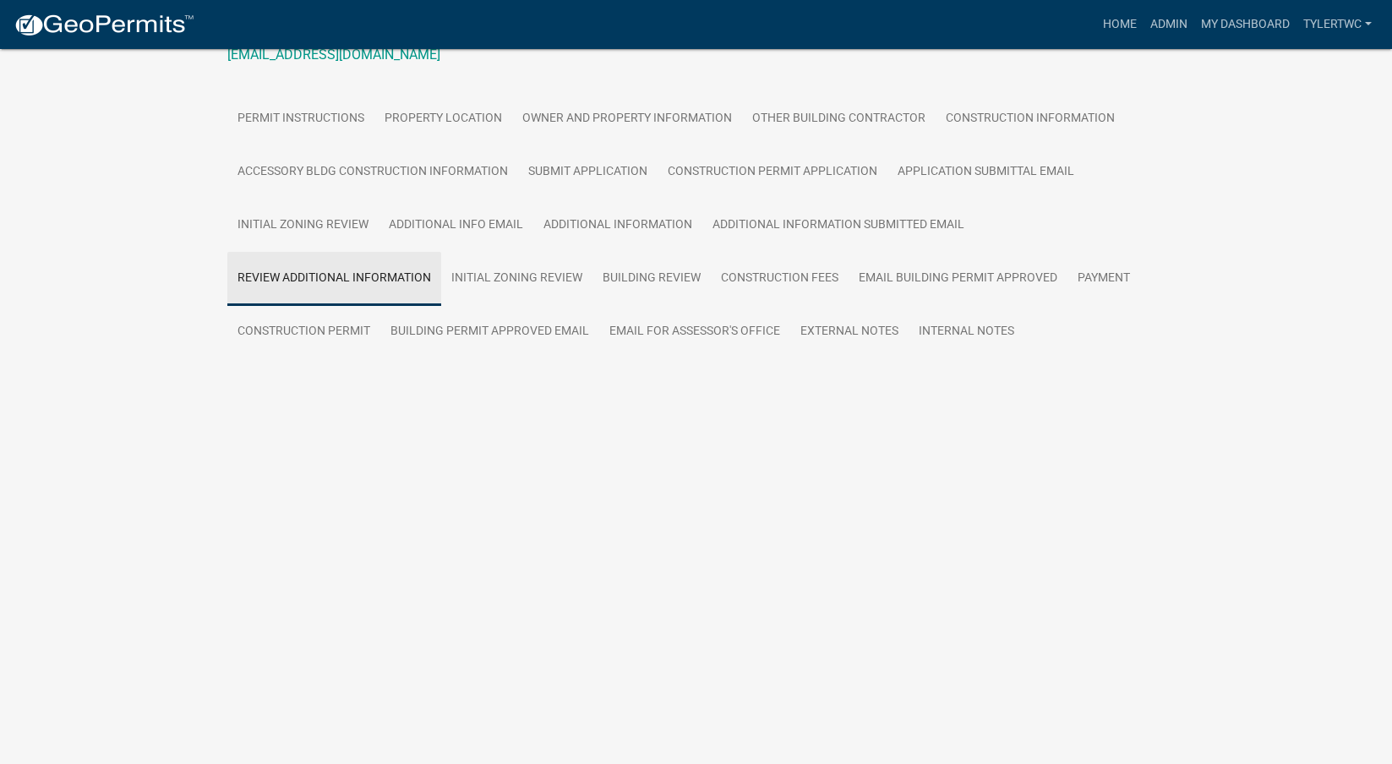
scroll to position [49, 0]
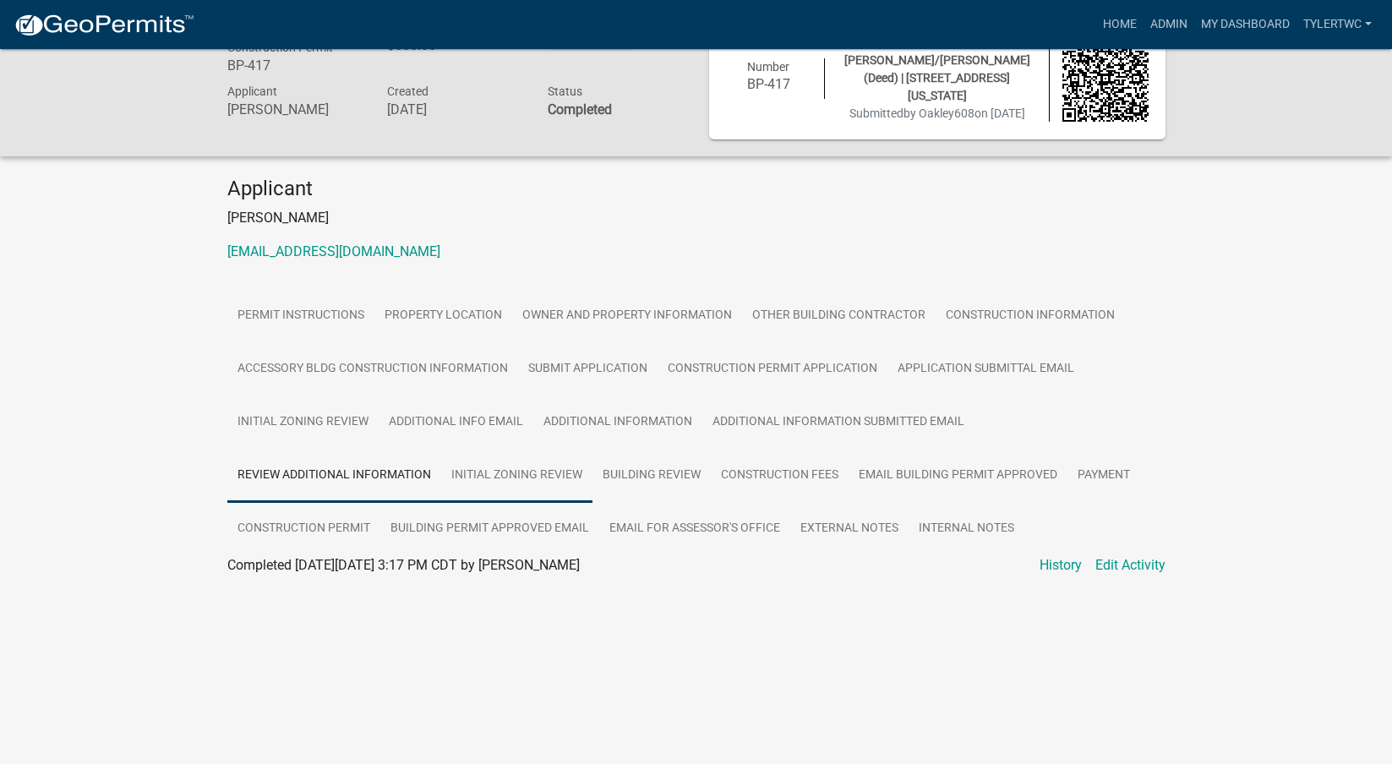
click at [542, 467] on link "Initial Zoning Review" at bounding box center [516, 476] width 151 height 54
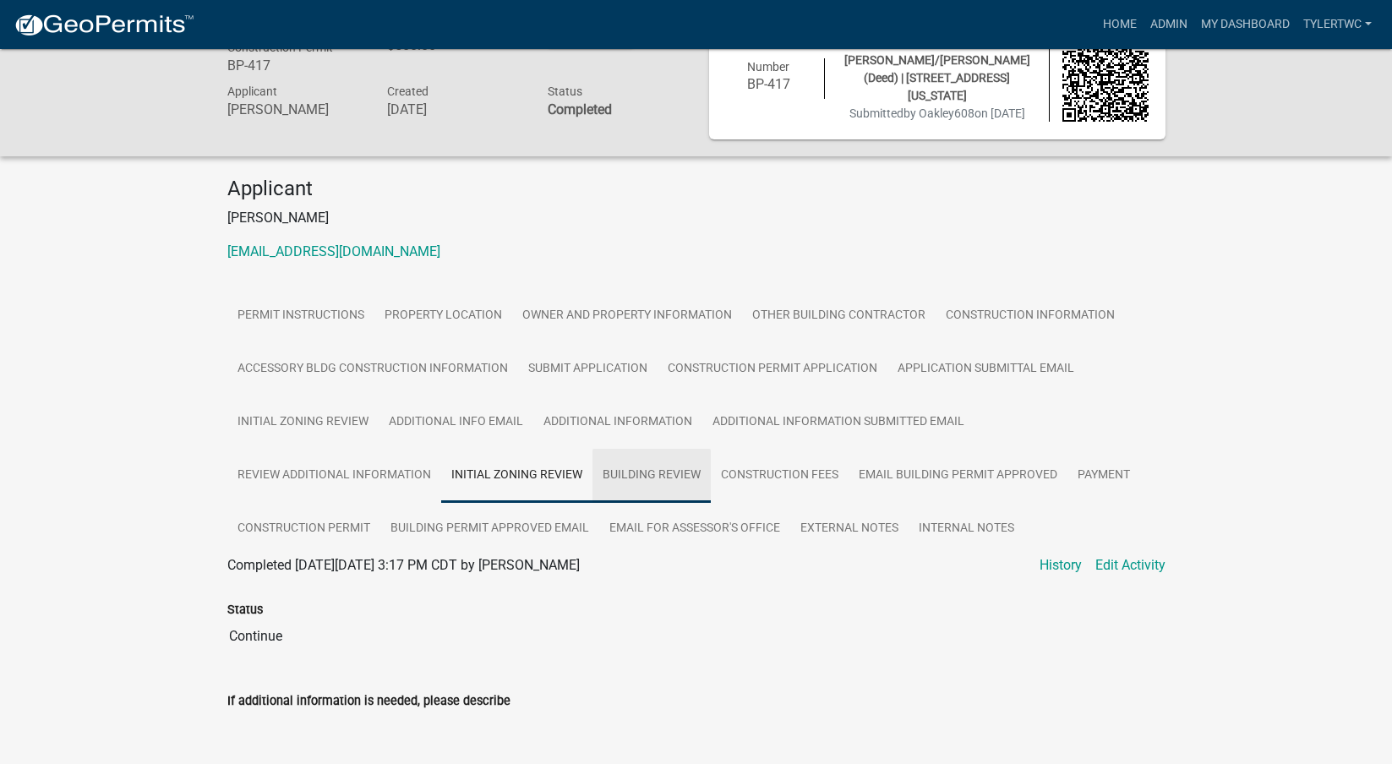
click at [646, 460] on link "Building Review" at bounding box center [651, 476] width 118 height 54
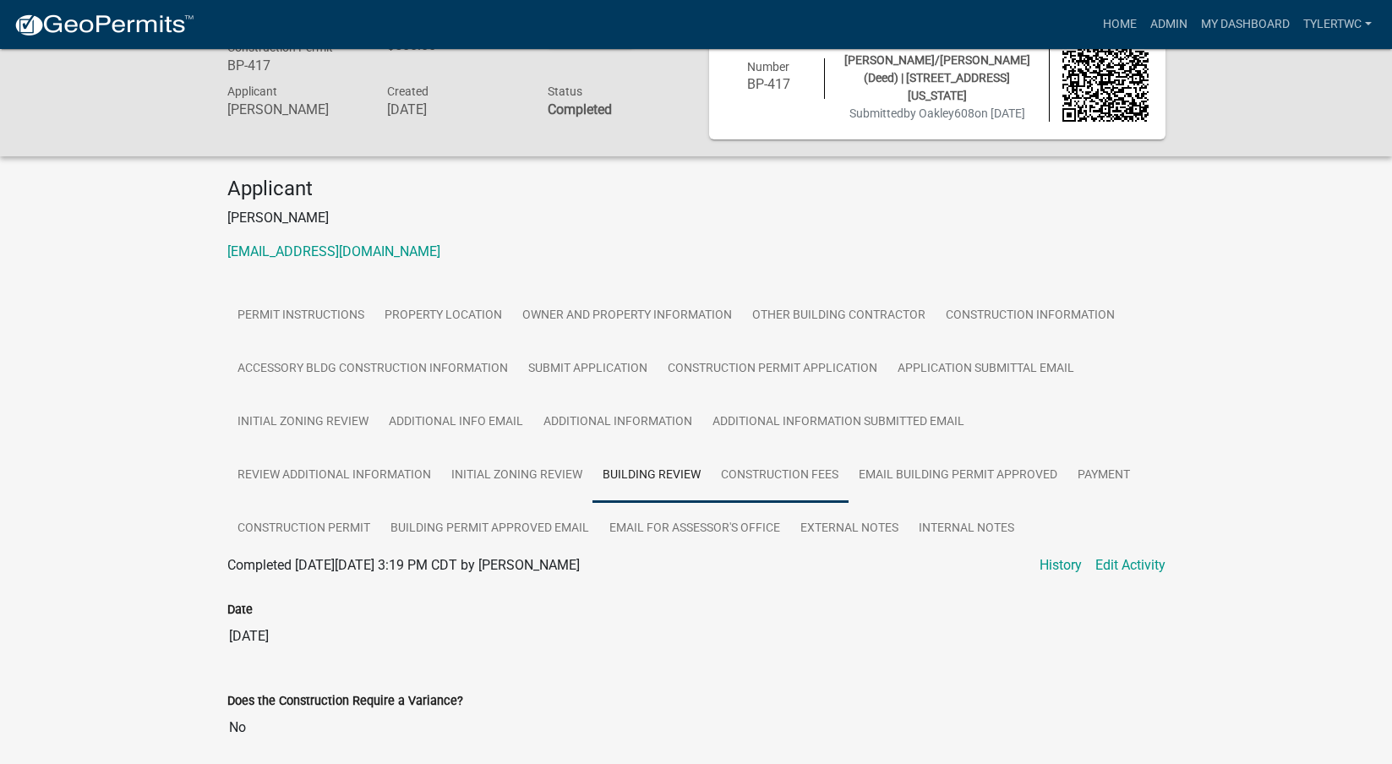
click at [787, 467] on link "Construction Fees" at bounding box center [780, 476] width 138 height 54
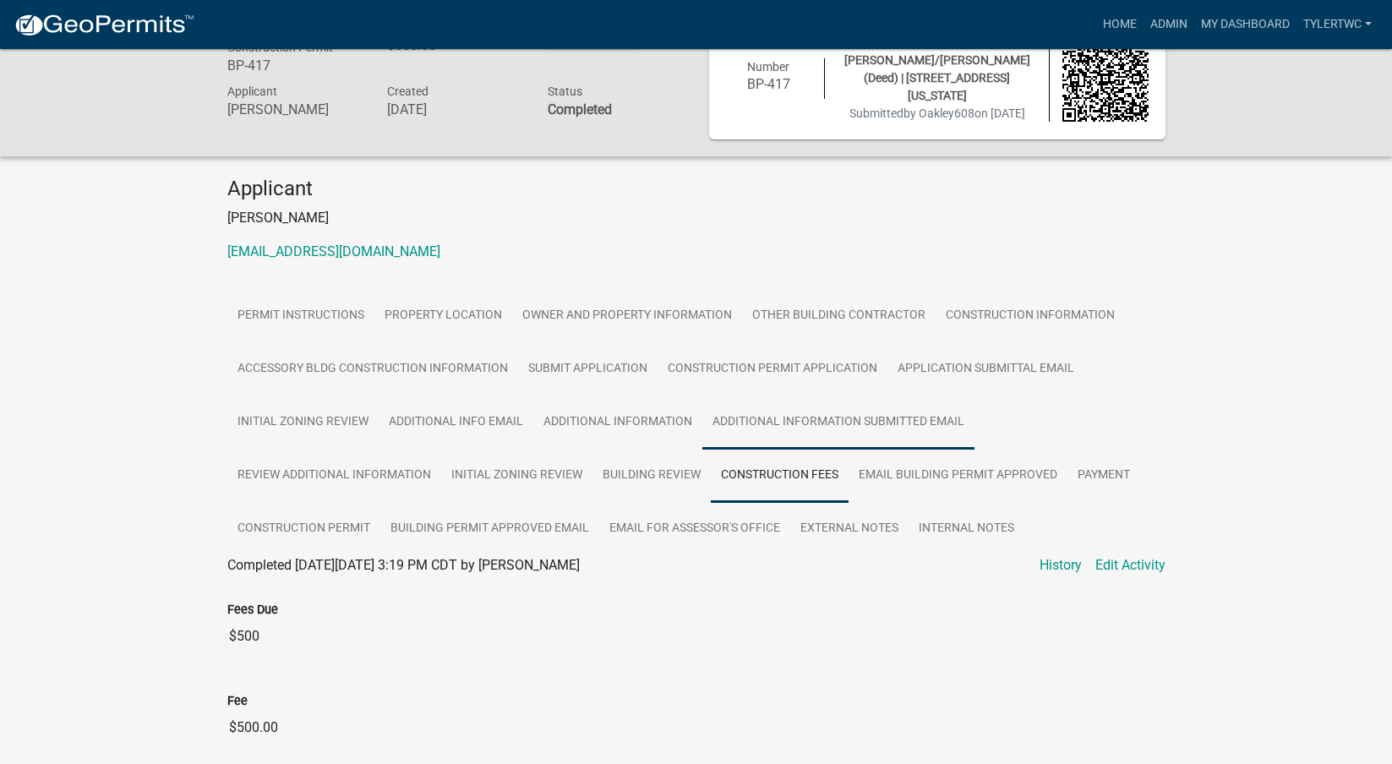
scroll to position [286, 0]
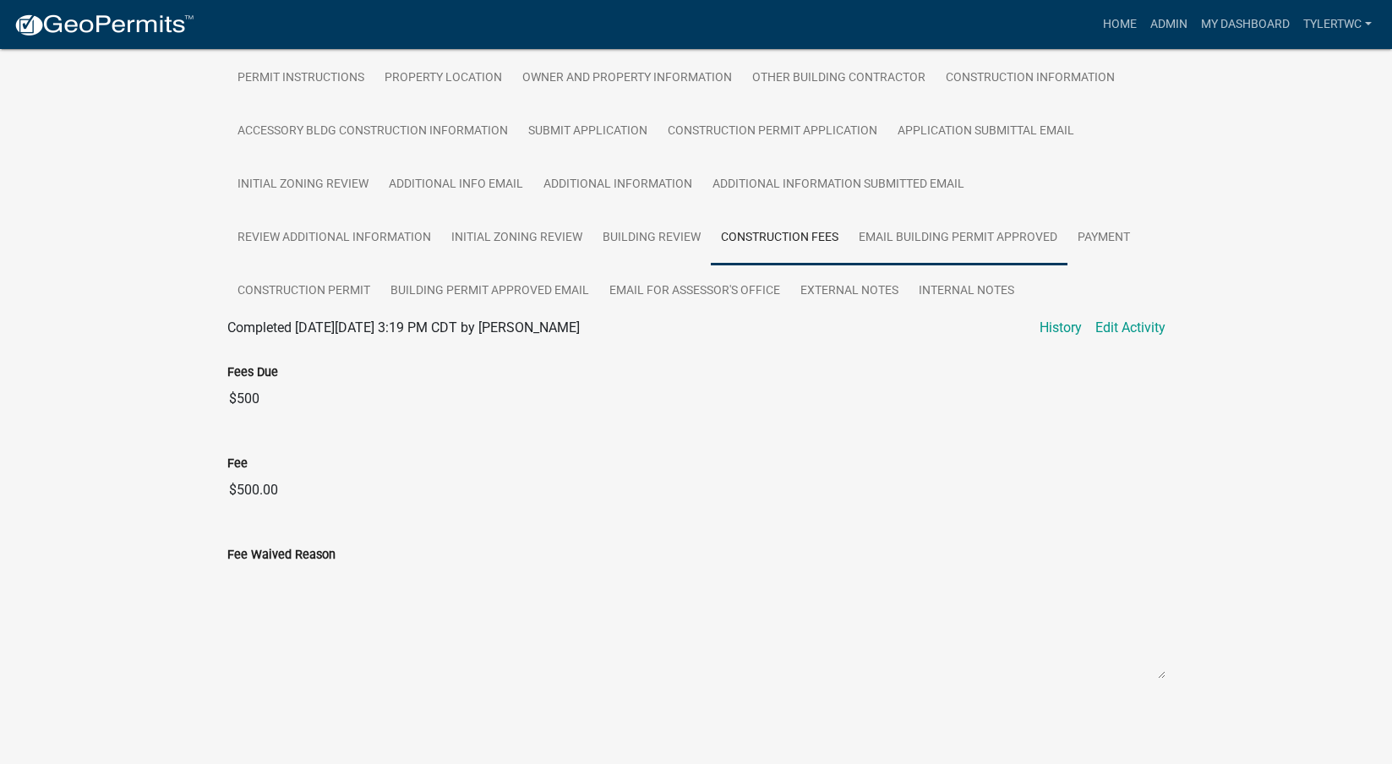
click at [940, 232] on link "Email Building Permit Approved" at bounding box center [957, 238] width 219 height 54
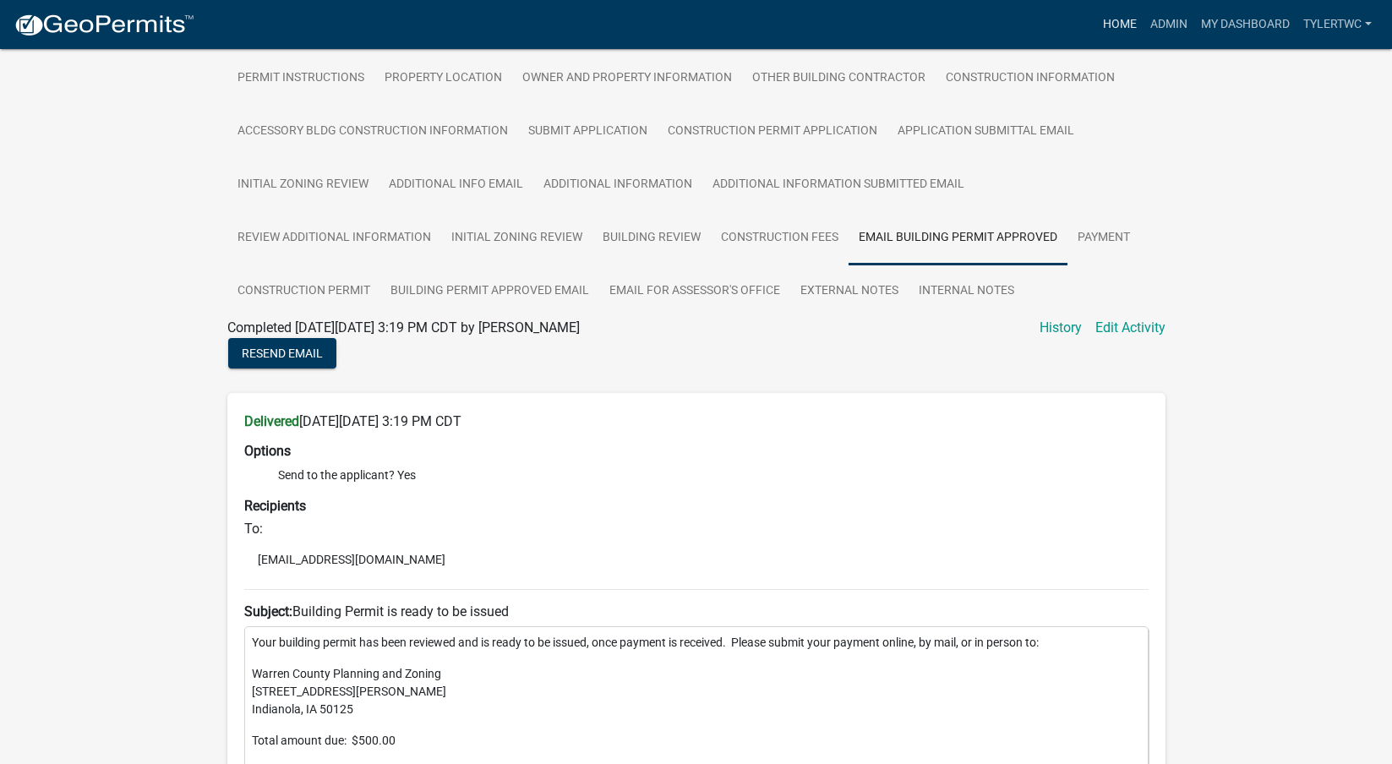
click at [1123, 30] on link "Home" at bounding box center [1119, 24] width 47 height 32
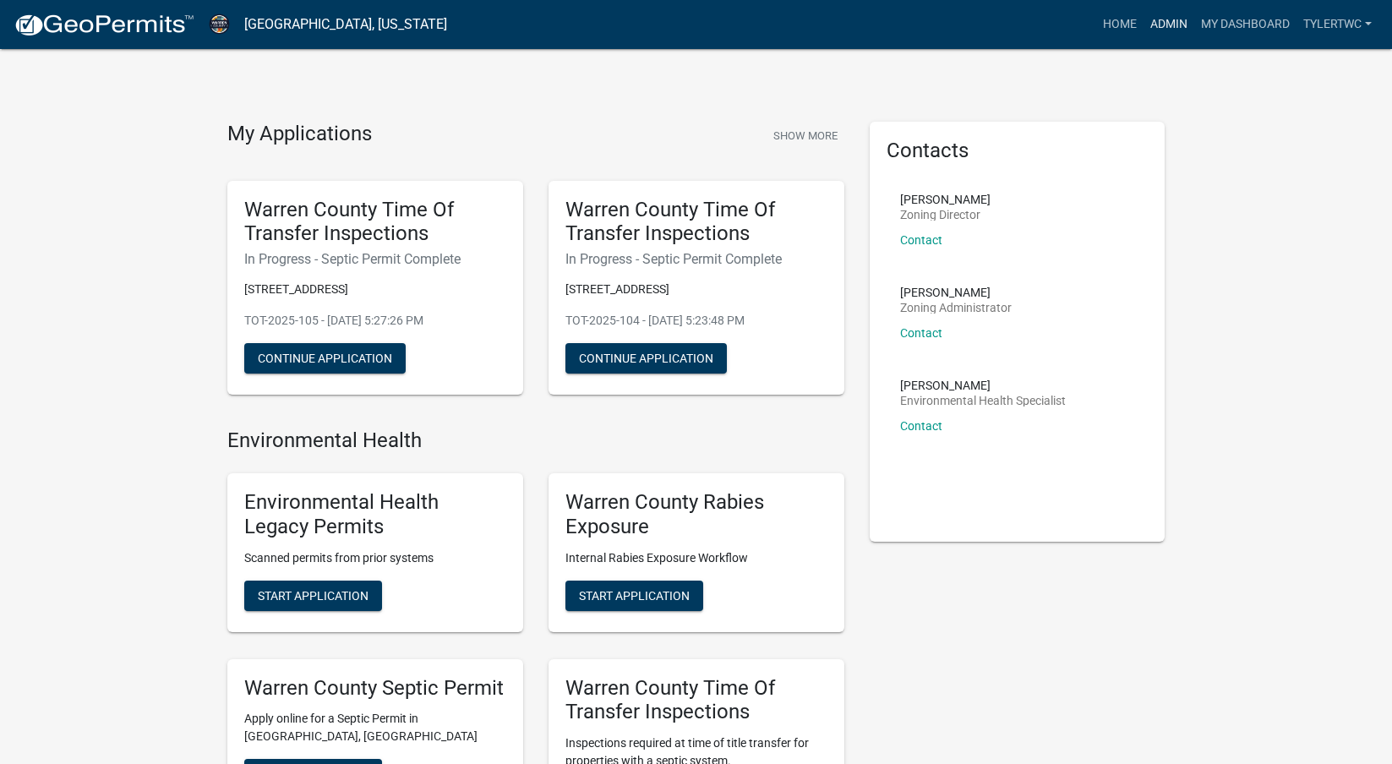
click at [1175, 24] on link "Admin" at bounding box center [1168, 24] width 51 height 32
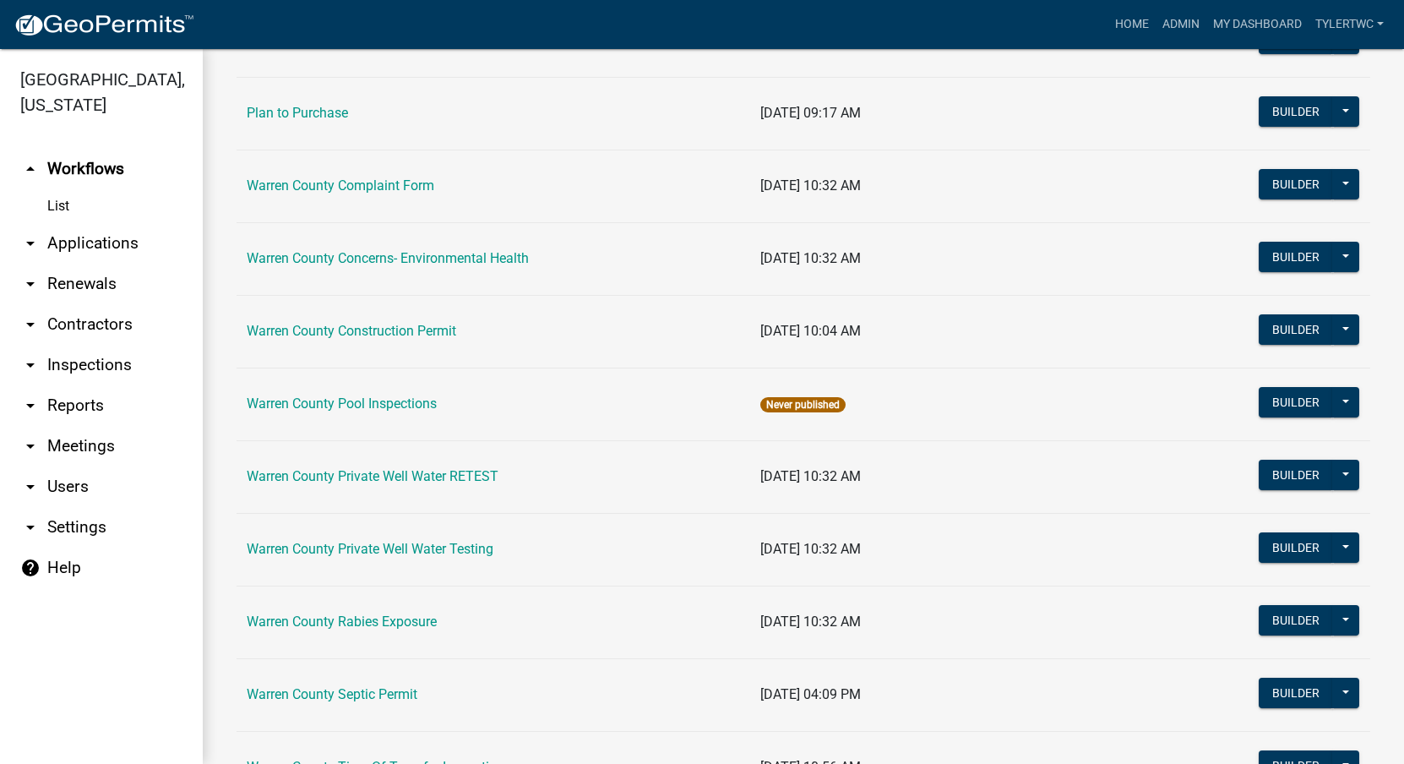
scroll to position [1029, 0]
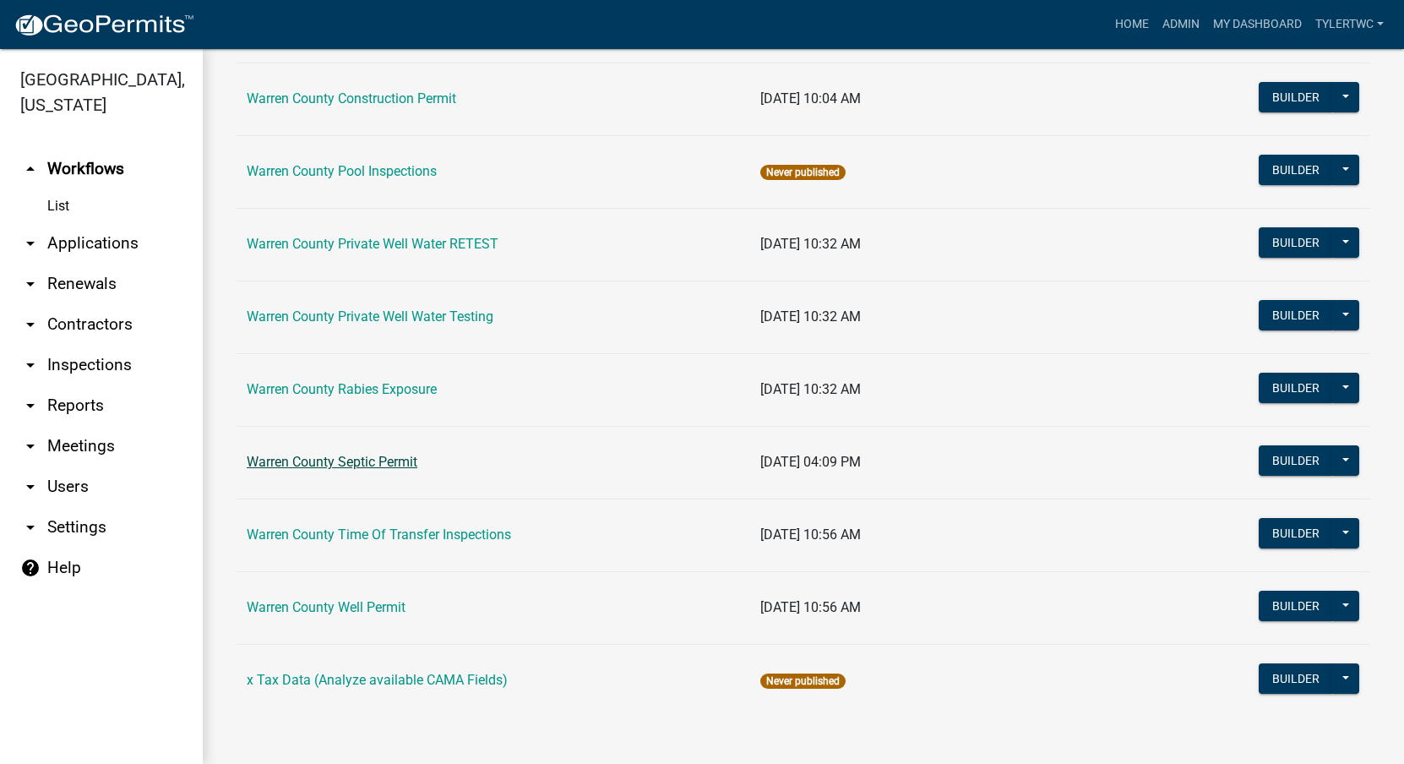
click at [314, 455] on link "Warren County Septic Permit" at bounding box center [332, 462] width 171 height 16
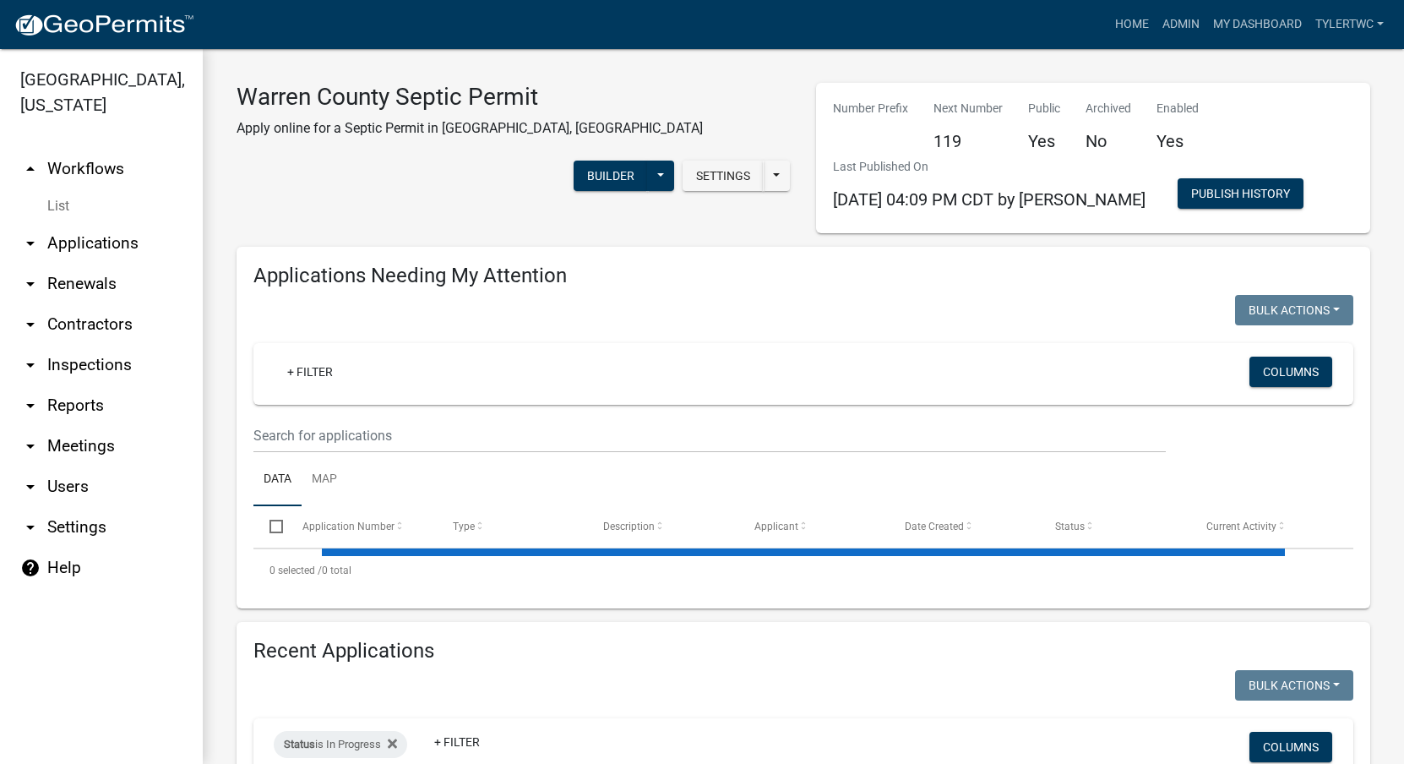
select select "2: 50"
select select "3: 100"
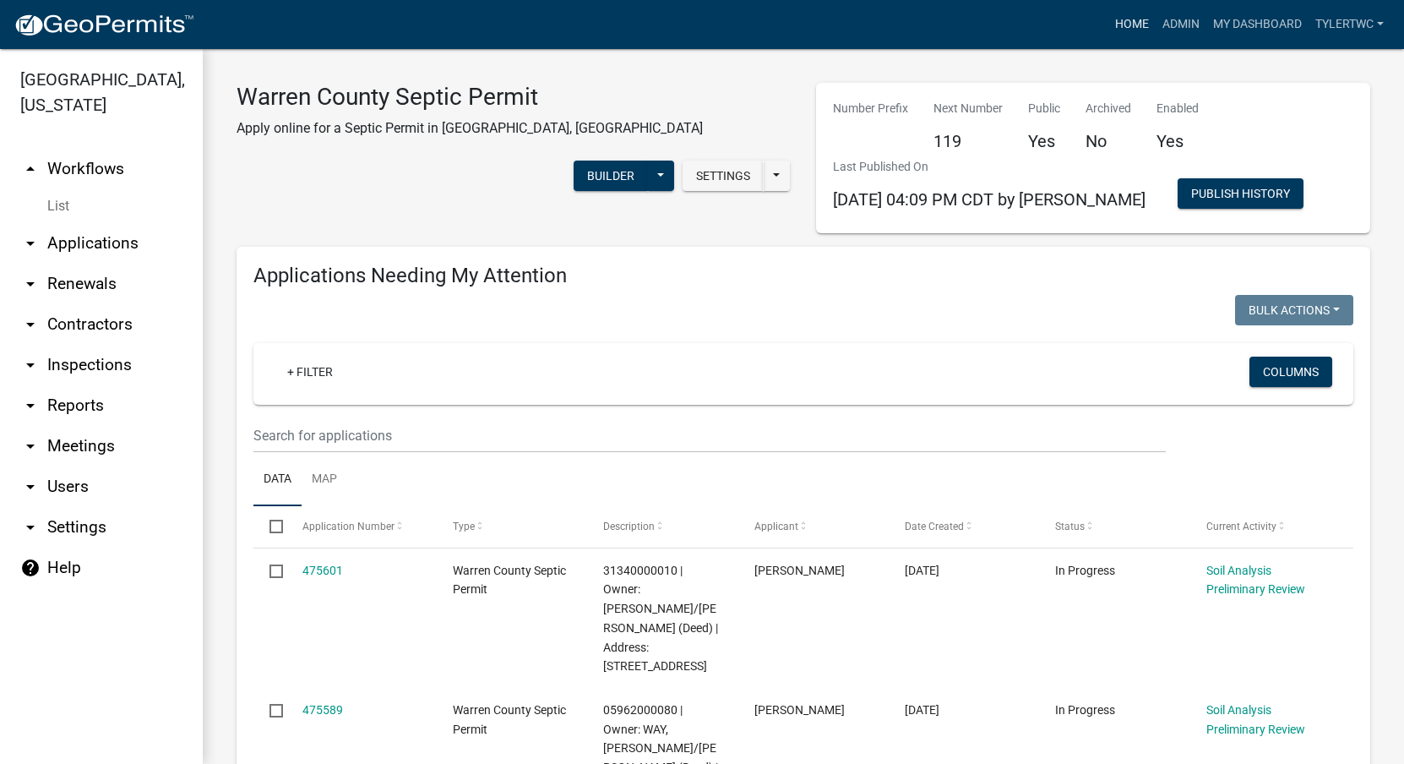
click at [1128, 16] on link "Home" at bounding box center [1132, 24] width 47 height 32
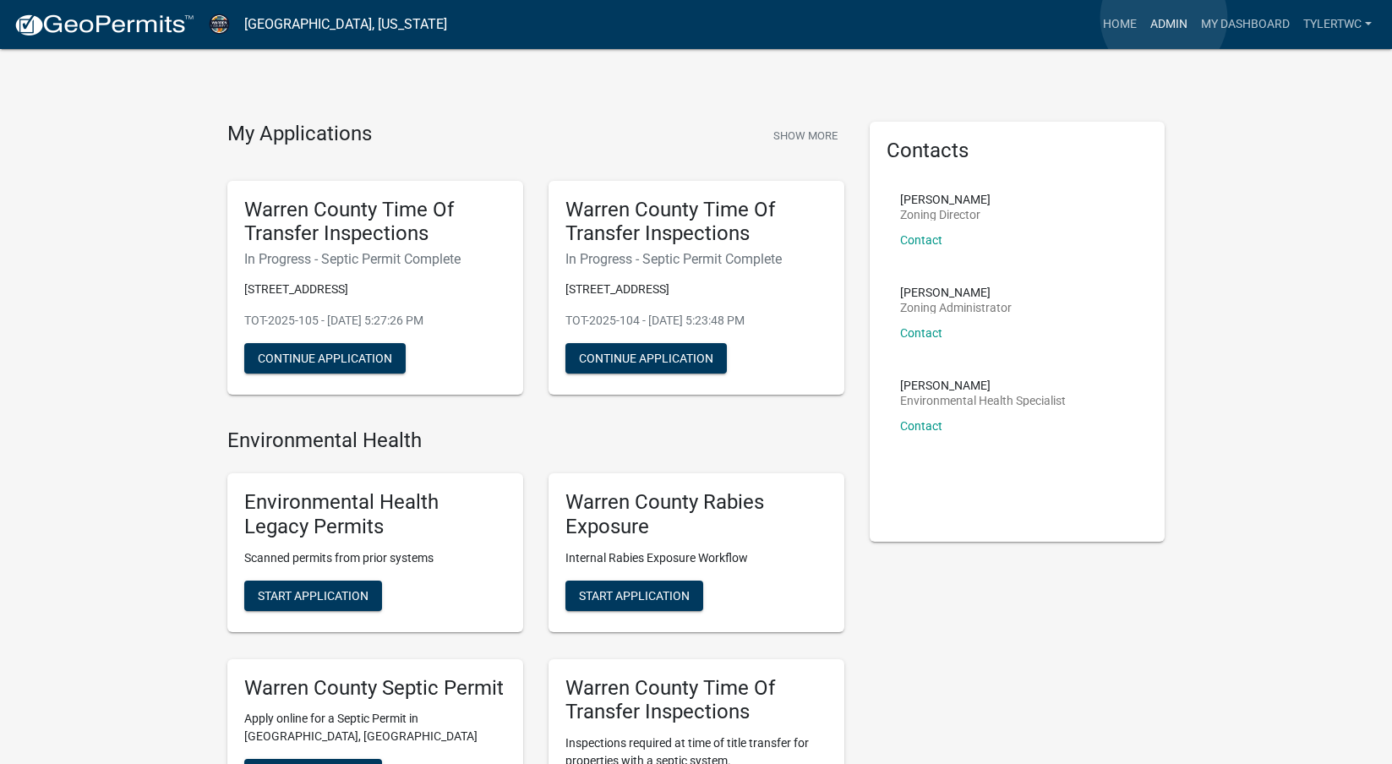
click at [1163, 18] on link "Admin" at bounding box center [1168, 24] width 51 height 32
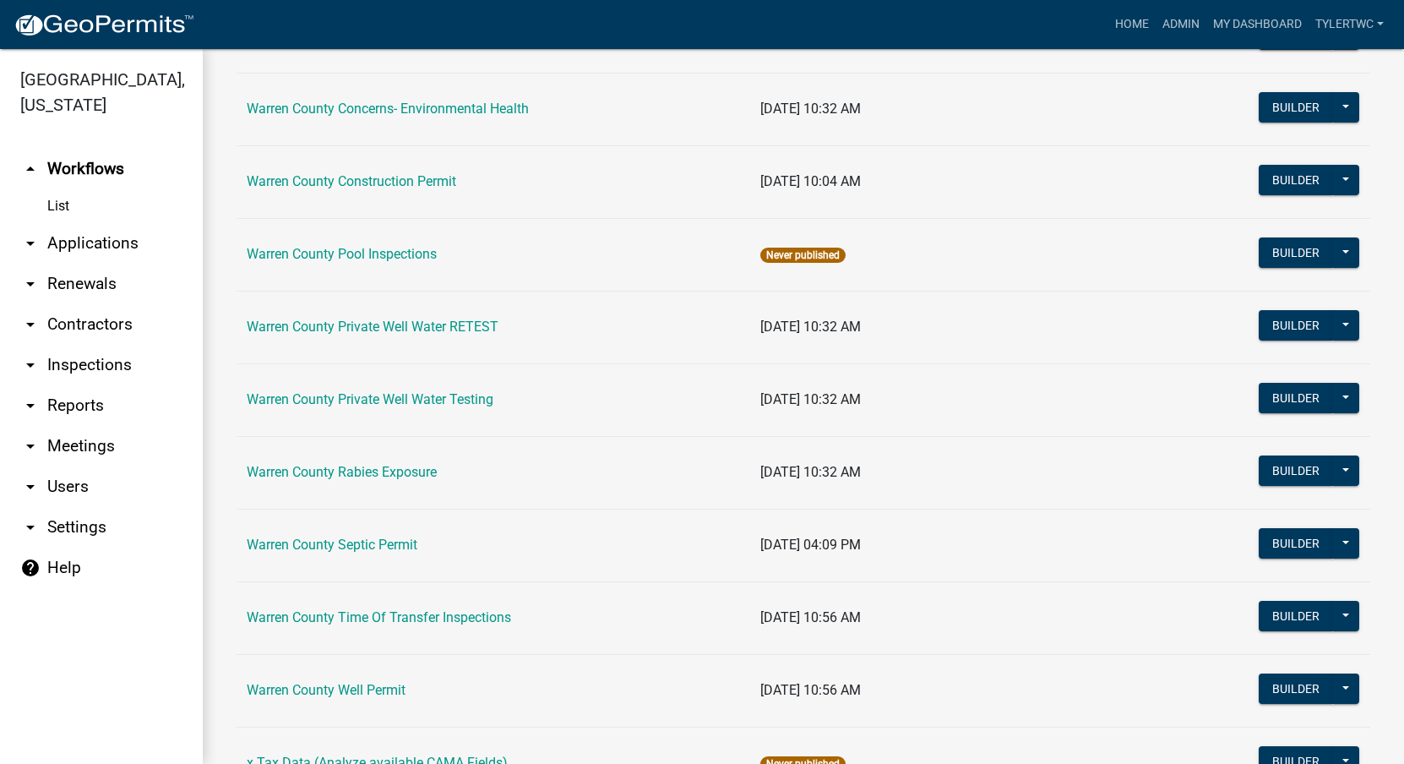
scroll to position [1029, 0]
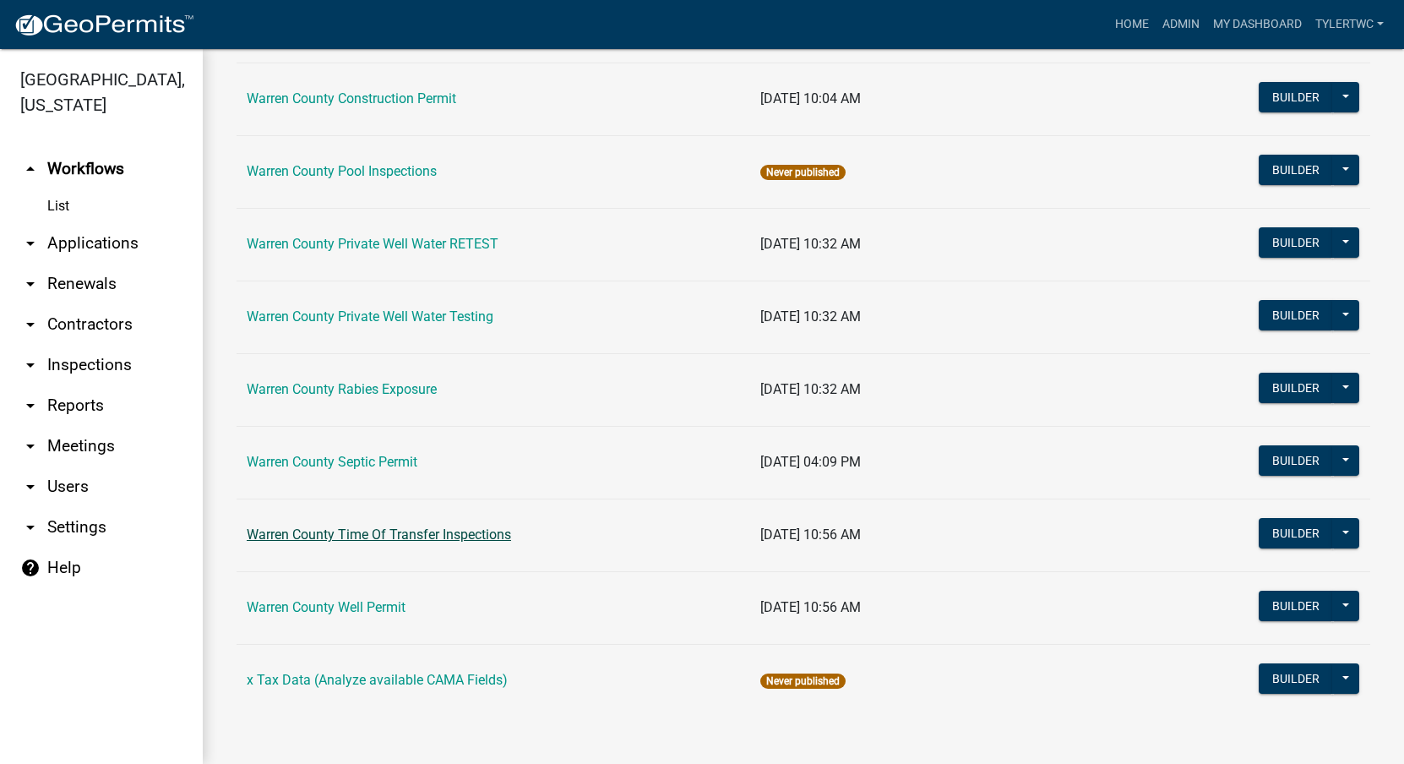
click at [299, 533] on link "Warren County Time Of Transfer Inspections" at bounding box center [379, 534] width 264 height 16
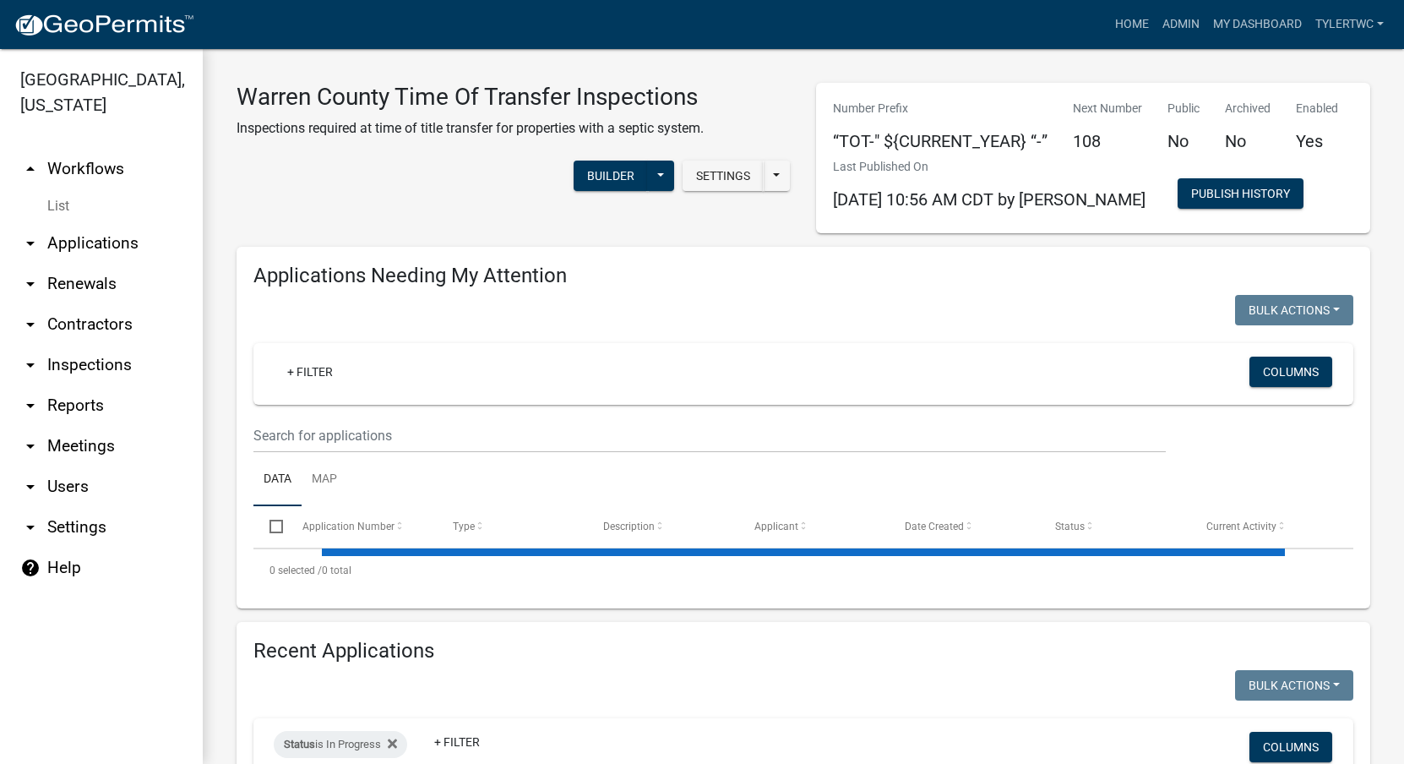
select select "2: 50"
select select "3: 100"
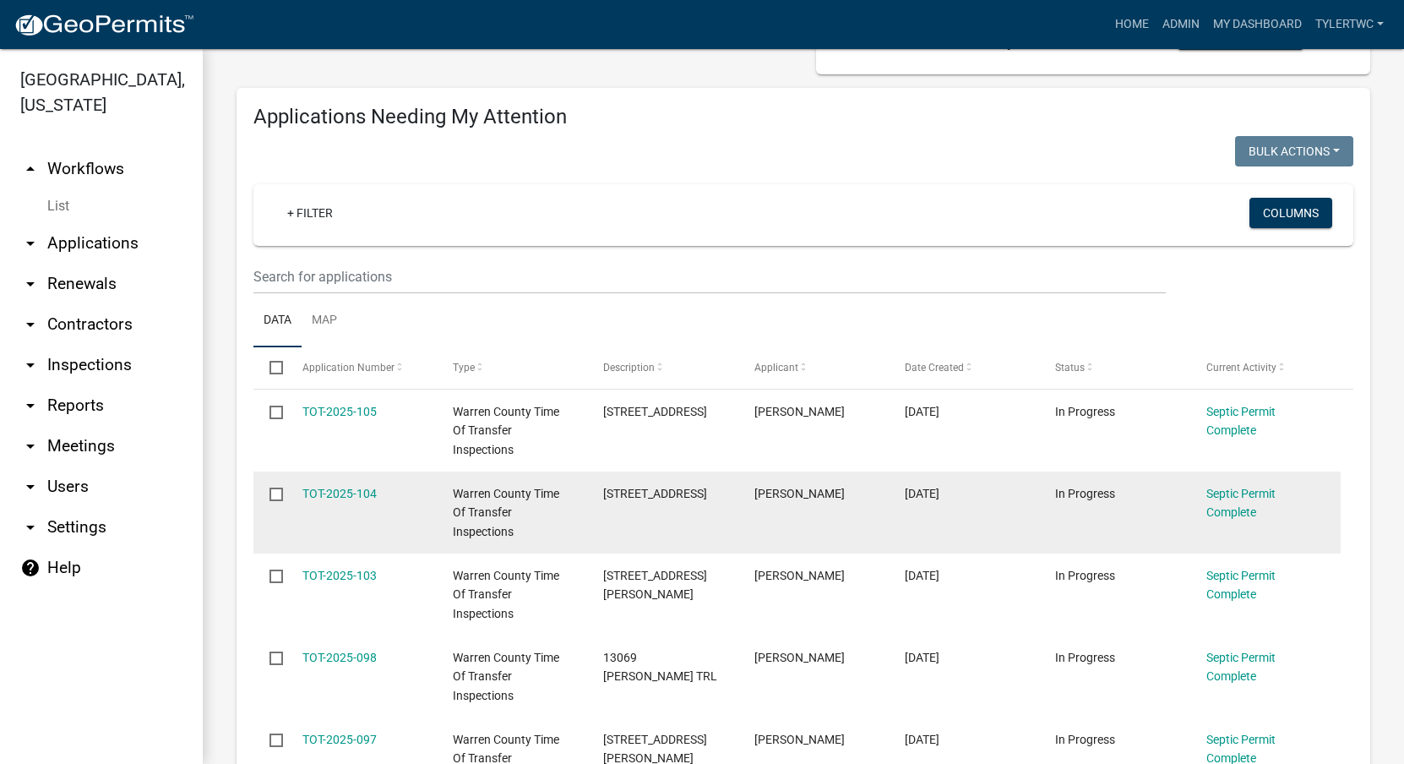
scroll to position [197, 0]
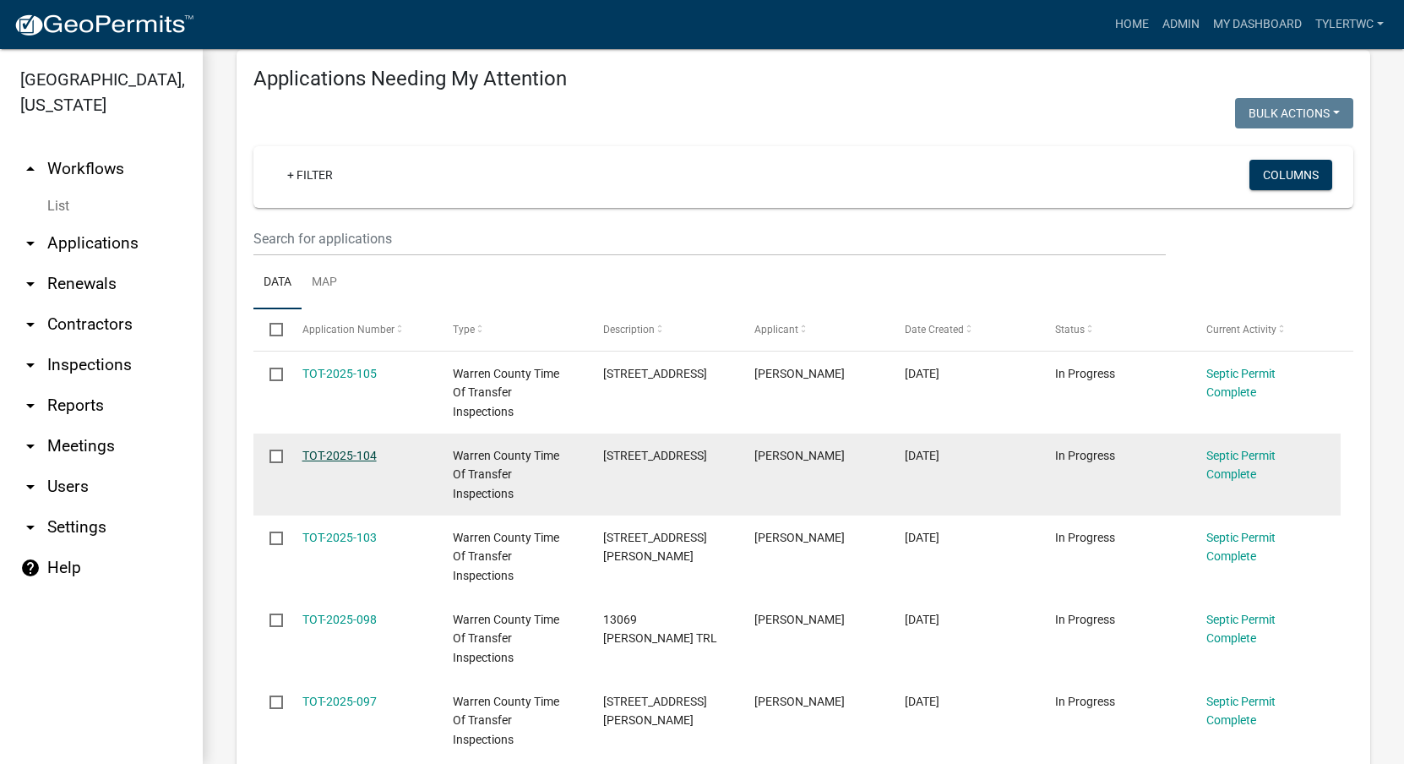
click at [325, 449] on link "TOT-2025-104" at bounding box center [339, 456] width 74 height 14
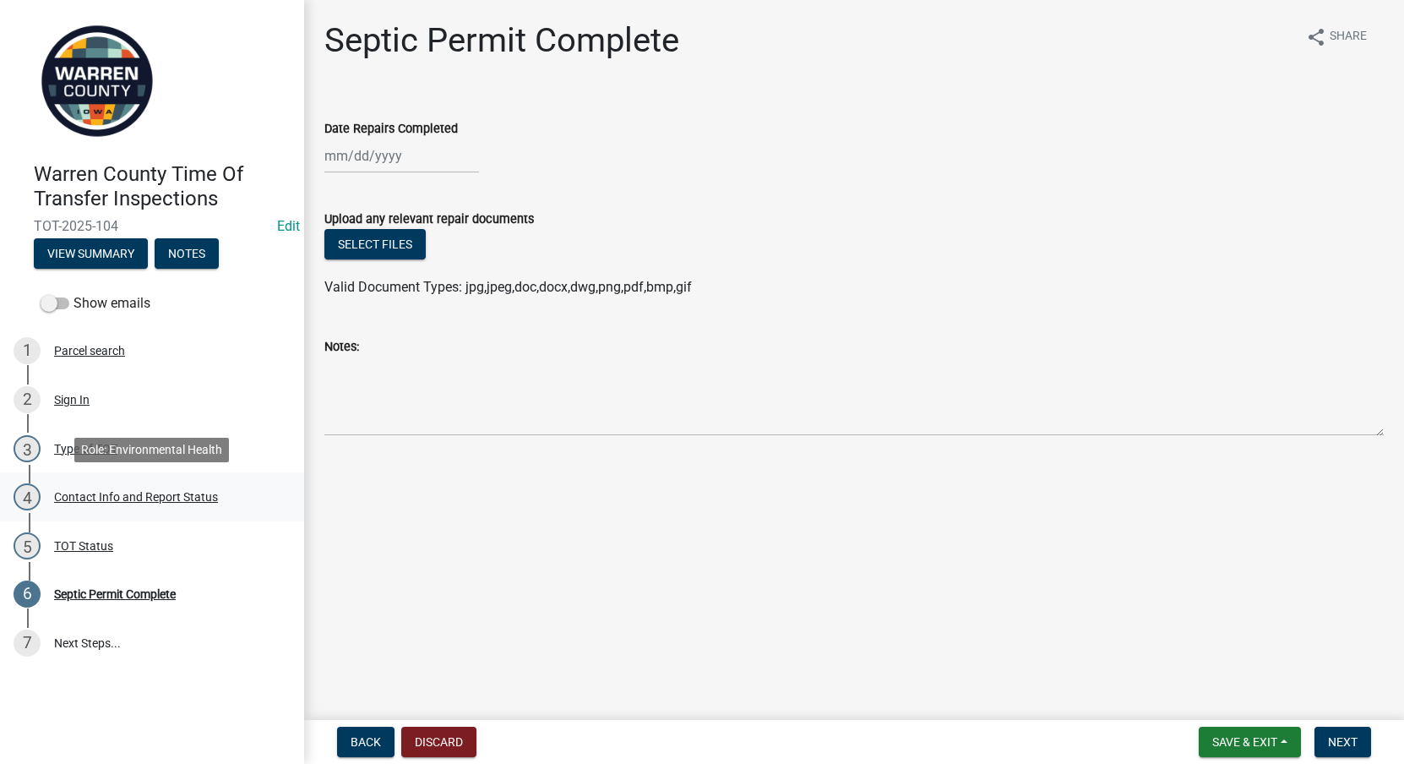
click at [84, 499] on div "Contact Info and Report Status" at bounding box center [136, 497] width 164 height 12
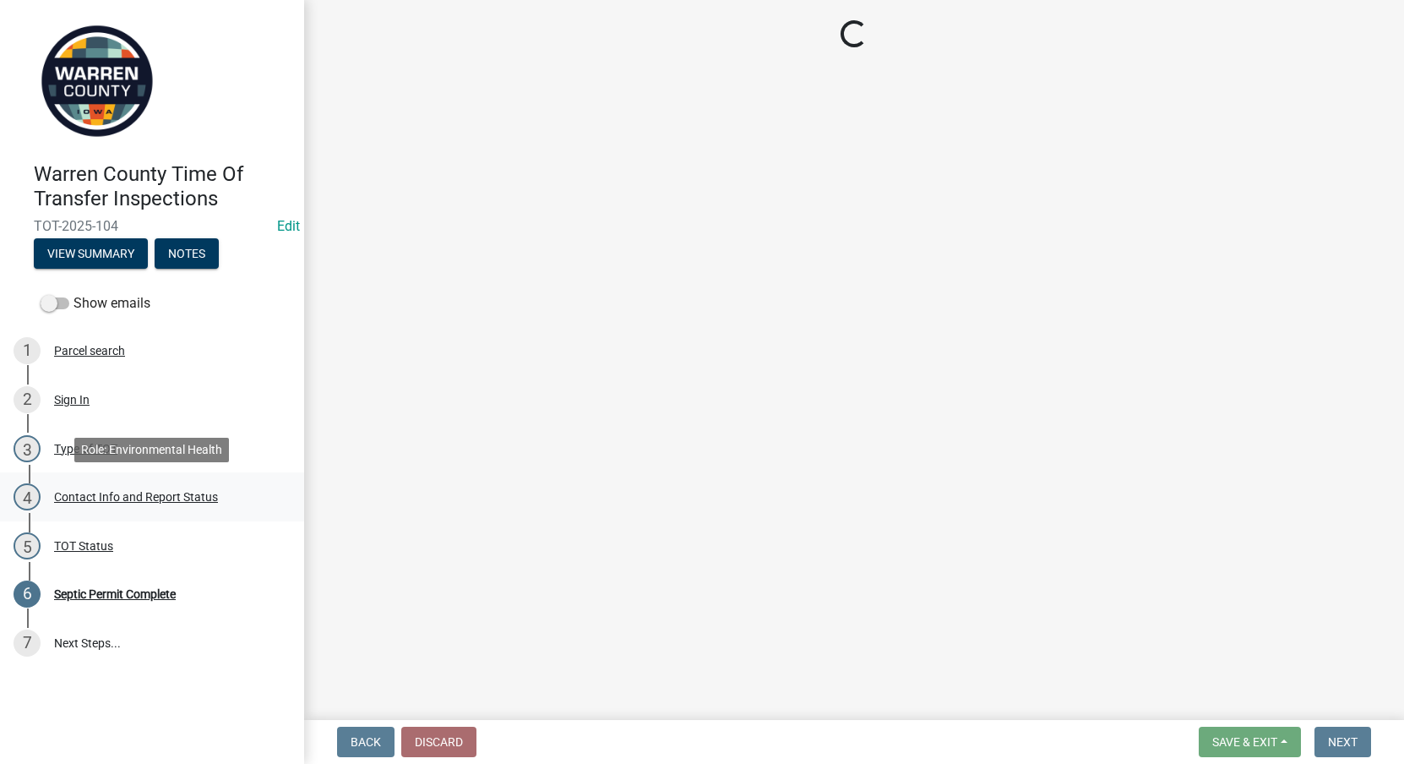
select select "147d66a1-3ba2-4e16-8965-85022ebdf561"
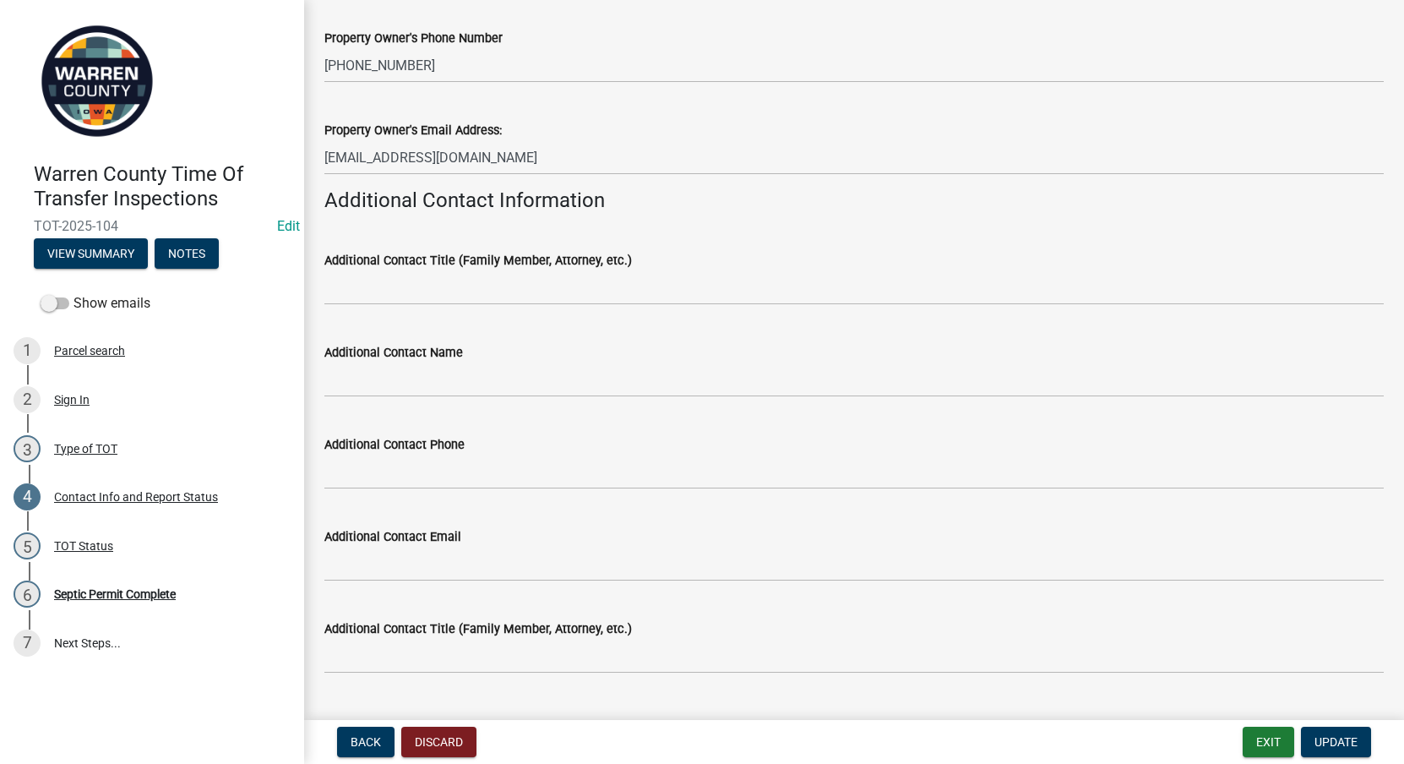
scroll to position [395, 0]
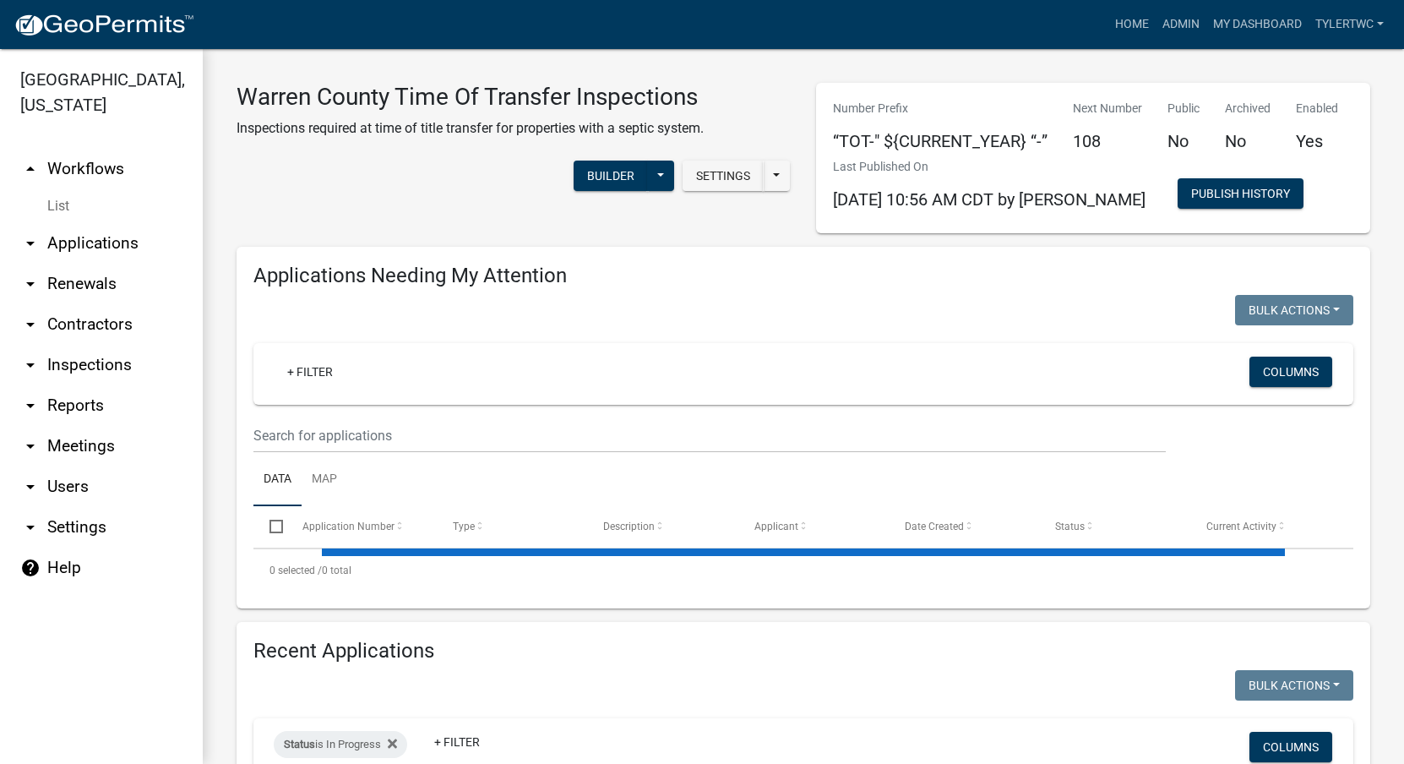
select select "2: 50"
select select "3: 100"
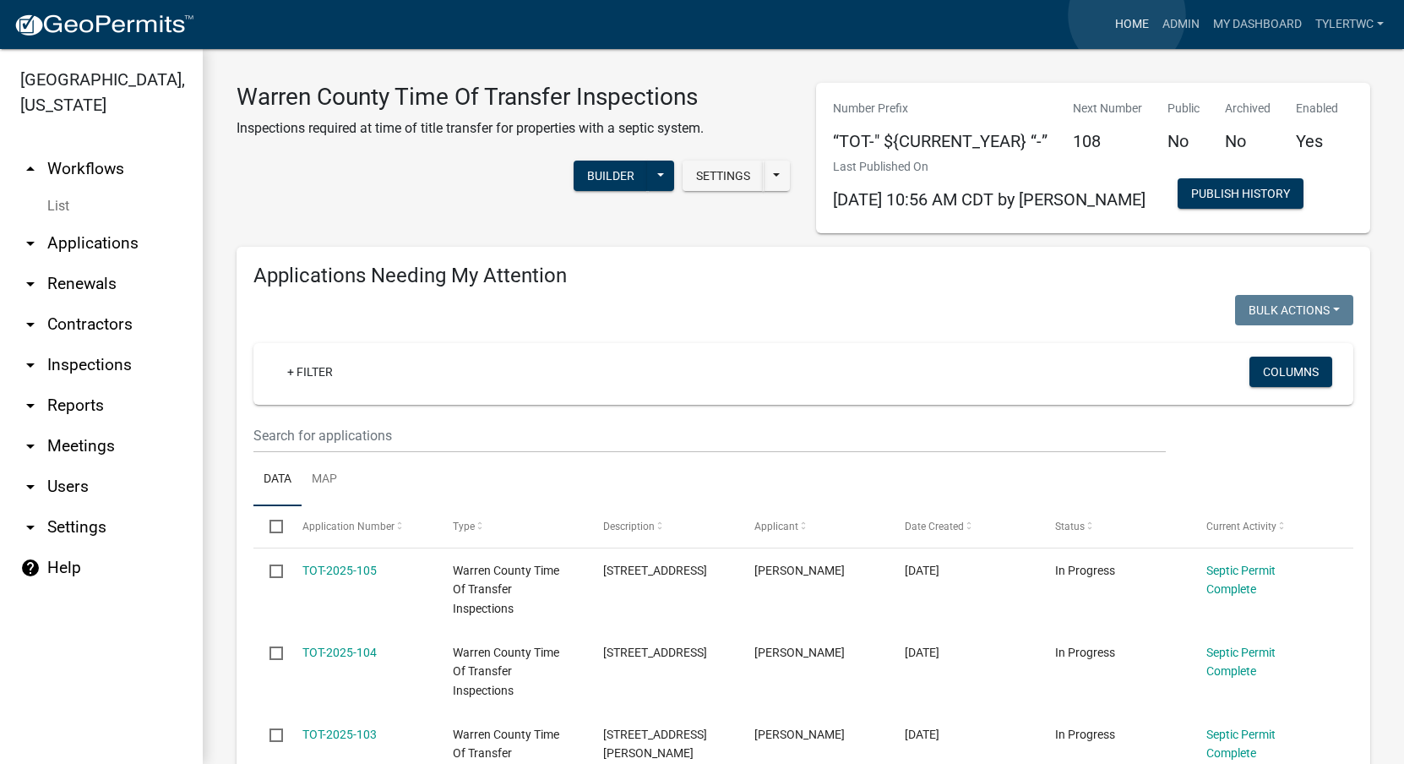
click at [1127, 15] on link "Home" at bounding box center [1132, 24] width 47 height 32
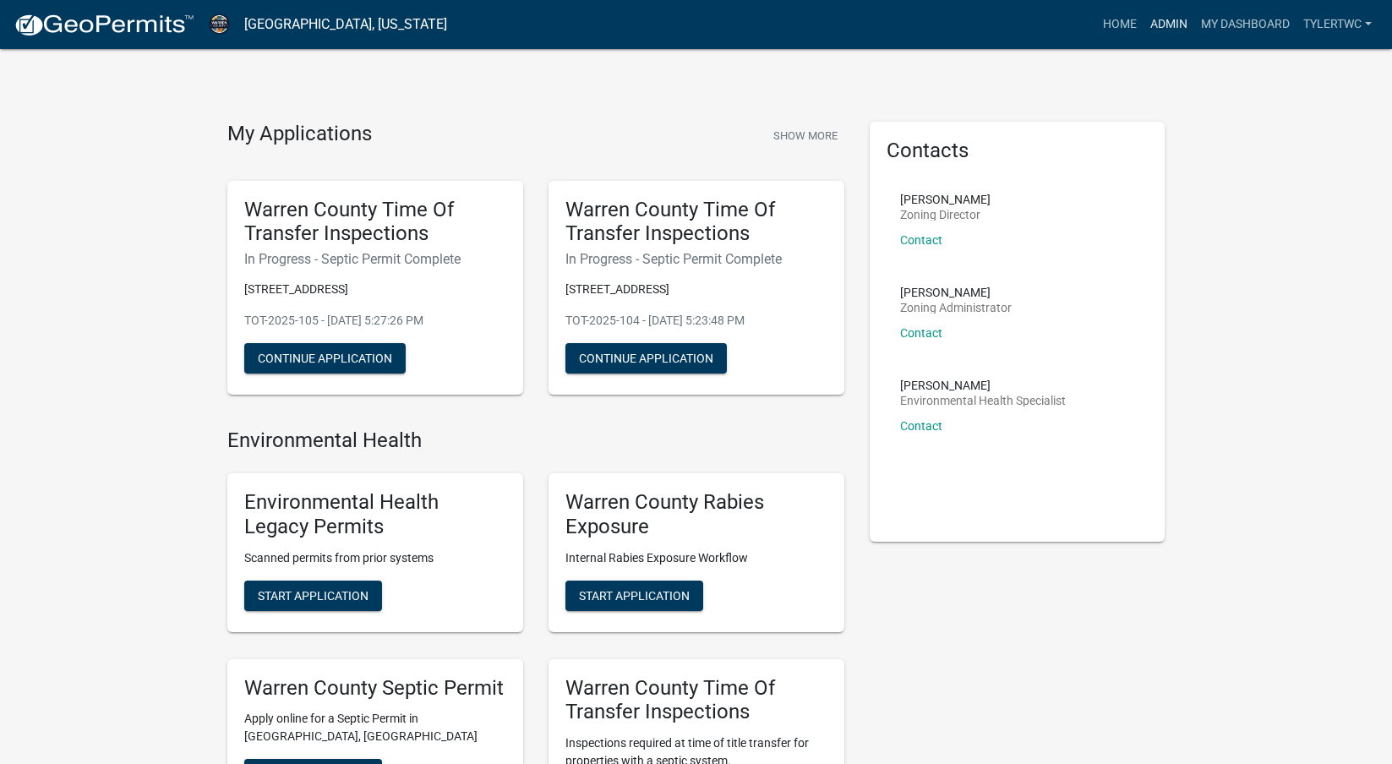
click at [1165, 20] on link "Admin" at bounding box center [1168, 24] width 51 height 32
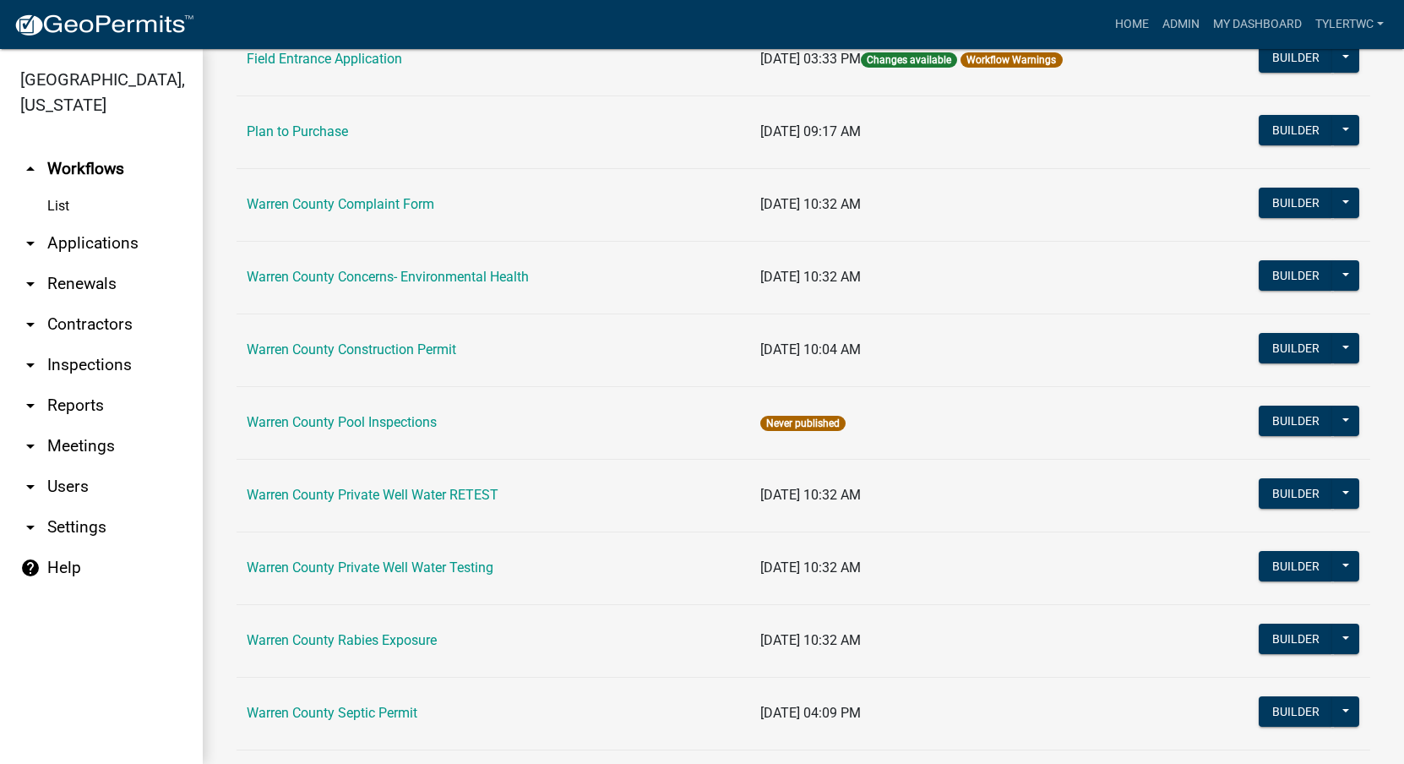
scroll to position [1029, 0]
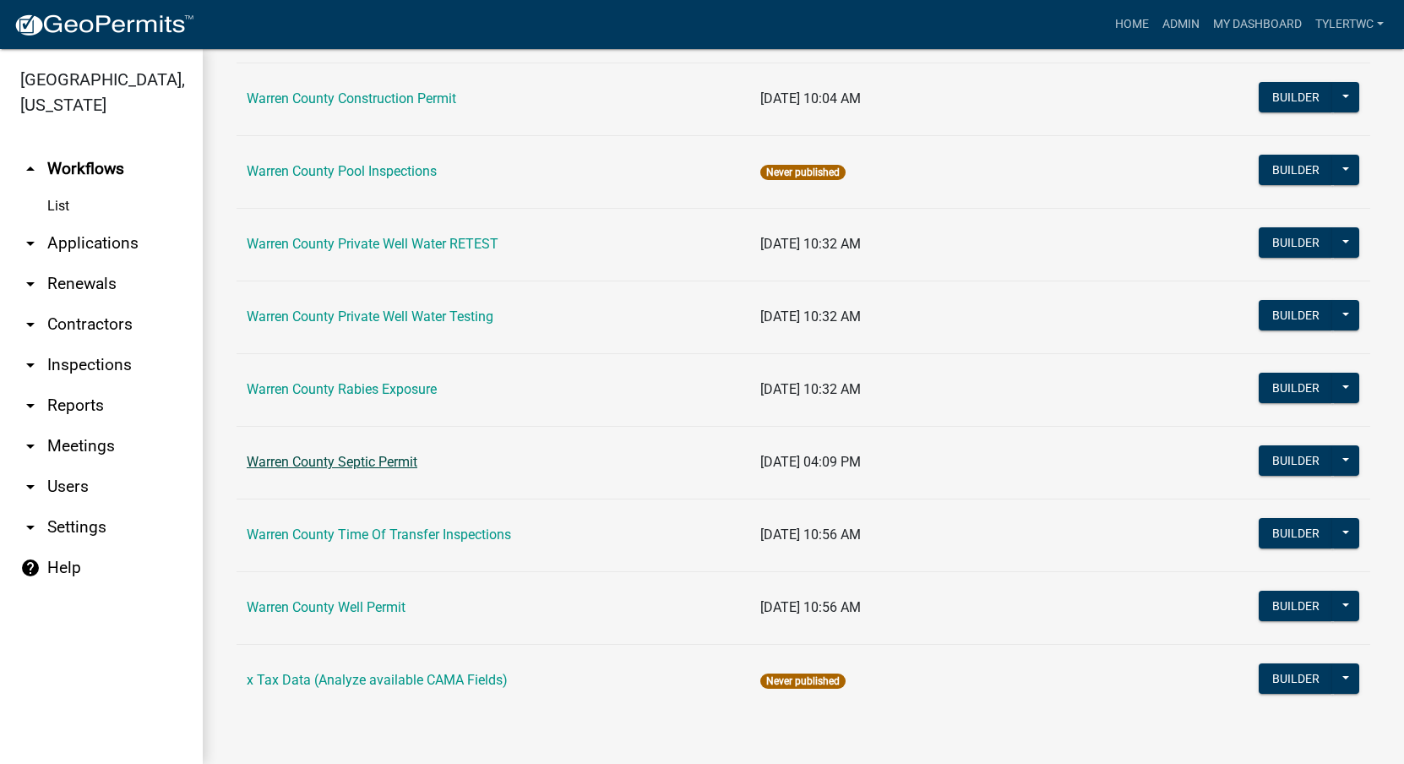
click at [336, 459] on link "Warren County Septic Permit" at bounding box center [332, 462] width 171 height 16
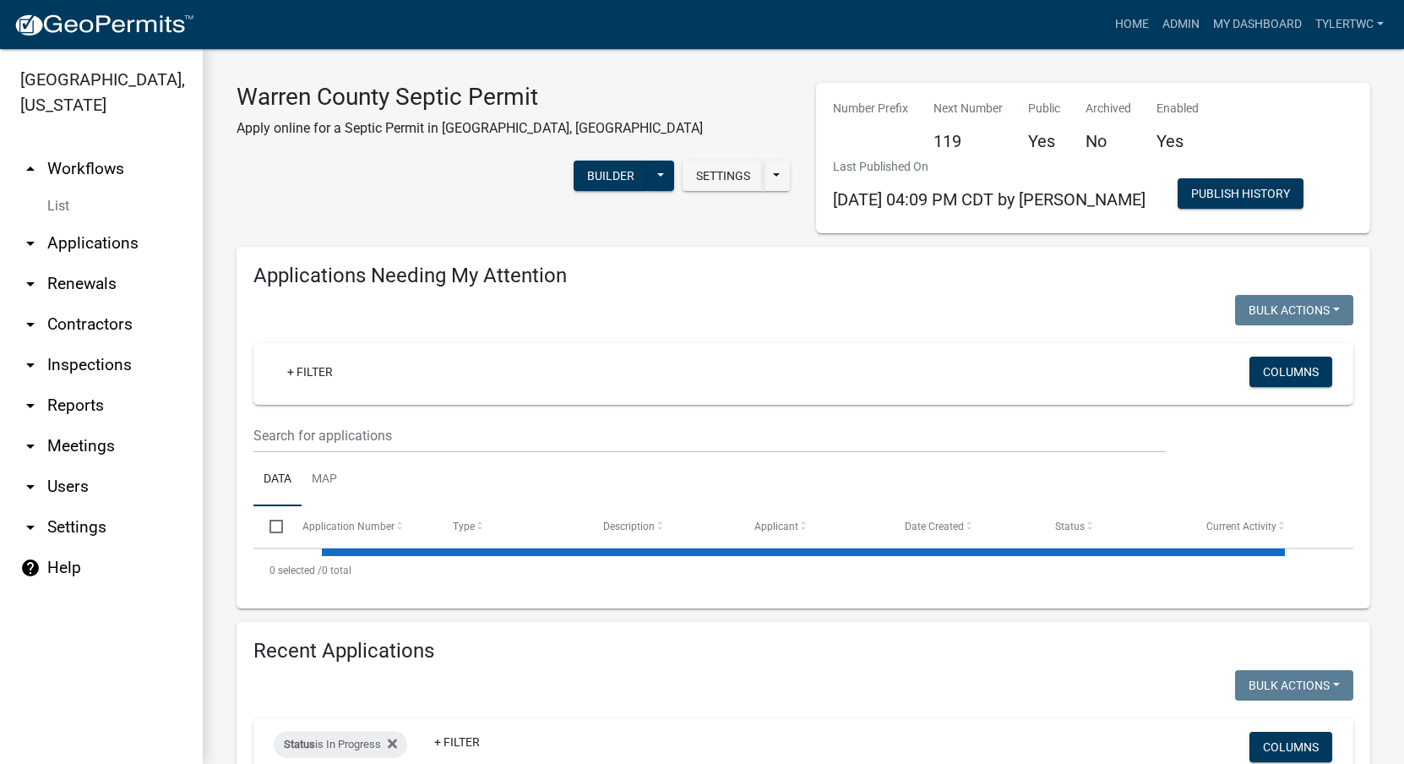
select select "2: 50"
select select "3: 100"
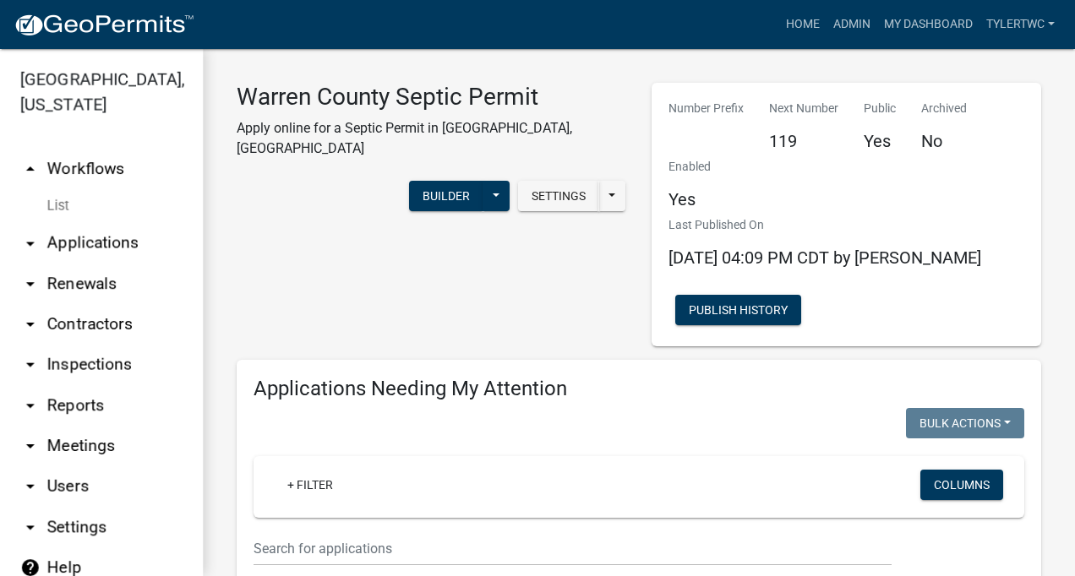
select select "2: 50"
select select "3: 100"
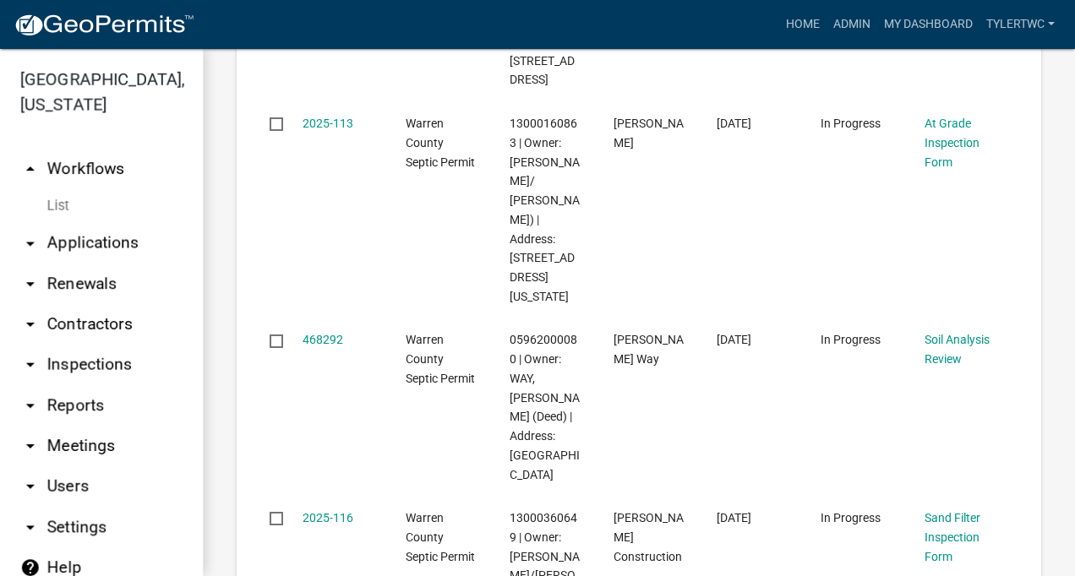
scroll to position [1881, 0]
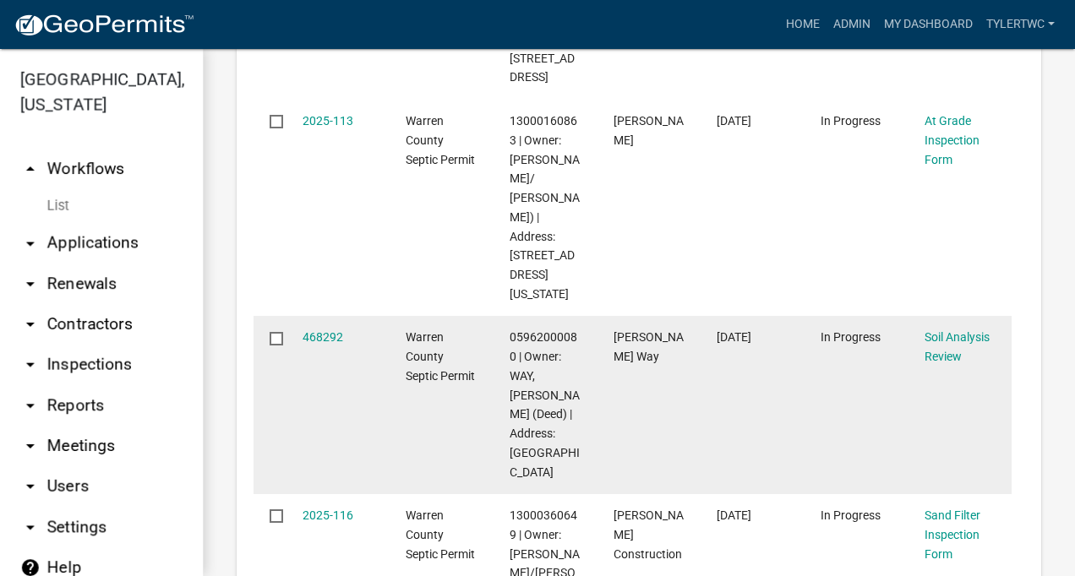
click at [274, 332] on input "checkbox" at bounding box center [275, 337] width 11 height 11
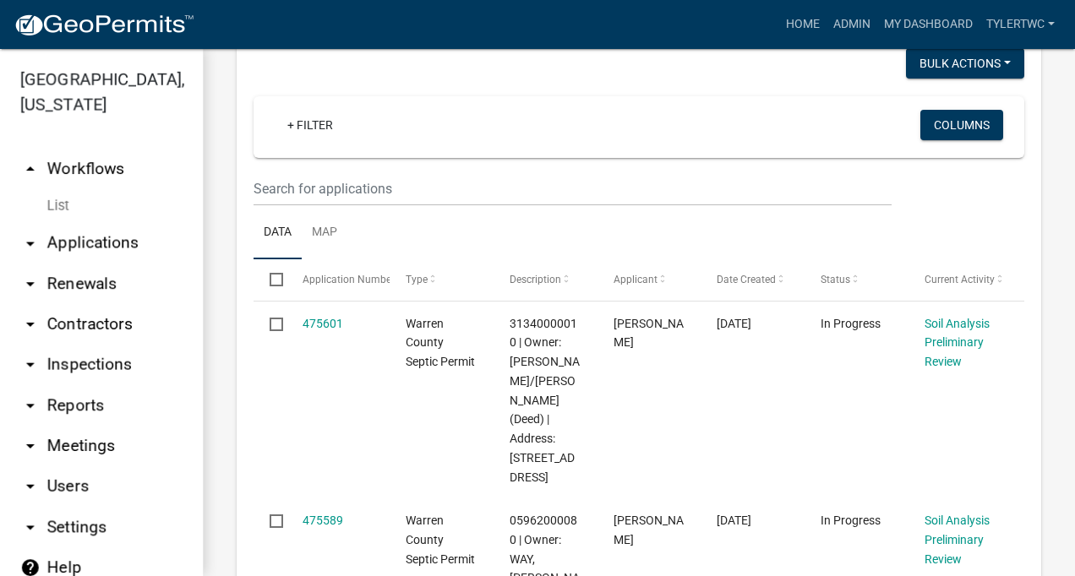
scroll to position [0, 0]
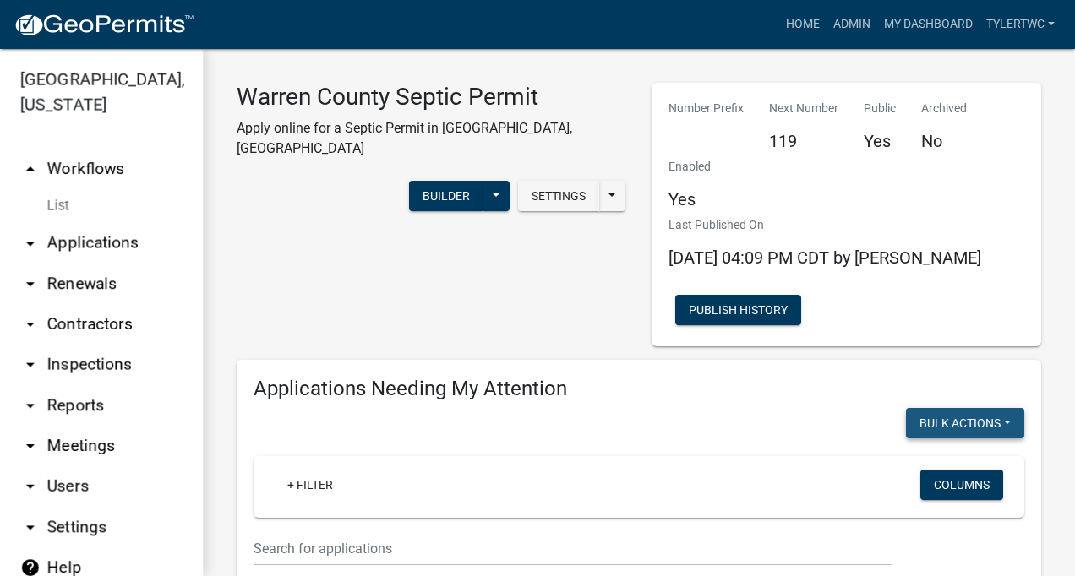
click at [997, 422] on button "Bulk Actions" at bounding box center [965, 423] width 118 height 30
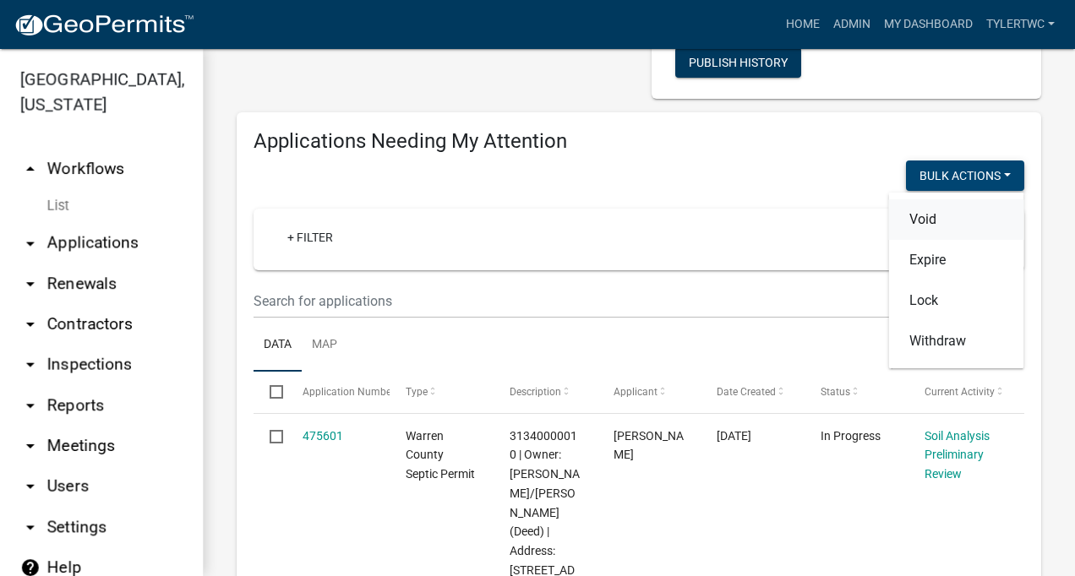
scroll to position [247, 0]
click at [915, 225] on button "Void" at bounding box center [956, 220] width 135 height 41
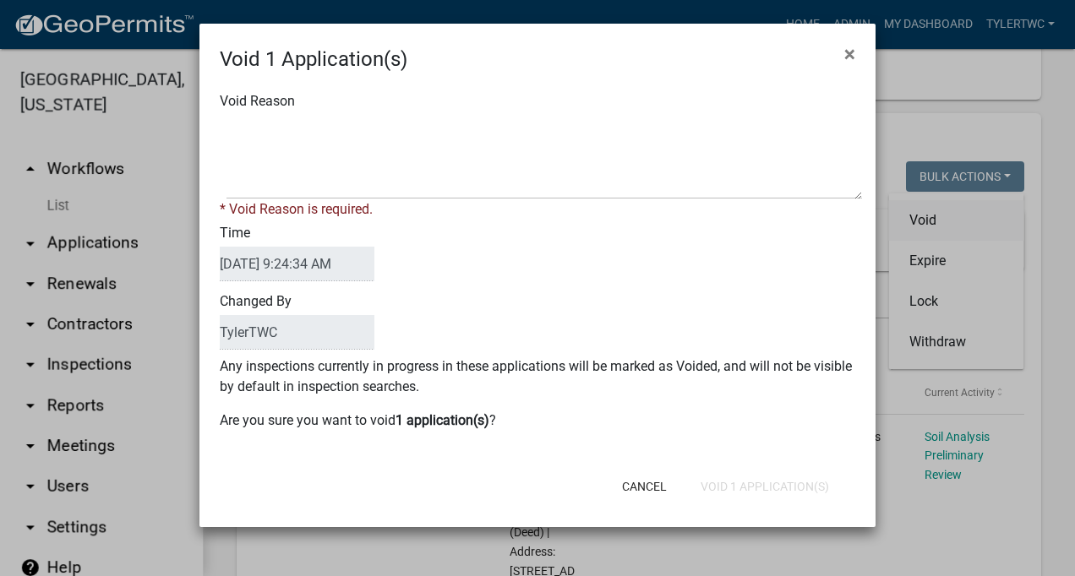
checkbox input "false"
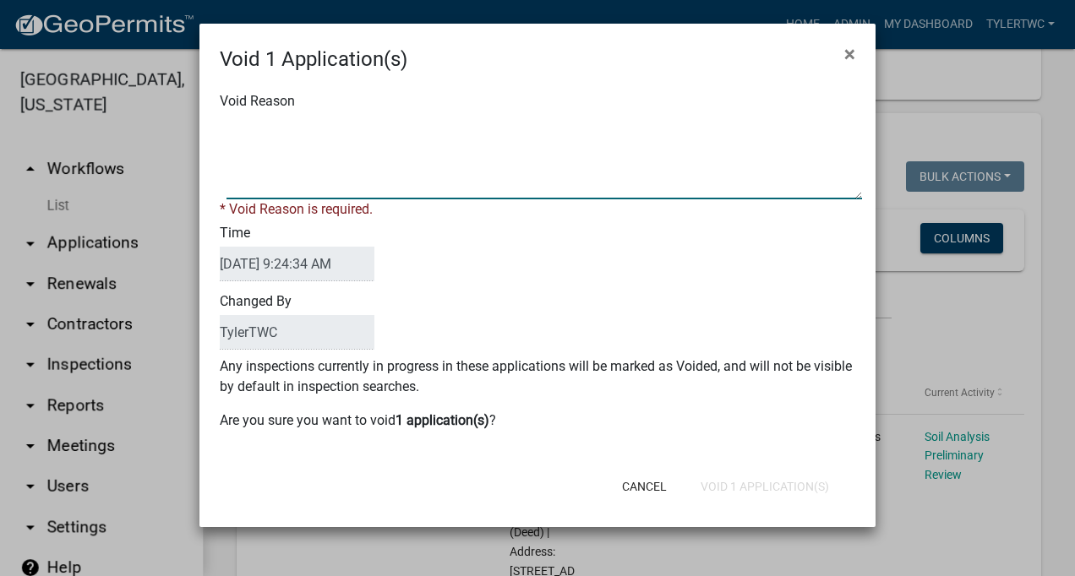
click at [316, 136] on textarea "Void Reason" at bounding box center [543, 157] width 635 height 84
type textarea "Duplicate"
click at [531, 427] on div "Void Reason * Void Reason is required. Time 09/09/2025 9:24:34 AM Changed By Ty…" at bounding box center [537, 269] width 676 height 390
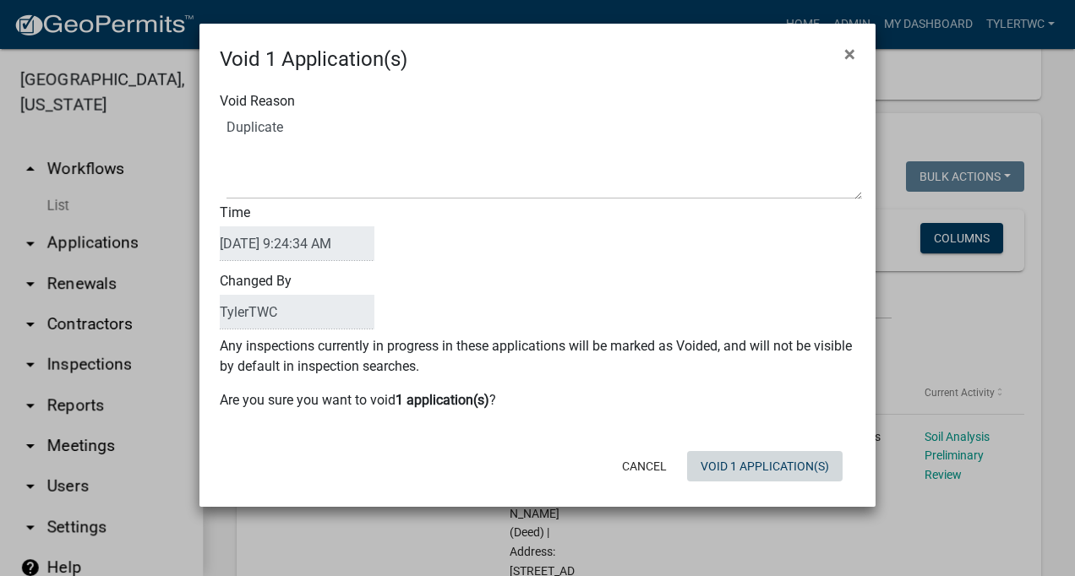
click at [754, 459] on button "Void 1 Application(s)" at bounding box center [764, 466] width 155 height 30
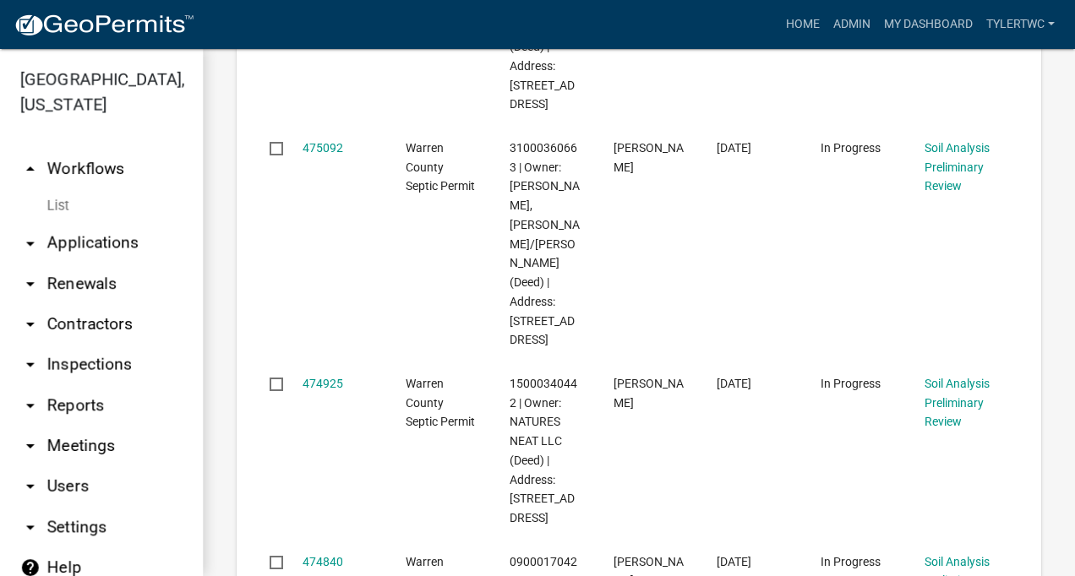
scroll to position [1147, 0]
